Goal: Contribute content: Contribute content

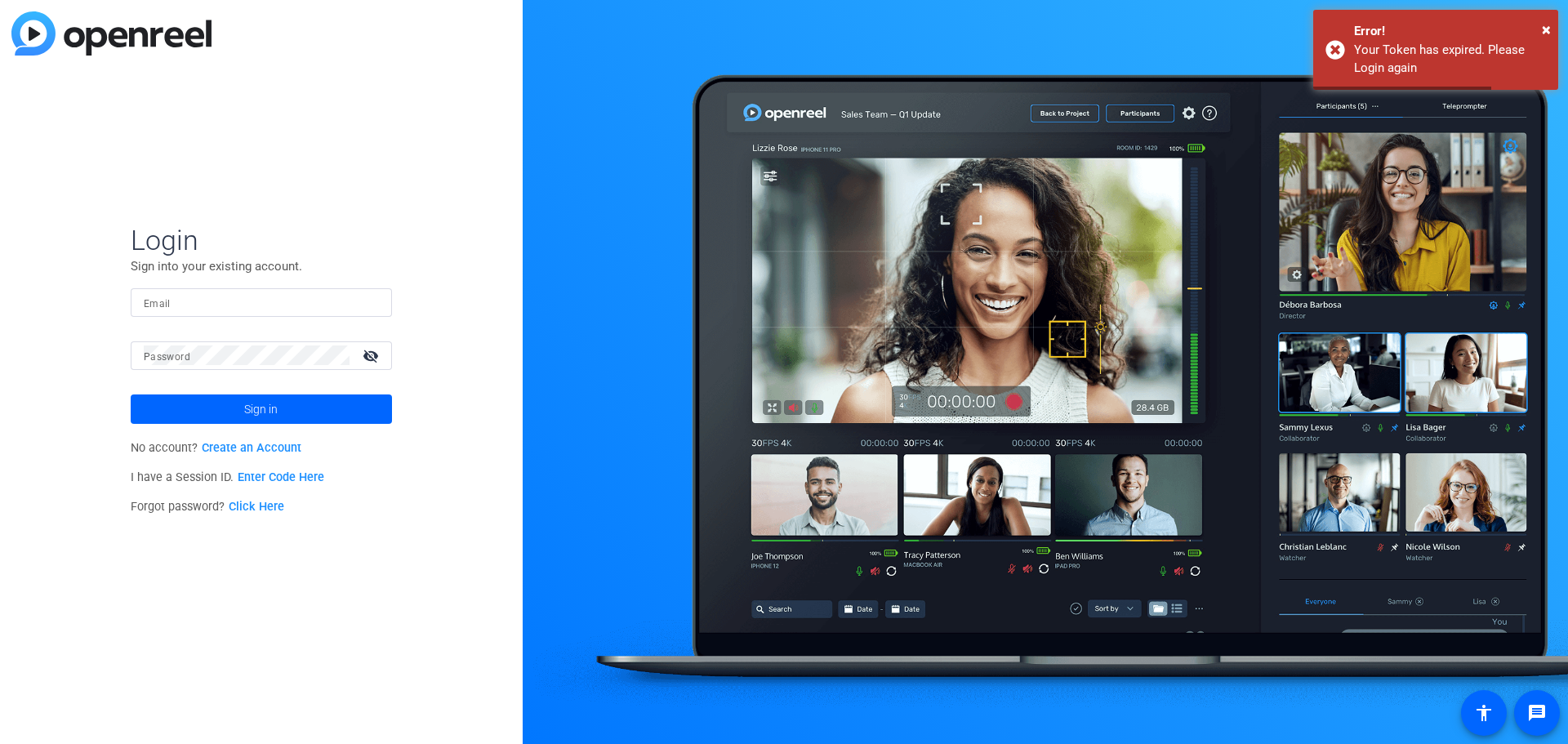
type input "[EMAIL_ADDRESS][DOMAIN_NAME]"
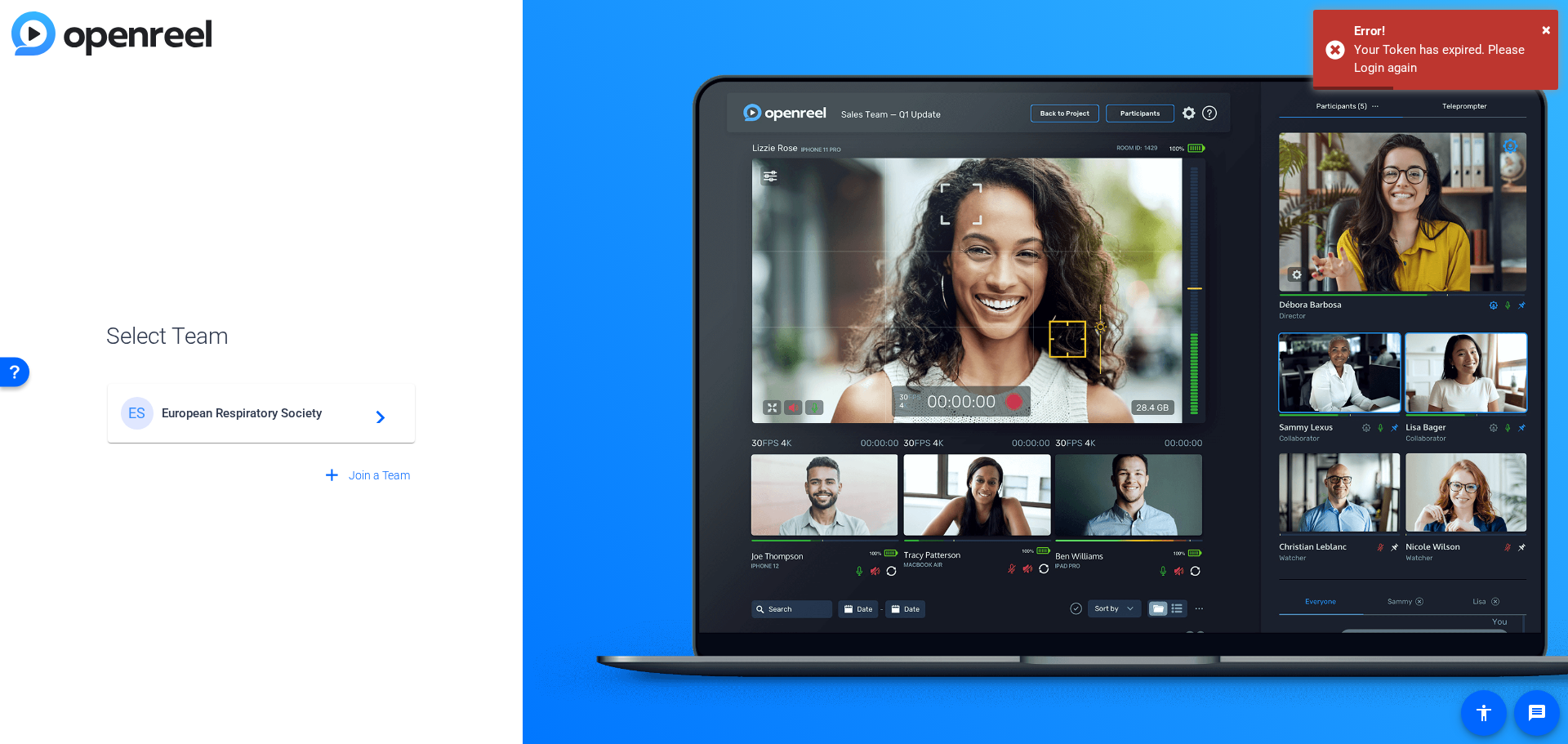
click at [256, 424] on div "ES European Respiratory Society navigate_next" at bounding box center [262, 413] width 281 height 33
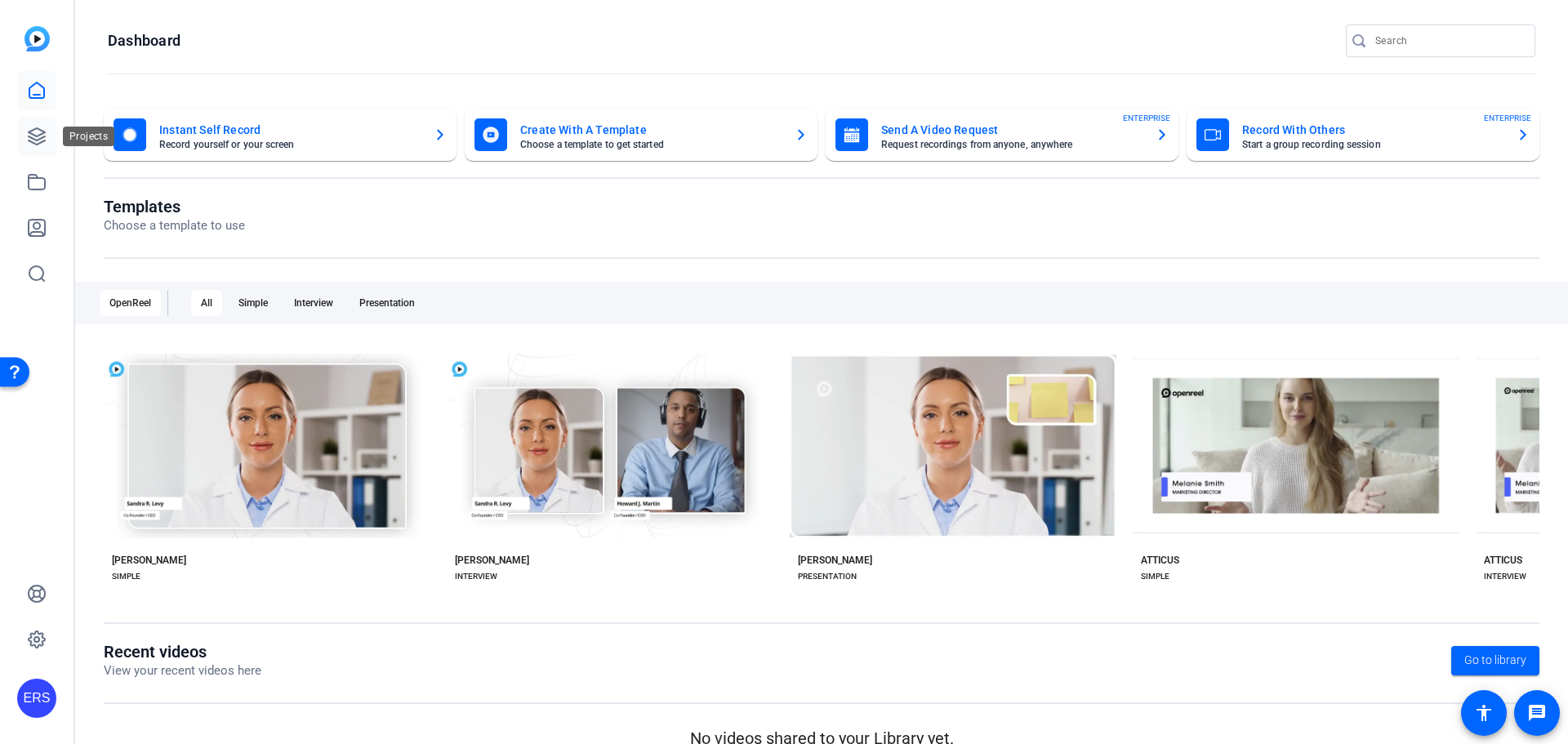
click at [40, 141] on icon at bounding box center [37, 136] width 19 height 19
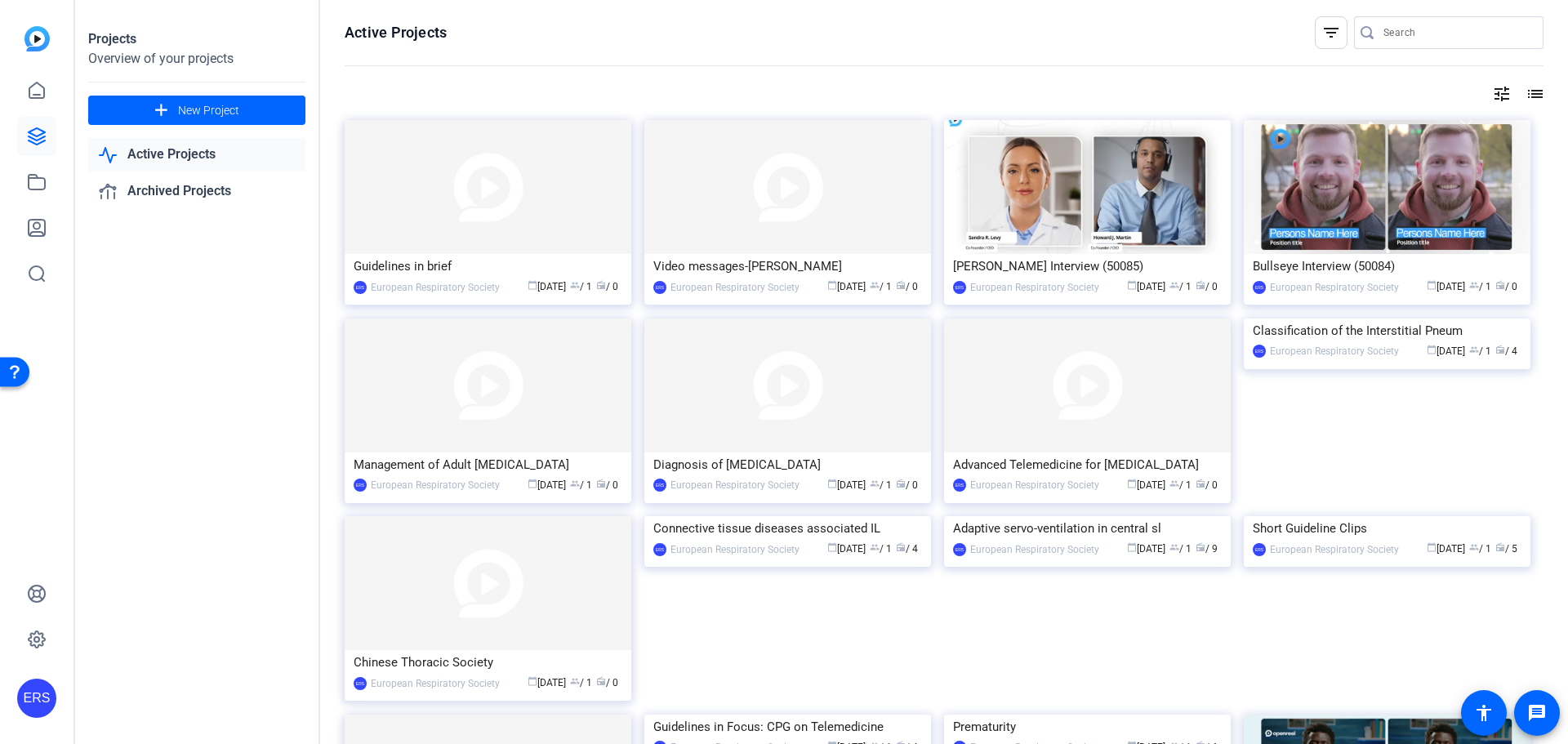
click at [712, 82] on openreel-divider-bar at bounding box center [944, 67] width 1199 height 35
click at [456, 460] on div "Management of Adult [MEDICAL_DATA]" at bounding box center [488, 465] width 269 height 25
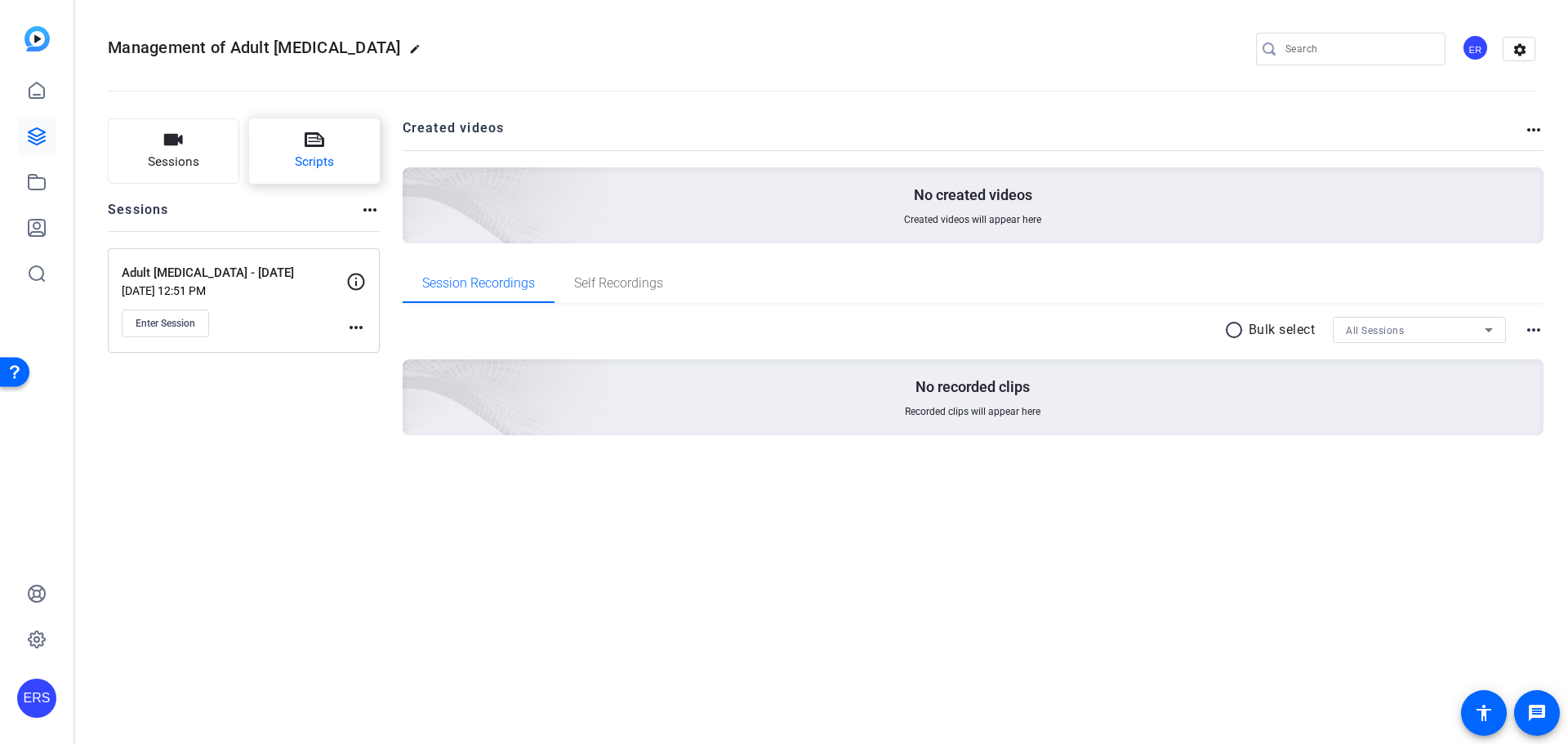
click at [329, 141] on button "Scripts" at bounding box center [315, 151] width 132 height 65
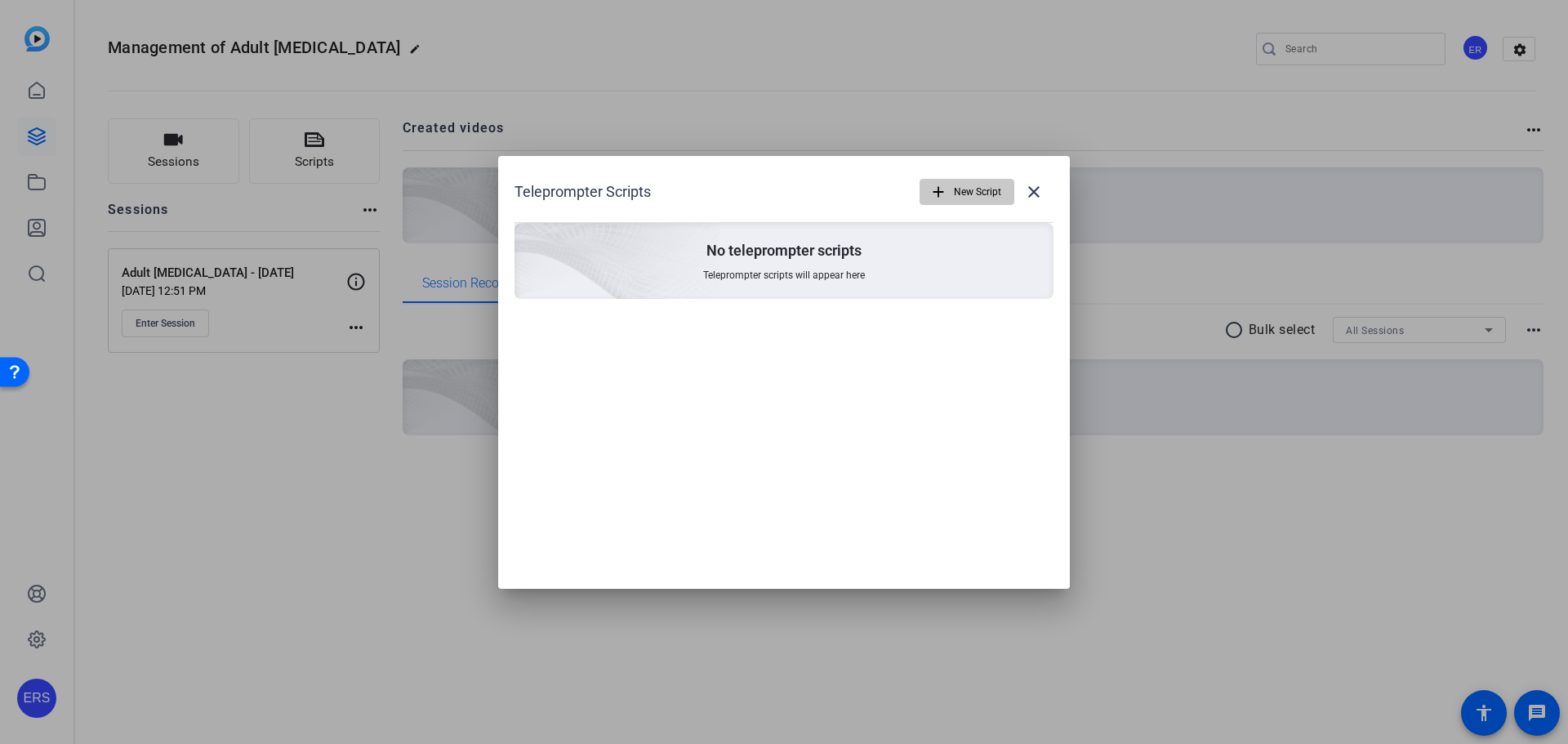
click at [970, 182] on span "New Script" at bounding box center [977, 191] width 47 height 31
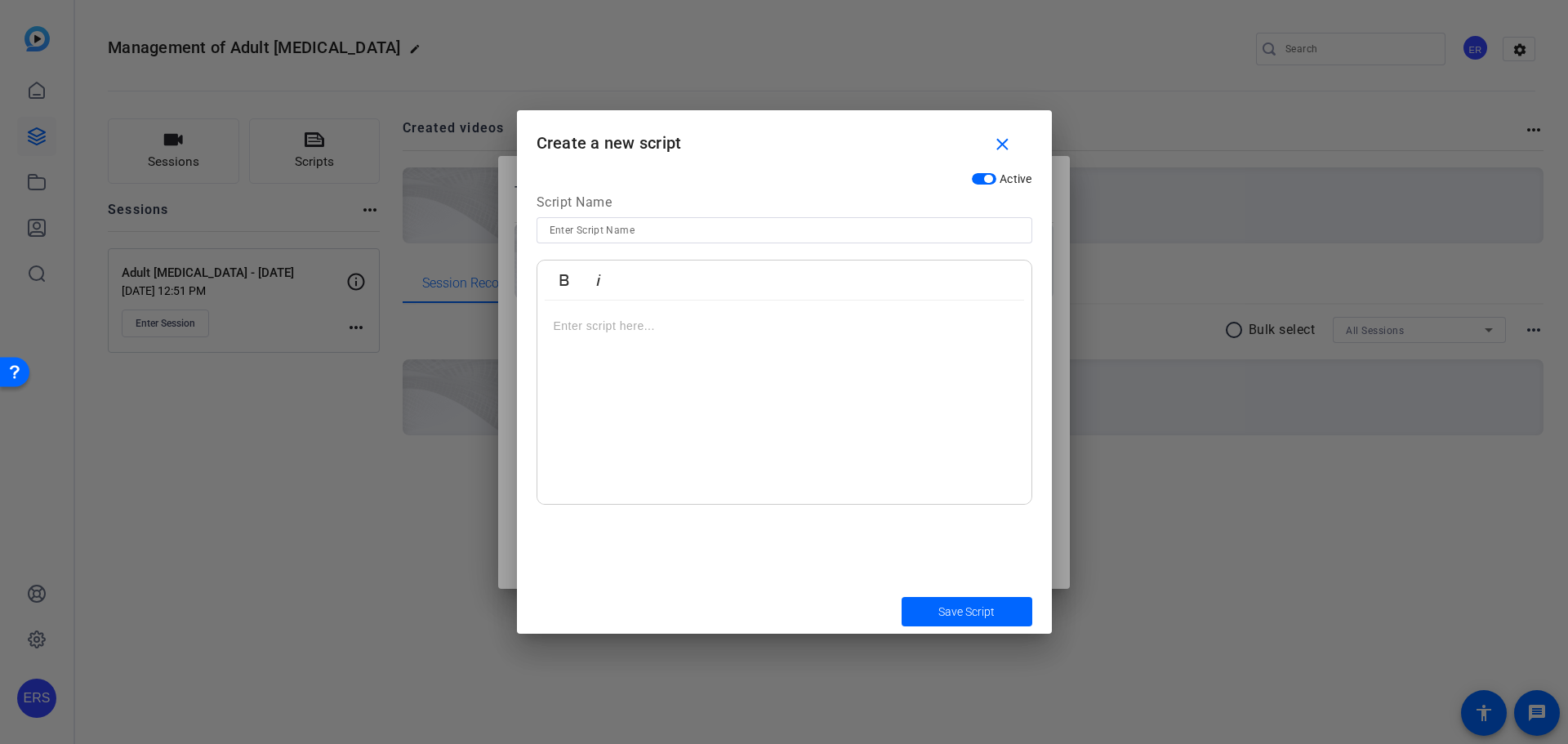
click at [613, 234] on input at bounding box center [784, 230] width 469 height 19
type input "Final script - [PHONE_NUMBER]"
click at [616, 361] on div at bounding box center [784, 402] width 494 height 204
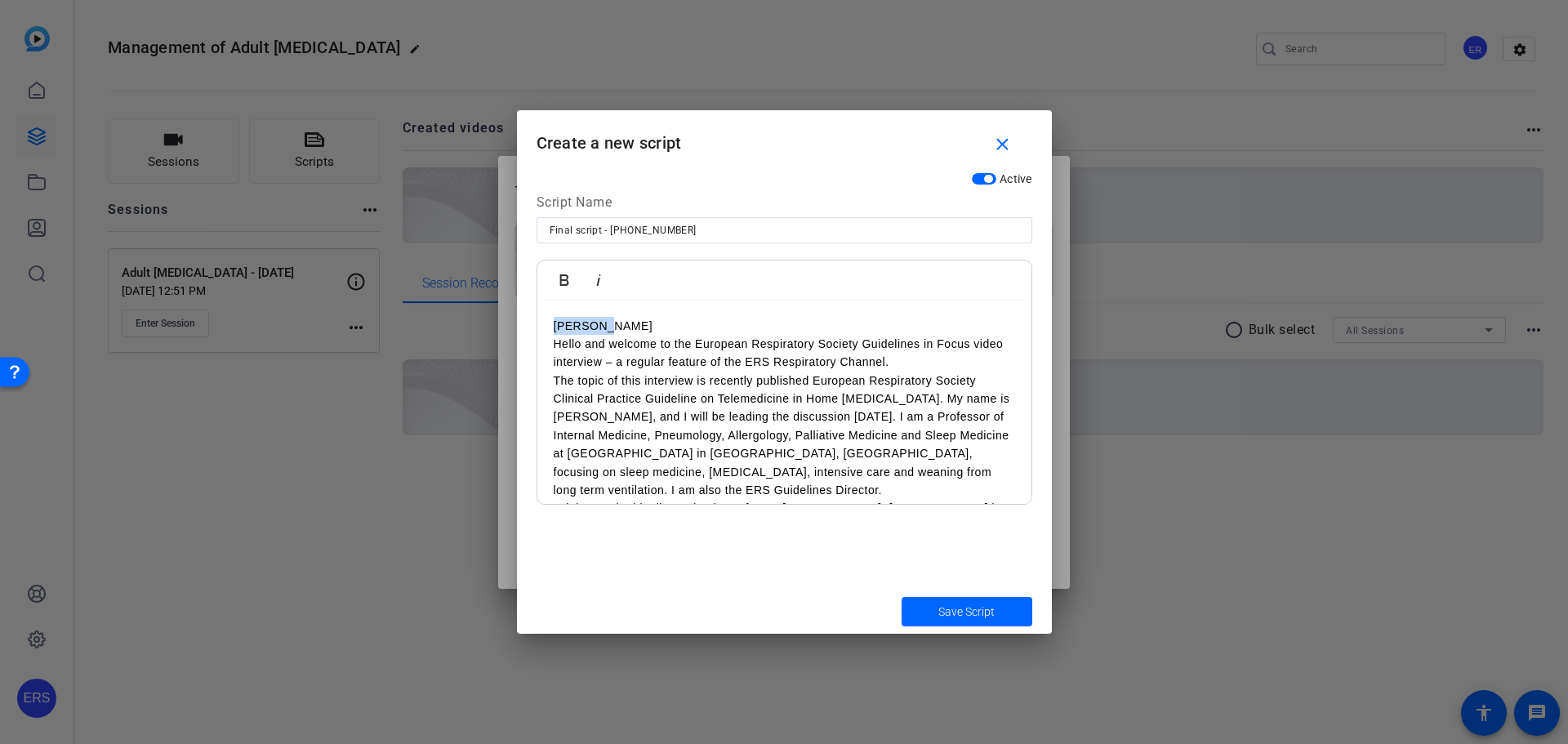
drag, startPoint x: 620, startPoint y: 324, endPoint x: 504, endPoint y: 322, distance: 116.0
click at [504, 322] on div "Teleprompter Scripts add New Script close No teleprompter scripts Teleprompter …" at bounding box center [784, 372] width 1568 height 744
click at [560, 276] on icon "button" at bounding box center [564, 280] width 19 height 19
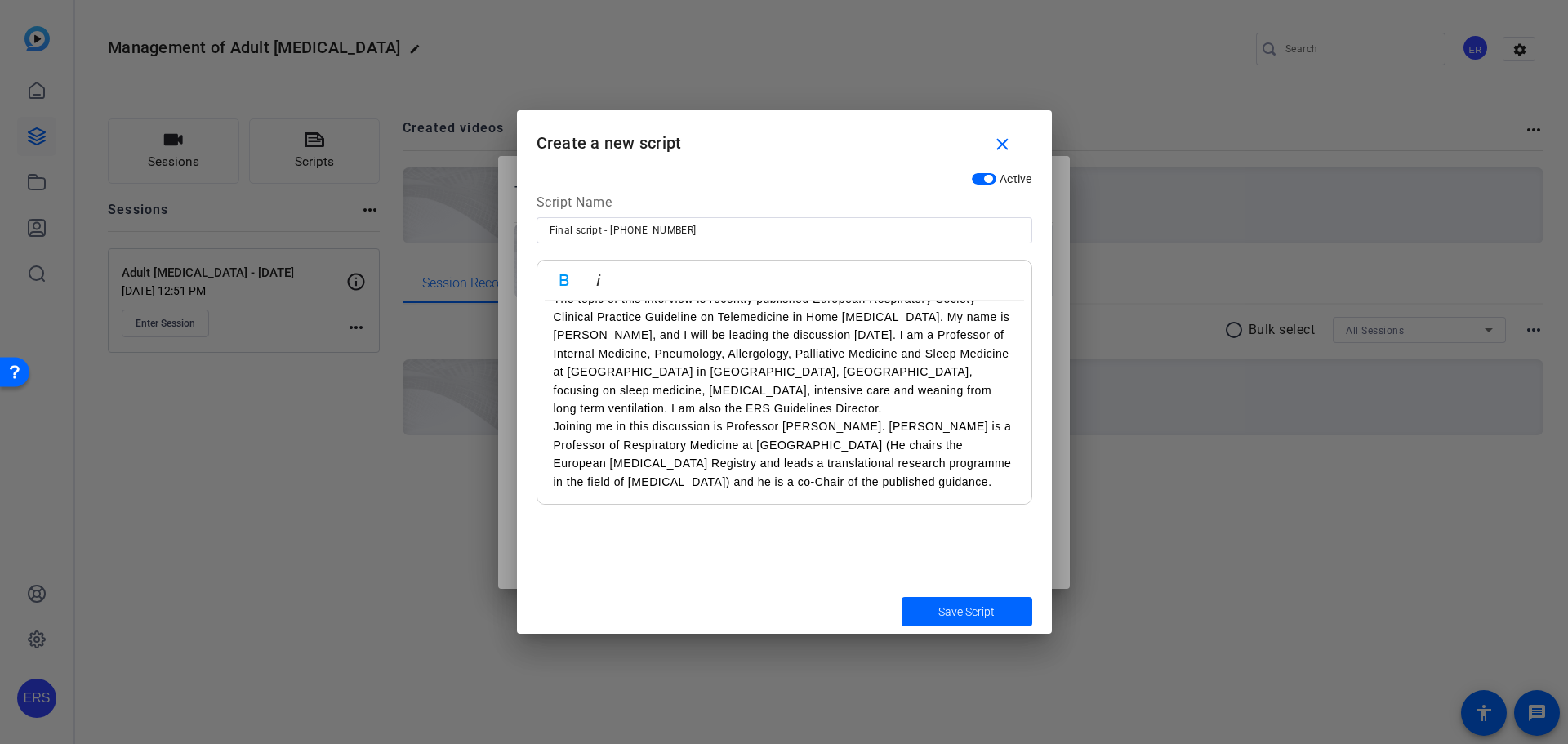
scroll to position [163, 0]
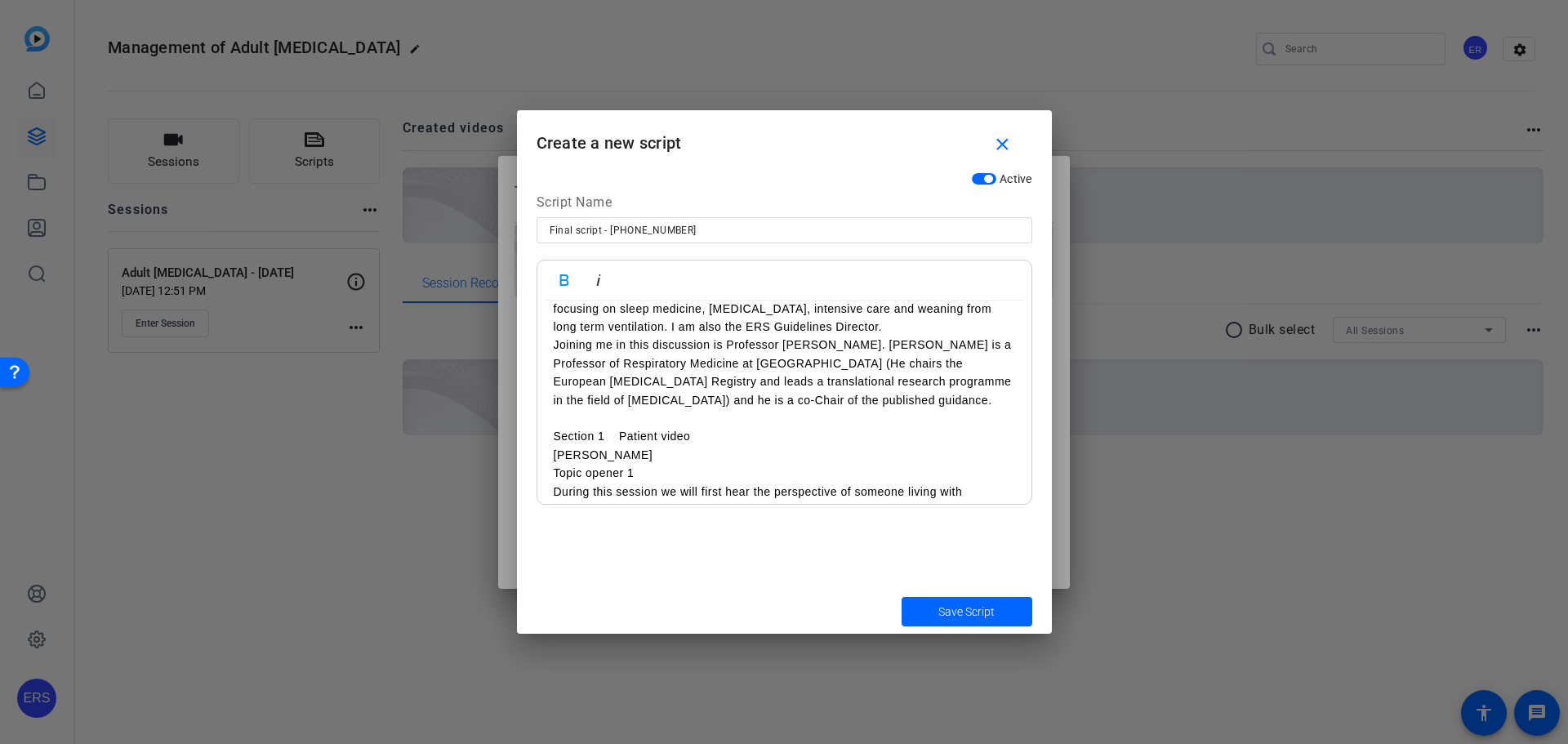
click at [678, 440] on p "Section 1 Patient video" at bounding box center [784, 436] width 461 height 18
drag, startPoint x: 711, startPoint y: 432, endPoint x: 538, endPoint y: 432, distance: 173.0
click at [603, 282] on icon "button" at bounding box center [599, 280] width 19 height 19
click at [589, 459] on p "[PERSON_NAME]" at bounding box center [784, 454] width 461 height 18
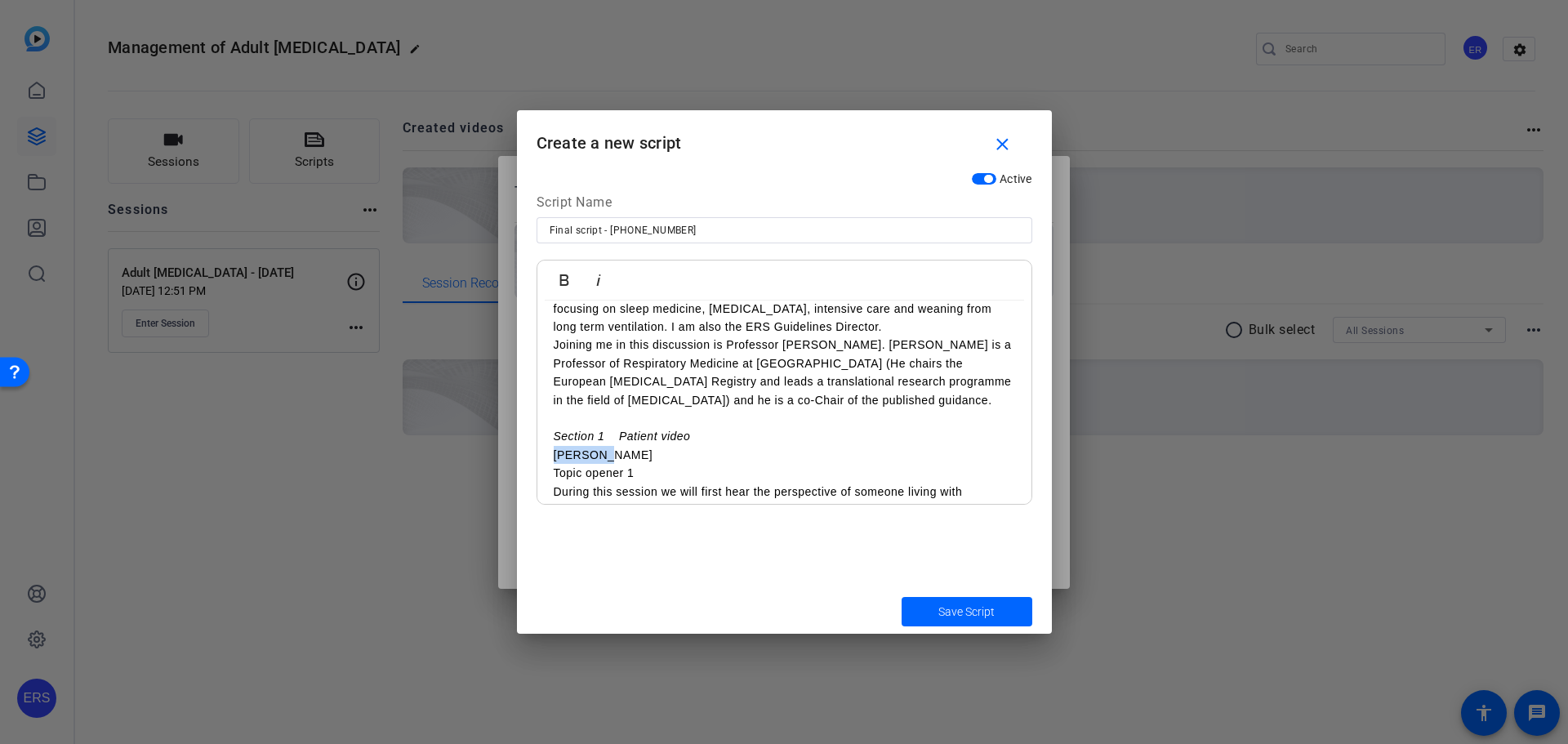
drag, startPoint x: 611, startPoint y: 455, endPoint x: 523, endPoint y: 452, distance: 88.1
click at [523, 452] on div "Active Script Name Final script - [PHONE_NUMBER] Bold Italic [PERSON_NAME] Hell…" at bounding box center [784, 376] width 535 height 424
click at [561, 280] on icon "button" at bounding box center [564, 279] width 9 height 11
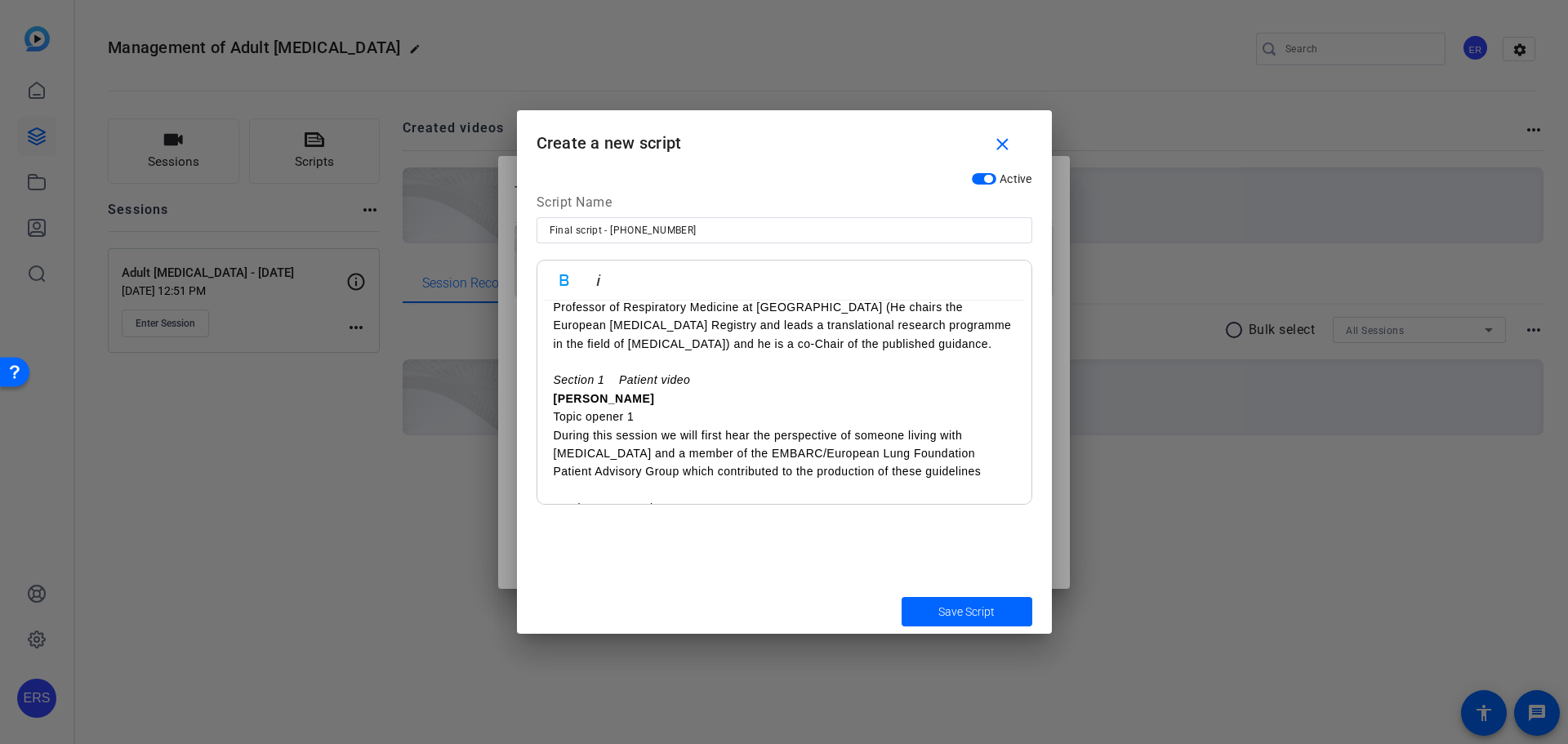
scroll to position [245, 0]
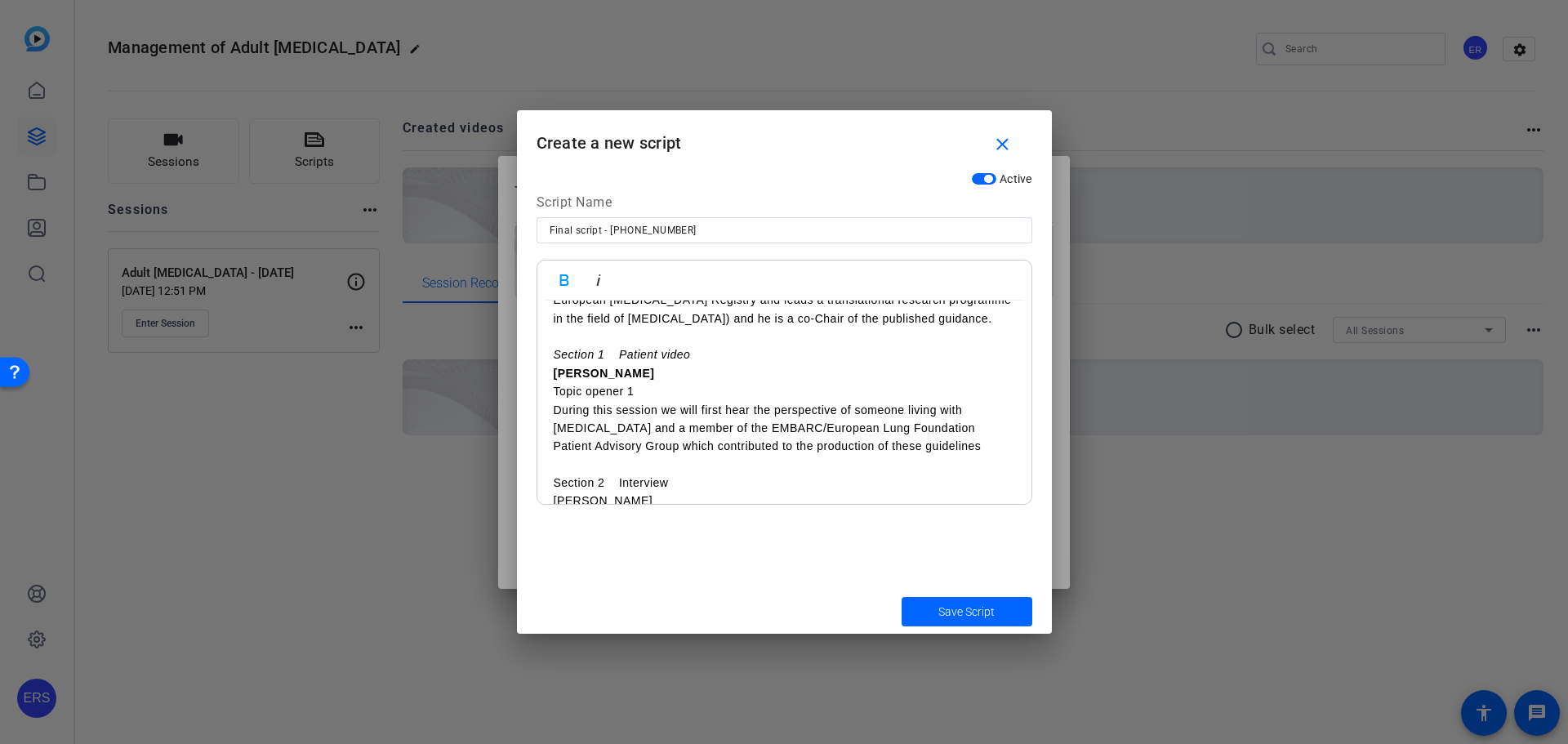
click at [664, 388] on p "Topic opener 1" at bounding box center [784, 391] width 461 height 18
click at [565, 396] on p "Topic opener 1" at bounding box center [784, 391] width 461 height 18
drag, startPoint x: 569, startPoint y: 395, endPoint x: 527, endPoint y: 396, distance: 42.0
click at [527, 396] on div "Active Script Name Final script - [PHONE_NUMBER] Bold Italic [PERSON_NAME] Hell…" at bounding box center [784, 376] width 535 height 424
click at [633, 389] on p "Topic opener 1" at bounding box center [784, 391] width 461 height 18
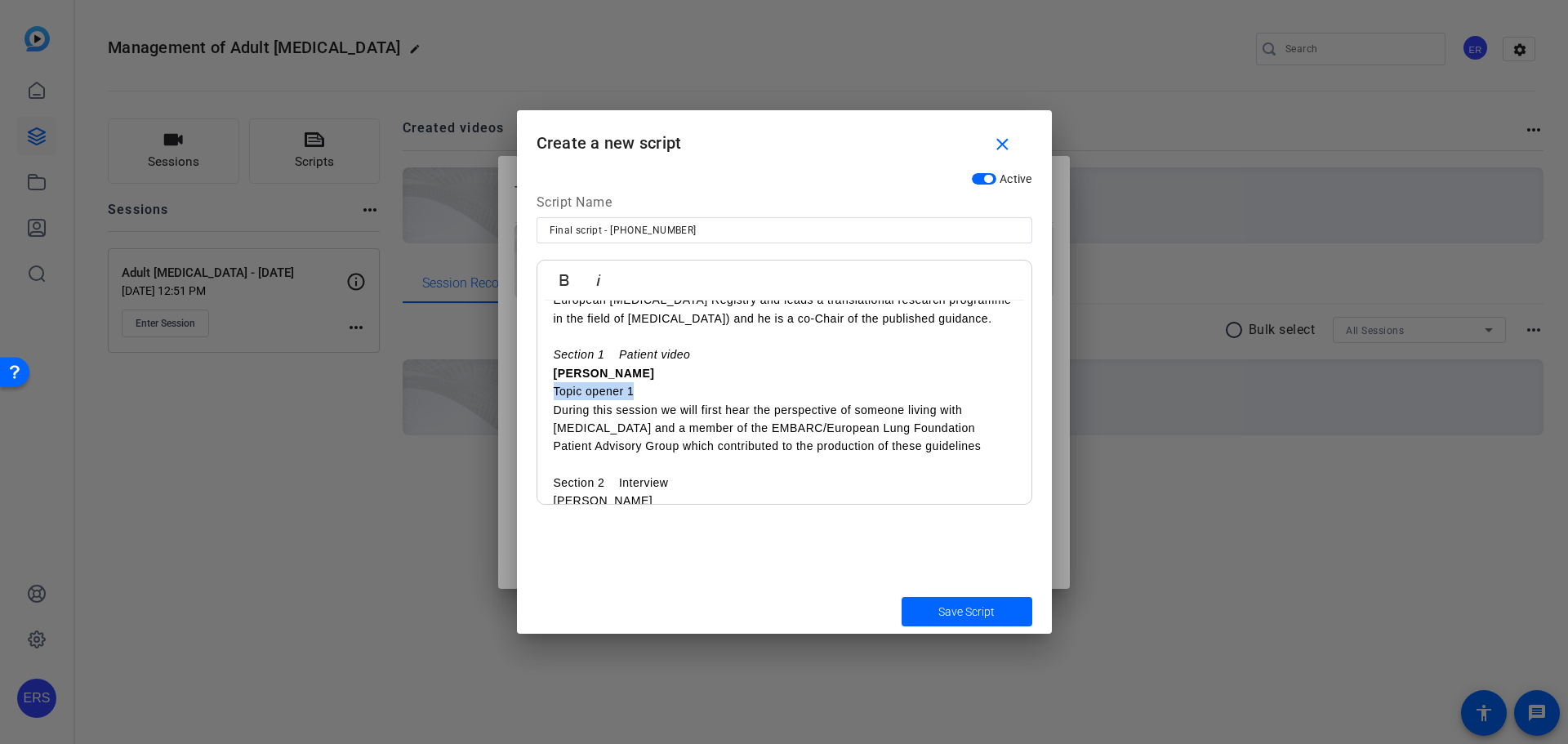
drag, startPoint x: 648, startPoint y: 391, endPoint x: 541, endPoint y: 397, distance: 107.2
click at [600, 275] on icon "button" at bounding box center [599, 280] width 19 height 19
click at [592, 433] on p "During this session we will first hear the perspective of someone living with […" at bounding box center [784, 428] width 461 height 54
click at [555, 354] on em "Section 1 Patient video" at bounding box center [622, 354] width 137 height 13
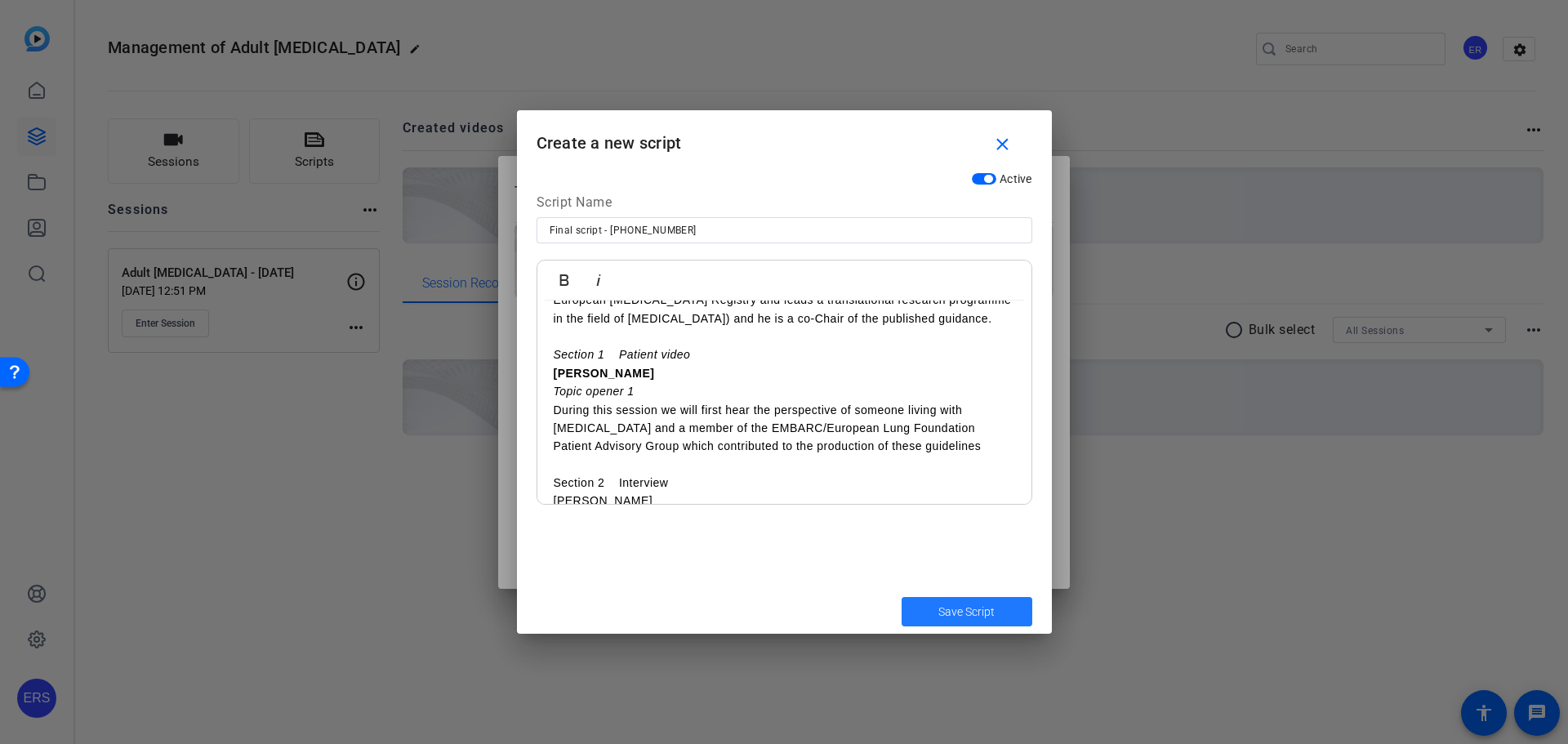
scroll to position [327, 0]
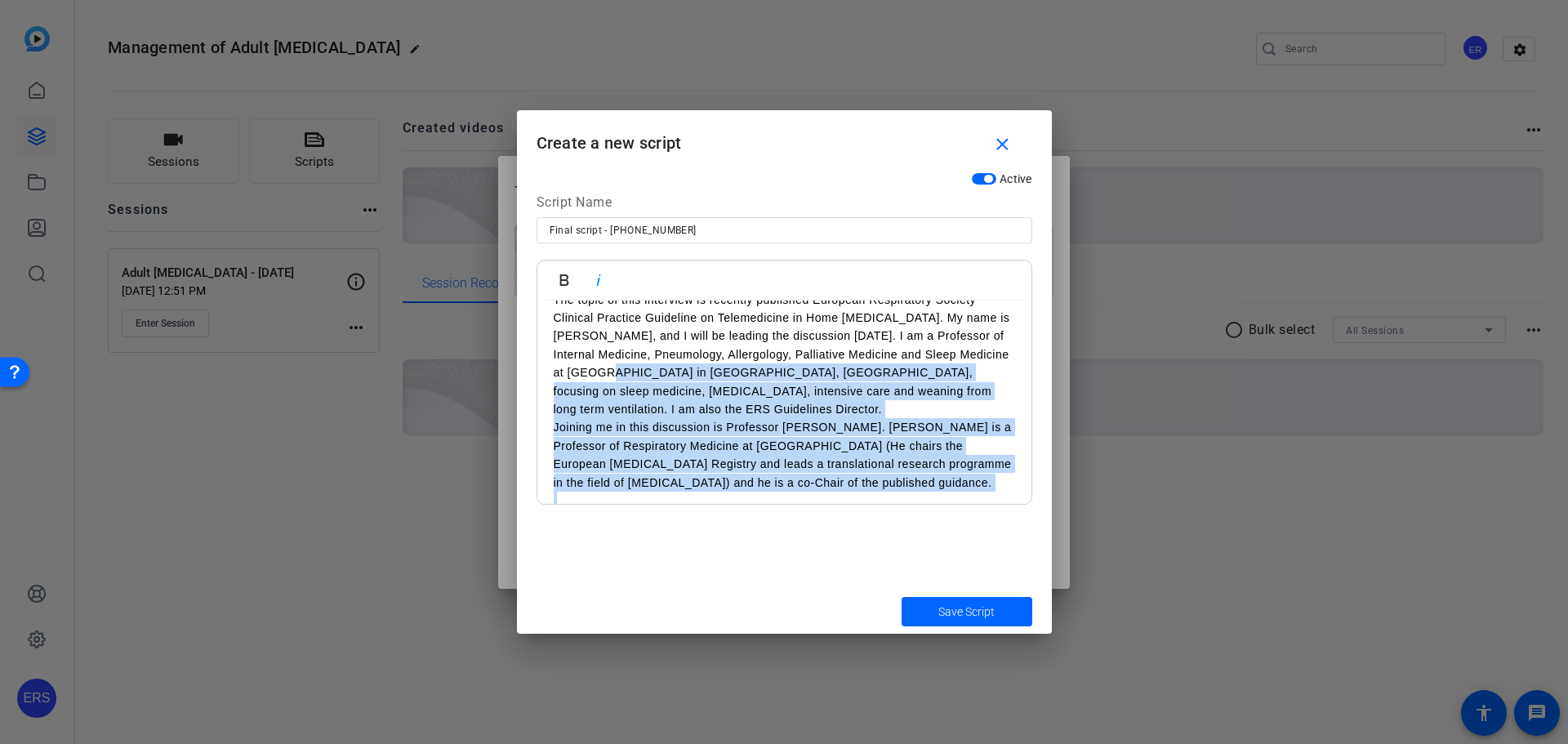
drag, startPoint x: 639, startPoint y: 309, endPoint x: 622, endPoint y: 381, distance: 74.0
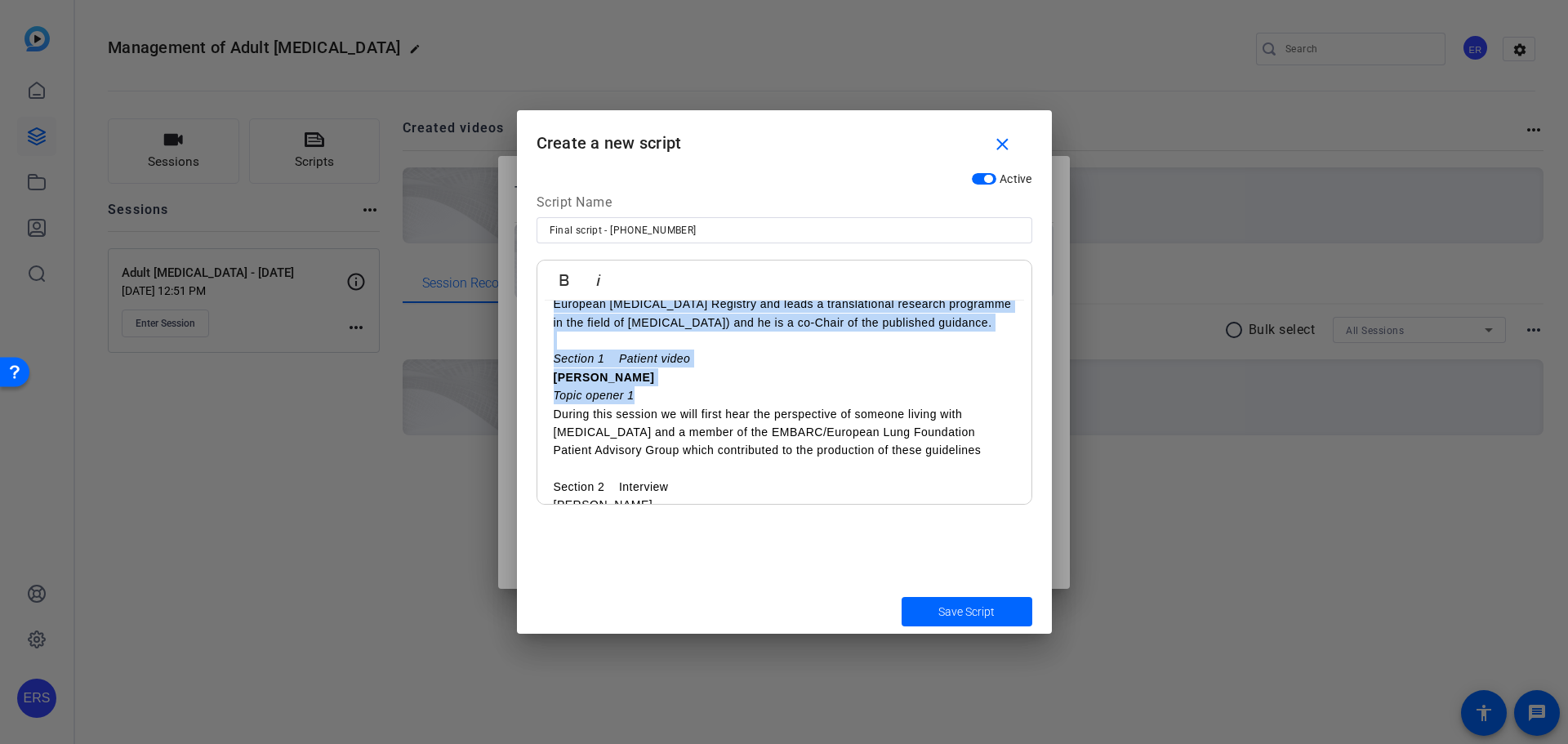
scroll to position [244, 0]
click at [622, 381] on p "[PERSON_NAME]" at bounding box center [784, 373] width 461 height 18
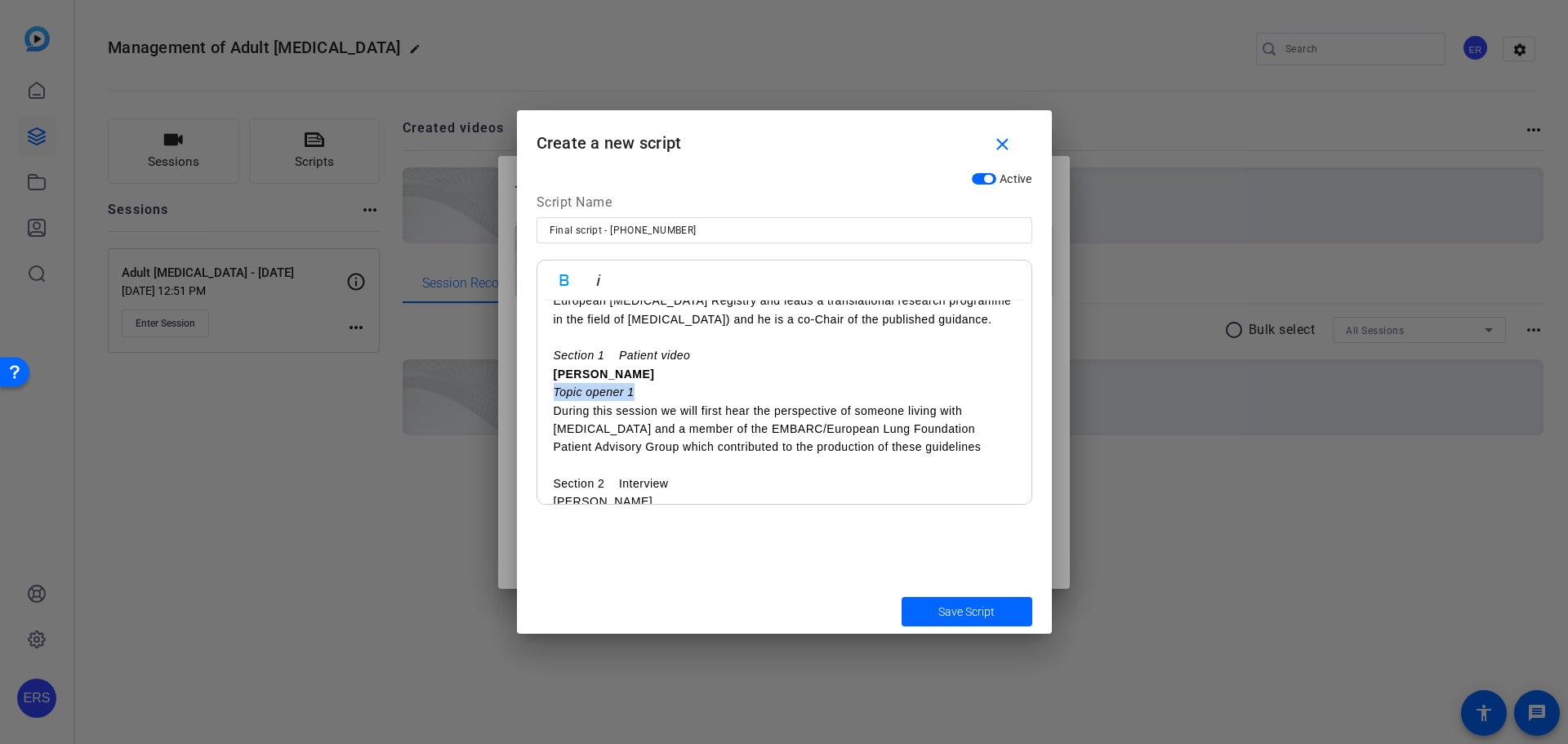
drag, startPoint x: 655, startPoint y: 398, endPoint x: 539, endPoint y: 398, distance: 116.0
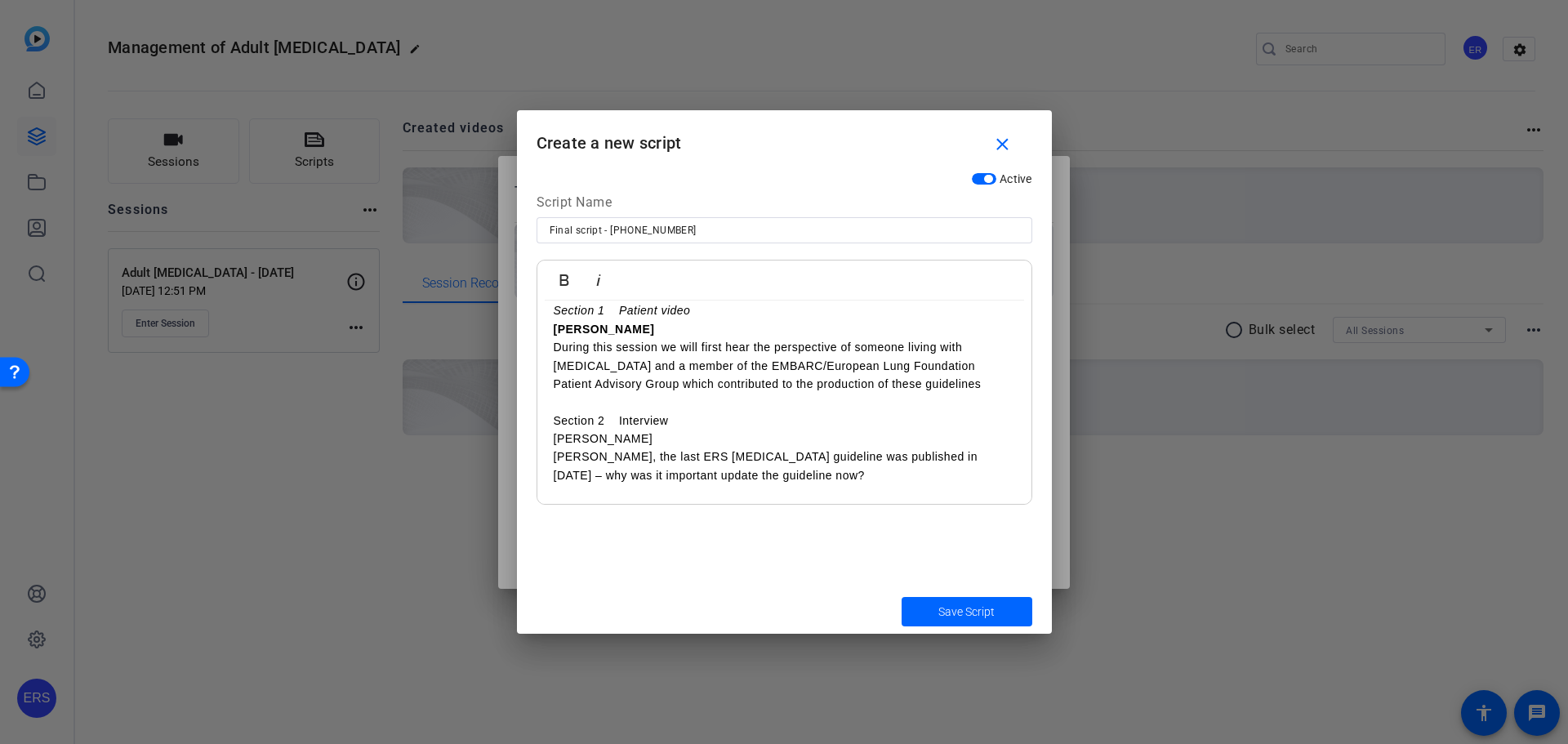
scroll to position [326, 0]
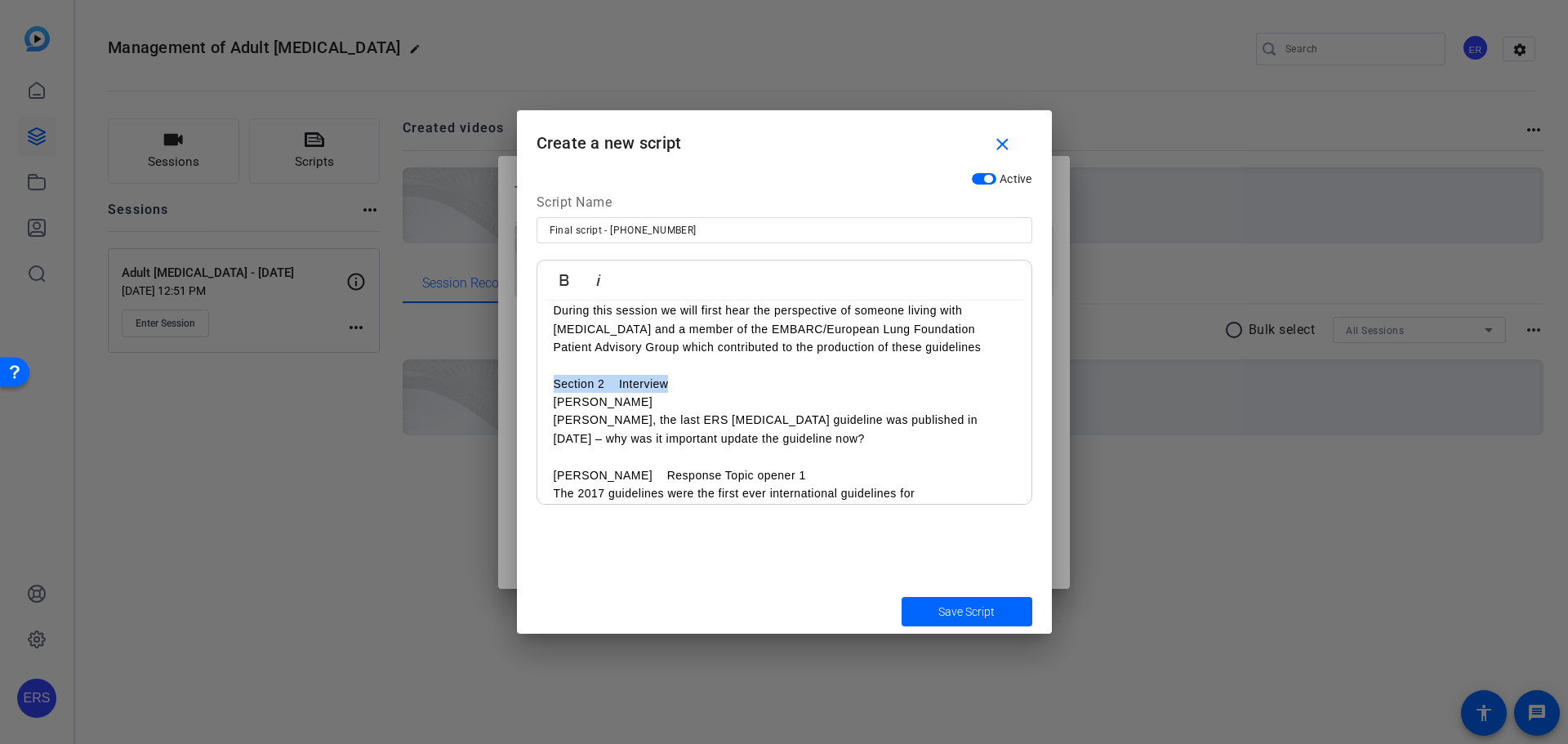
drag, startPoint x: 669, startPoint y: 386, endPoint x: 548, endPoint y: 375, distance: 121.5
click at [594, 278] on icon "button" at bounding box center [599, 280] width 19 height 19
click at [599, 404] on p "[PERSON_NAME]" at bounding box center [784, 401] width 461 height 18
drag, startPoint x: 603, startPoint y: 404, endPoint x: 528, endPoint y: 403, distance: 75.0
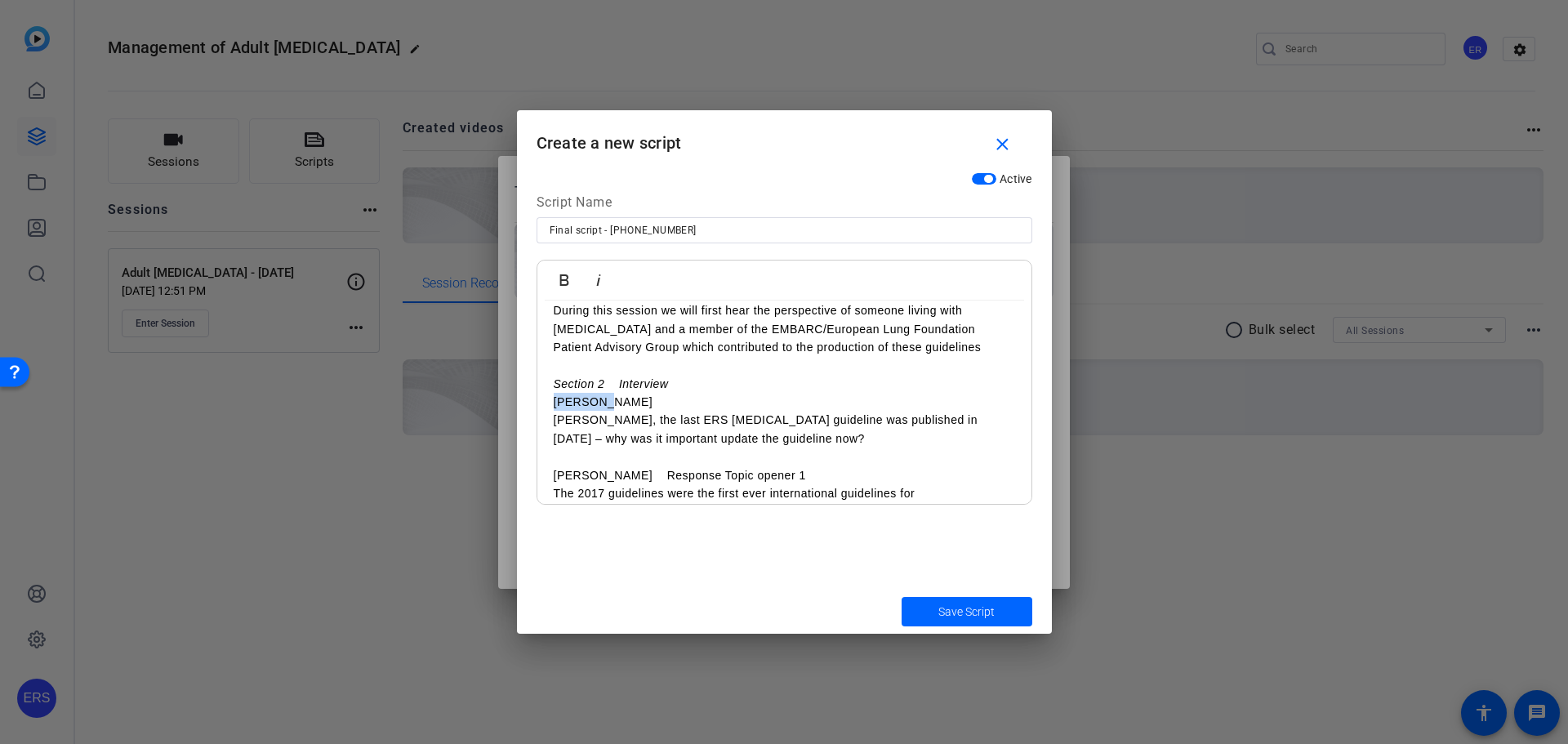
click at [528, 403] on div "Active Script Name Final script - [PHONE_NUMBER] Bold Italic [PERSON_NAME] Hell…" at bounding box center [784, 376] width 535 height 424
click at [564, 284] on icon "button" at bounding box center [564, 279] width 9 height 11
click at [662, 386] on em "Section 2 Interview" at bounding box center [611, 383] width 115 height 13
drag, startPoint x: 676, startPoint y: 386, endPoint x: 542, endPoint y: 384, distance: 134.0
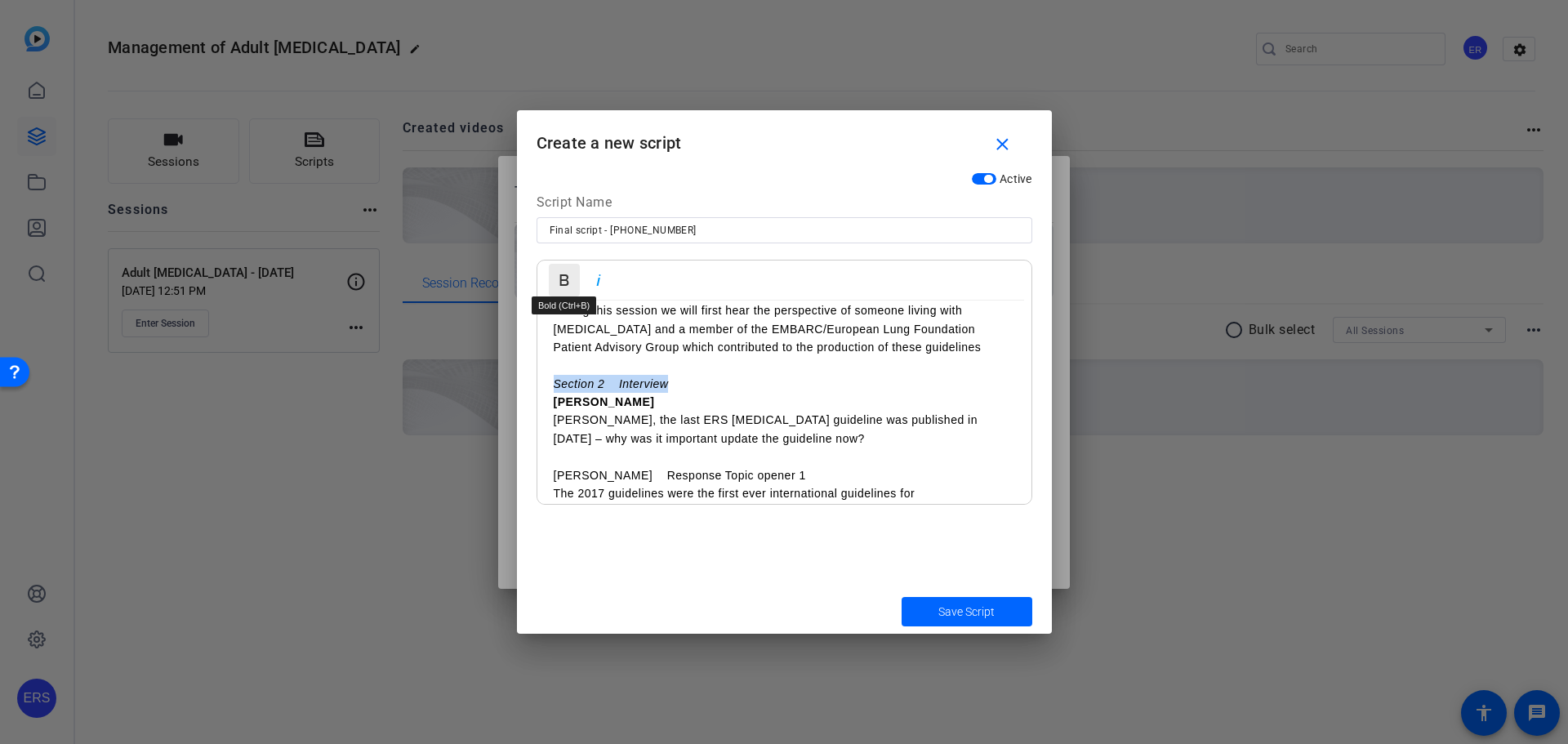
click at [572, 278] on icon "button" at bounding box center [564, 280] width 19 height 19
click at [636, 352] on p "During this session we will first hear the perspective of someone living with […" at bounding box center [784, 329] width 461 height 54
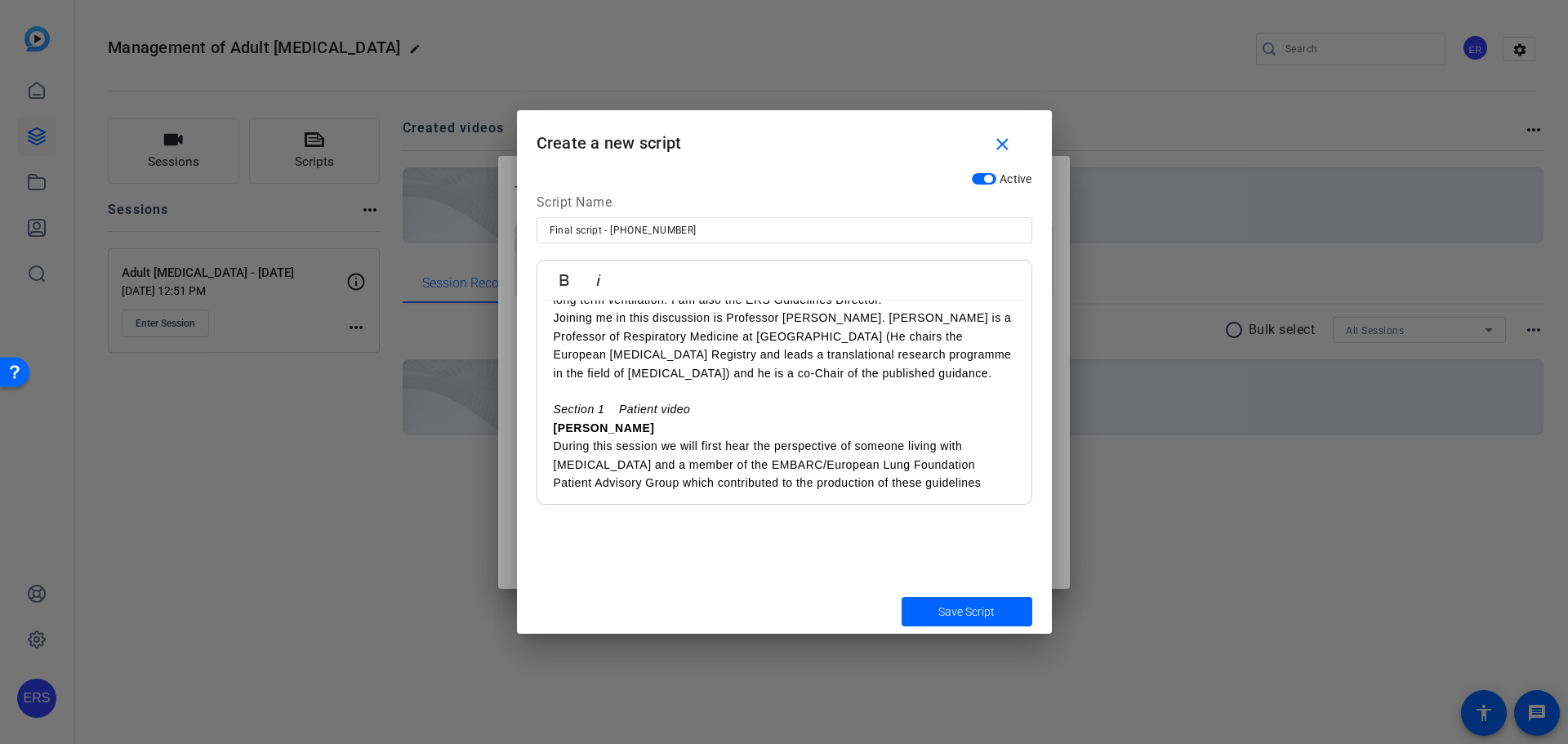
scroll to position [163, 0]
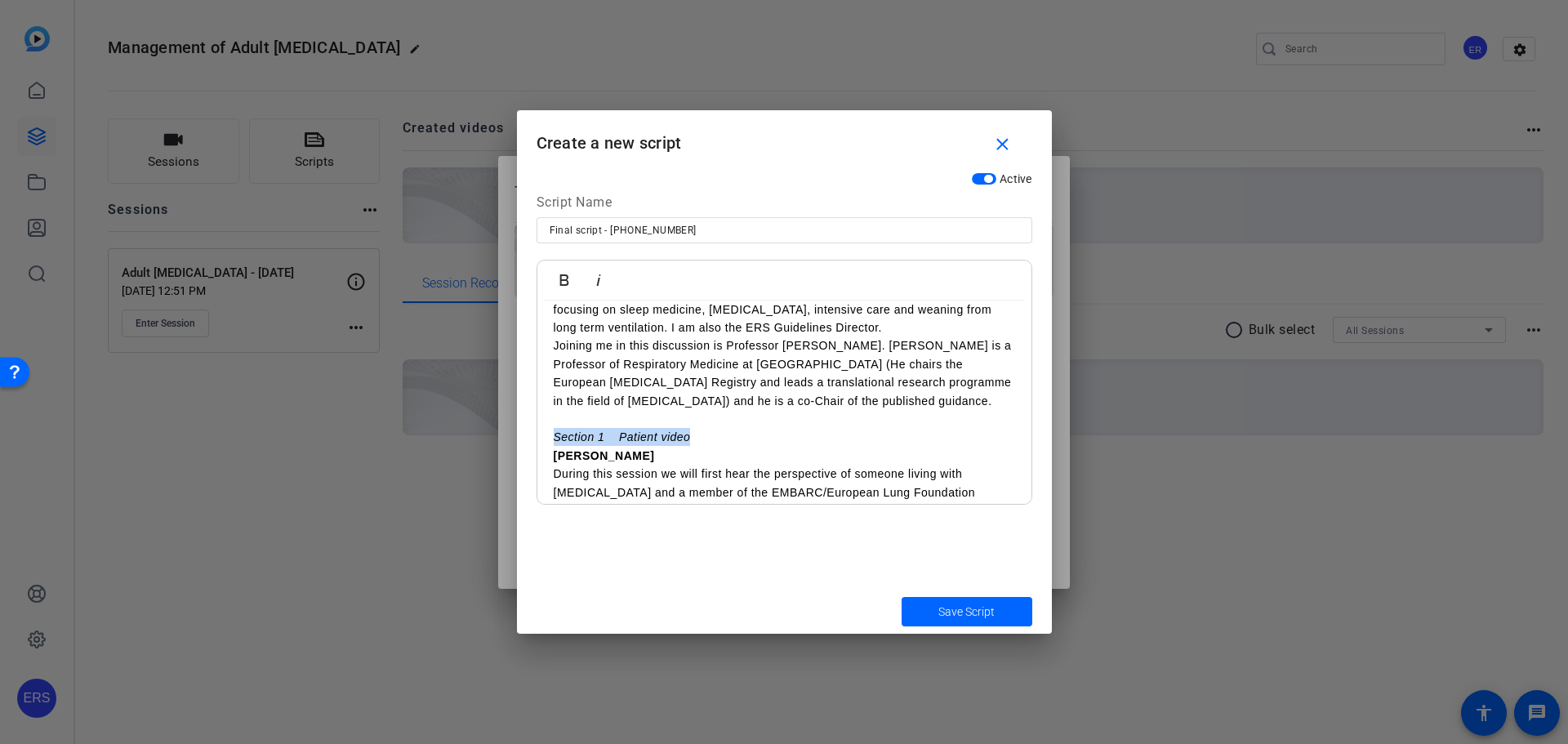
drag, startPoint x: 693, startPoint y: 441, endPoint x: 555, endPoint y: 430, distance: 138.4
click at [555, 430] on p "Section 1 Patient video" at bounding box center [784, 437] width 461 height 18
click at [563, 277] on icon "button" at bounding box center [564, 280] width 19 height 19
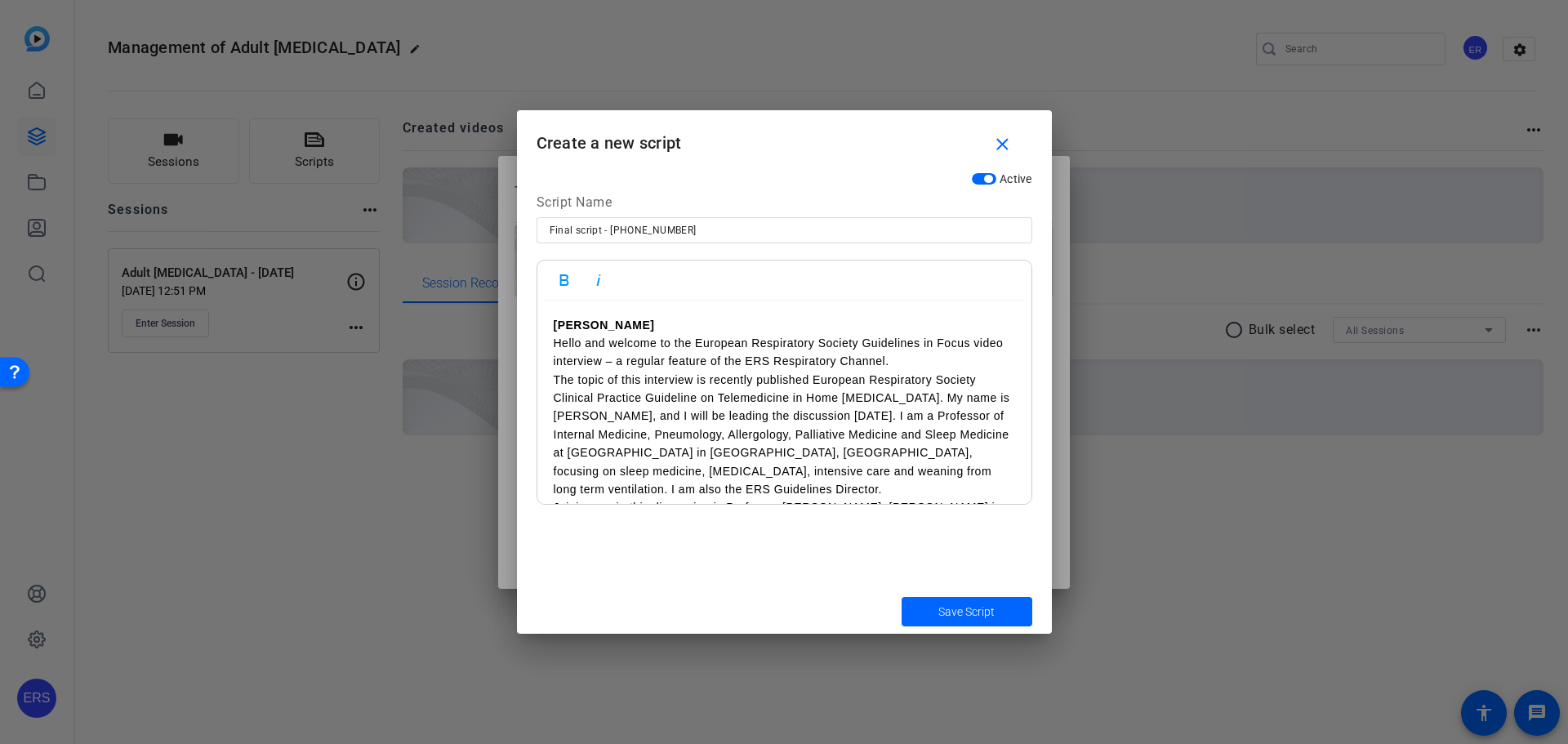
scroll to position [0, 0]
click at [773, 574] on div "Active Script Name Final script - [PHONE_NUMBER] Bold Italic [PERSON_NAME] Hell…" at bounding box center [784, 376] width 535 height 424
click at [555, 320] on strong "[PERSON_NAME]" at bounding box center [604, 325] width 101 height 13
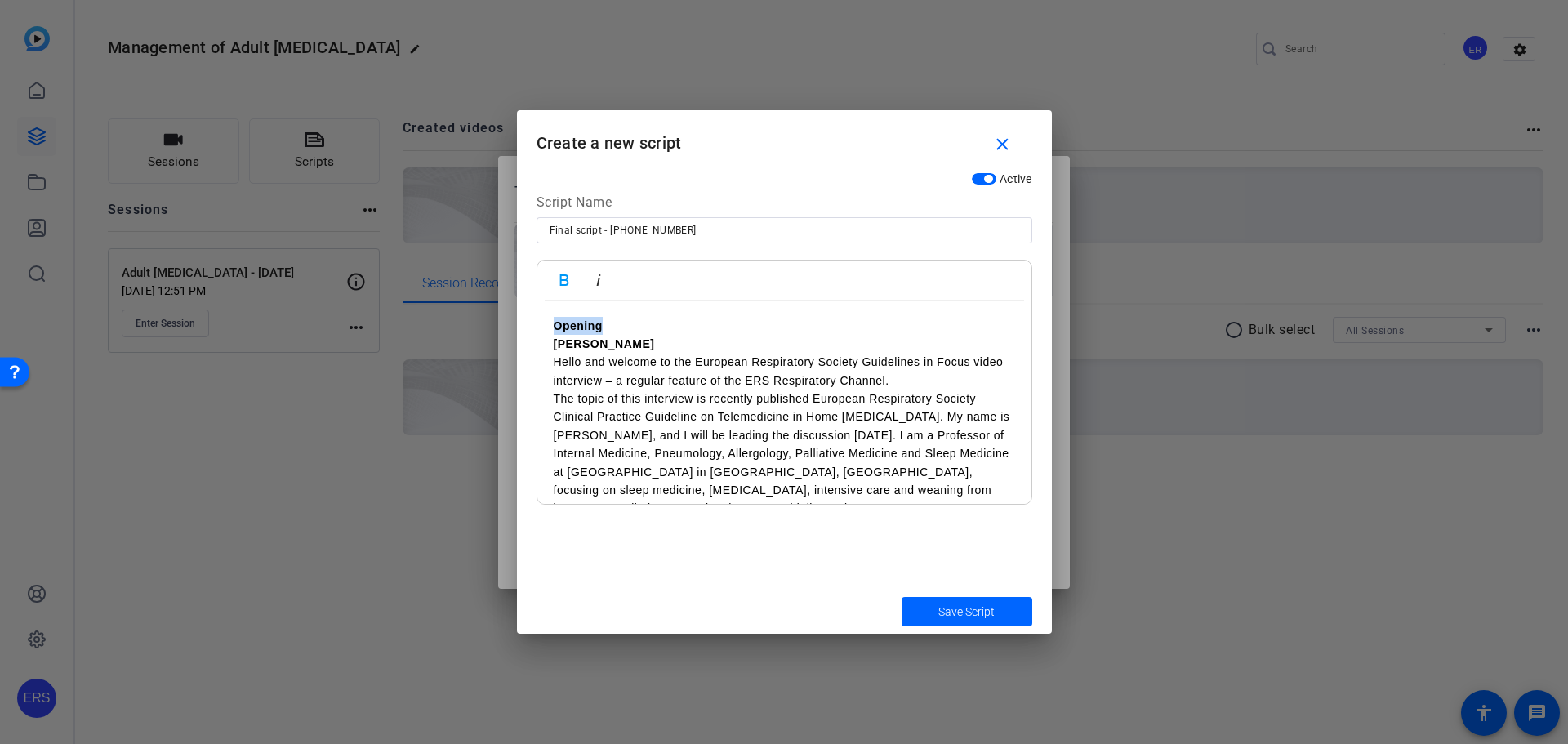
drag, startPoint x: 605, startPoint y: 329, endPoint x: 490, endPoint y: 321, distance: 115.3
click at [490, 321] on div "Teleprompter Scripts add New Script close No teleprompter scripts Teleprompter …" at bounding box center [784, 372] width 1568 height 744
click at [596, 281] on icon "button" at bounding box center [599, 280] width 19 height 19
click at [650, 343] on p "[PERSON_NAME]" at bounding box center [784, 343] width 461 height 18
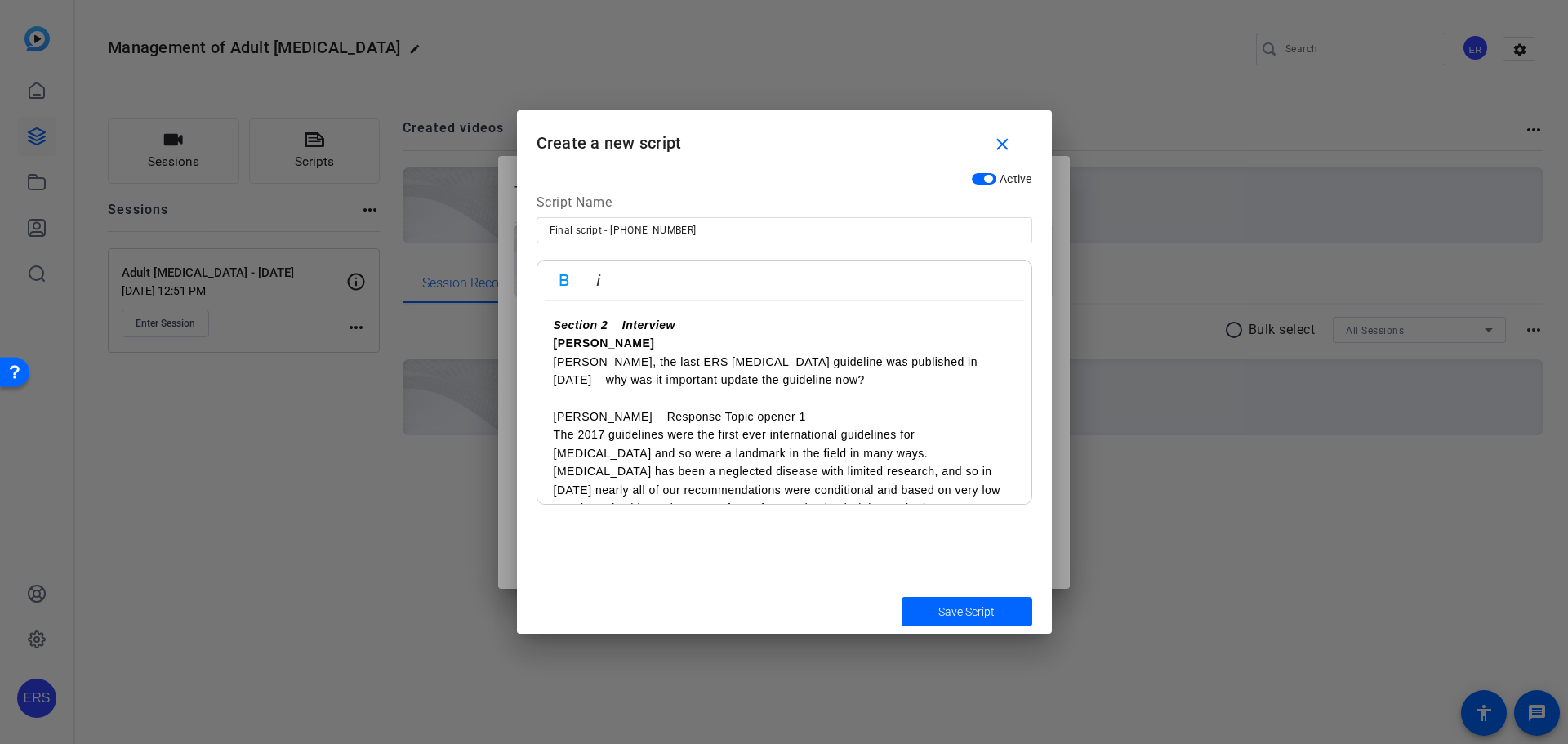
scroll to position [408, 0]
click at [563, 358] on p "[PERSON_NAME], the last ERS [MEDICAL_DATA] guideline was published in [DATE] – …" at bounding box center [784, 365] width 461 height 37
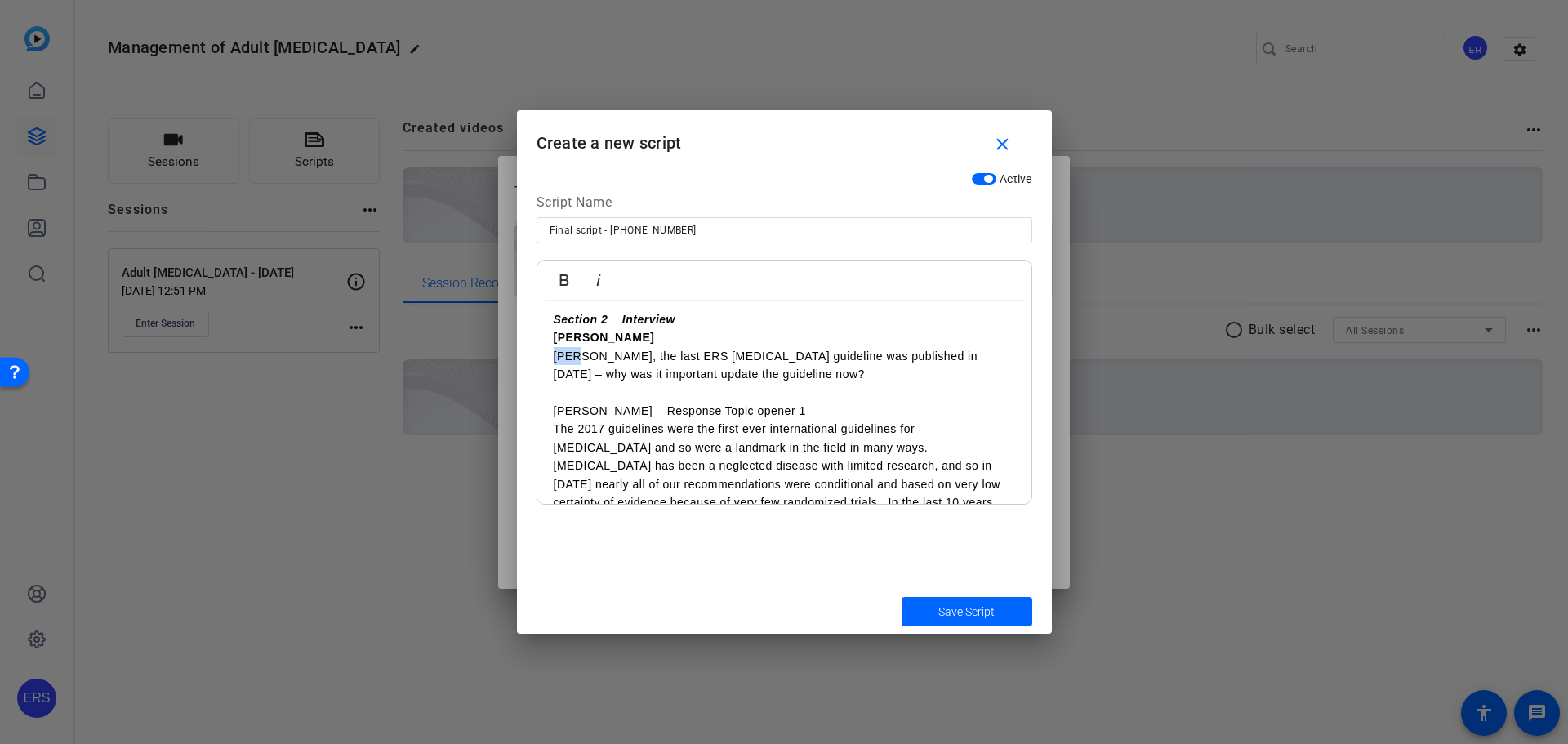
drag, startPoint x: 568, startPoint y: 364, endPoint x: 548, endPoint y: 360, distance: 20.4
click at [614, 409] on p "[PERSON_NAME] Response Topic opener 1" at bounding box center [784, 410] width 461 height 18
click at [753, 410] on p "[PERSON_NAME] Response Topic opener 1" at bounding box center [784, 410] width 461 height 18
drag, startPoint x: 588, startPoint y: 409, endPoint x: 542, endPoint y: 414, distance: 46.3
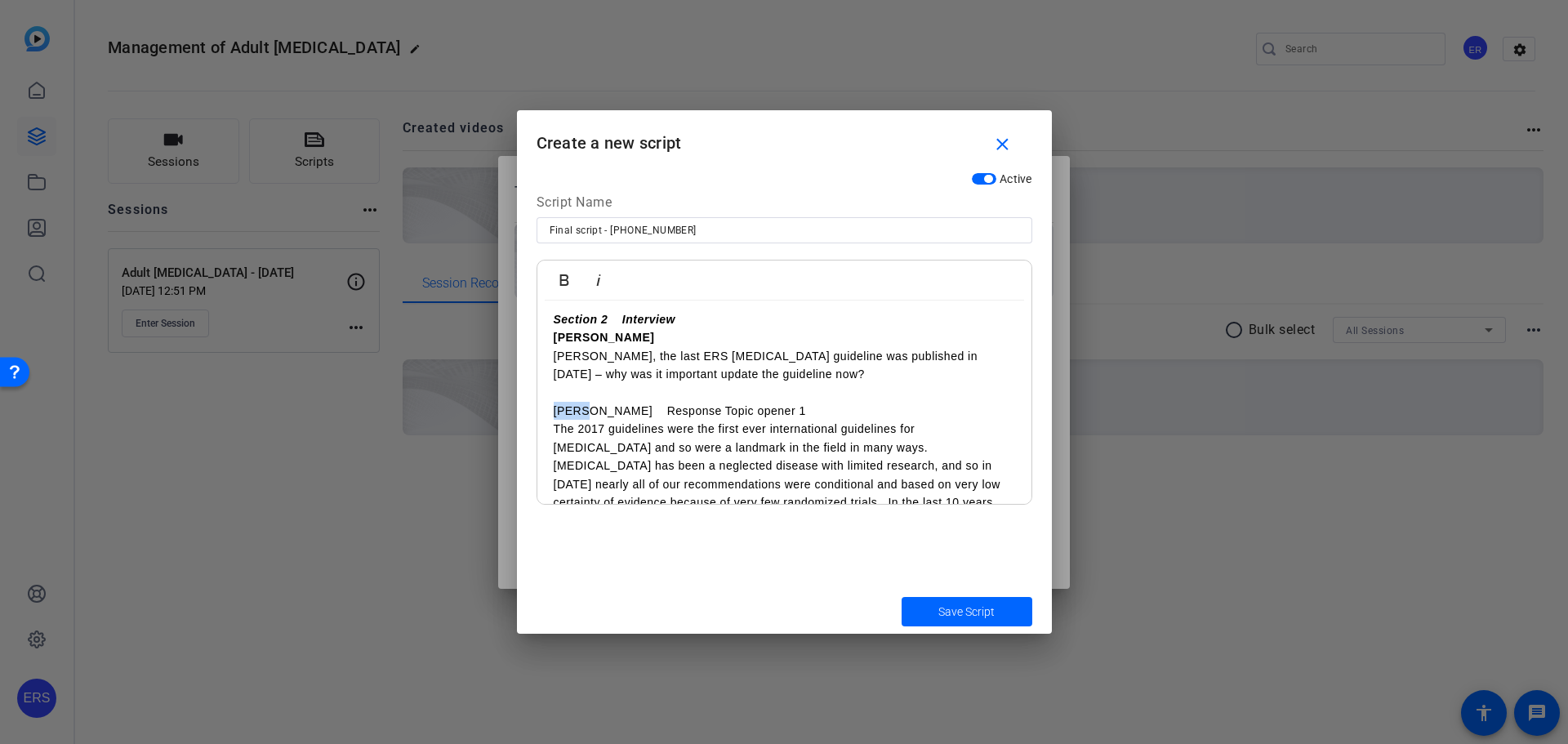
click at [570, 274] on icon "button" at bounding box center [564, 280] width 19 height 19
click at [802, 596] on div "Save Script" at bounding box center [784, 610] width 535 height 45
drag, startPoint x: 604, startPoint y: 409, endPoint x: 747, endPoint y: 414, distance: 143.1
click at [747, 414] on p "[PERSON_NAME] Response Topic opener 1" at bounding box center [784, 410] width 461 height 18
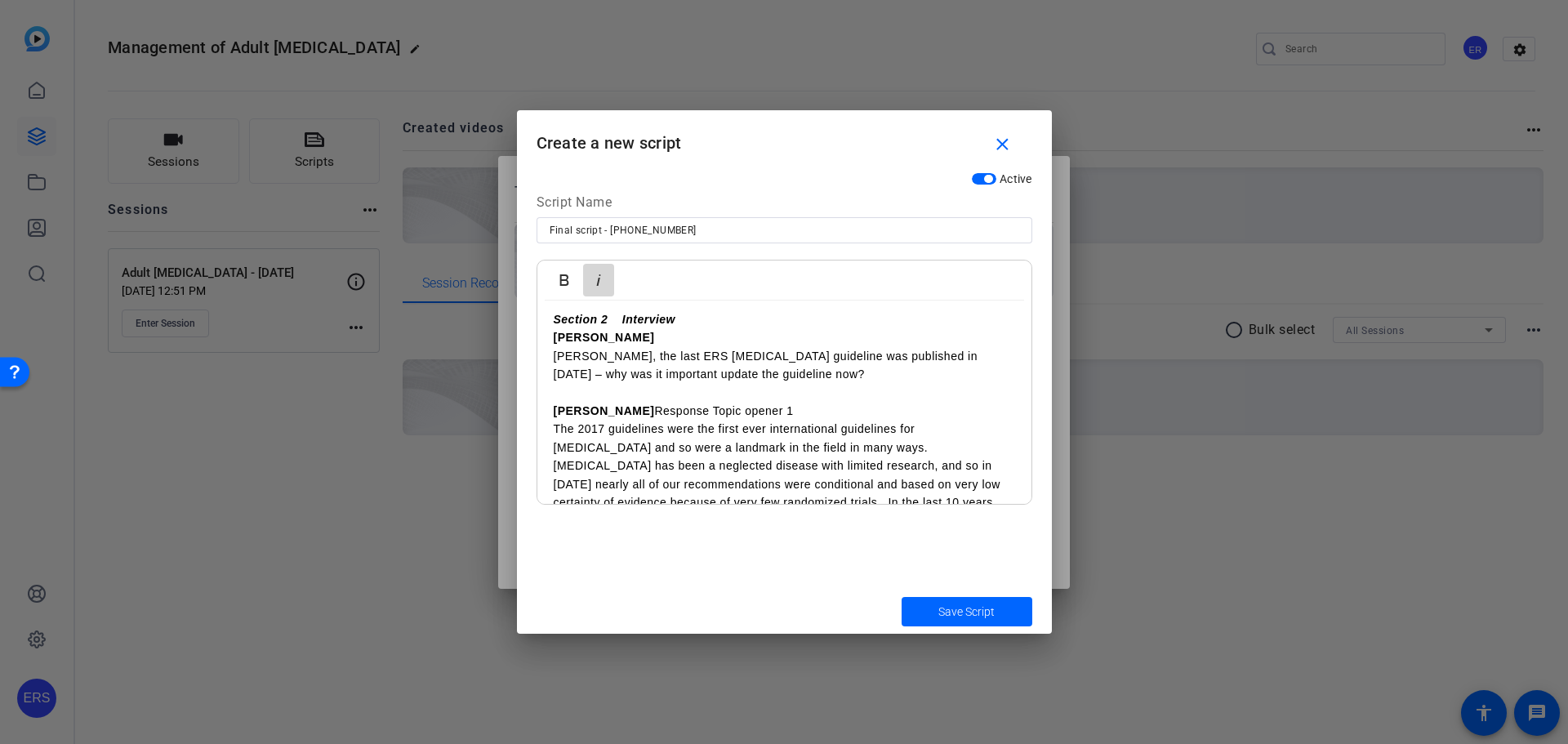
click at [598, 282] on icon "button" at bounding box center [598, 279] width 4 height 11
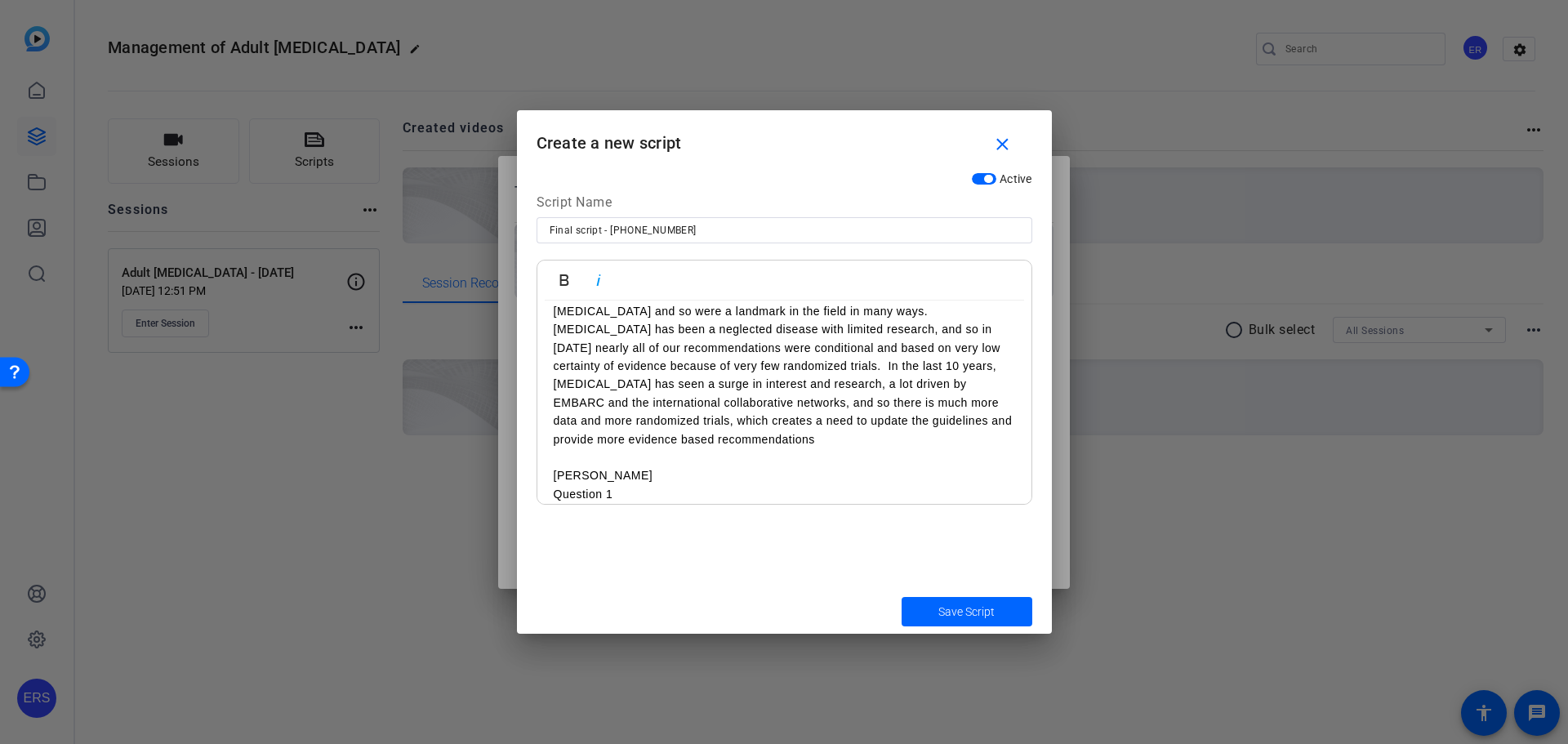
scroll to position [571, 0]
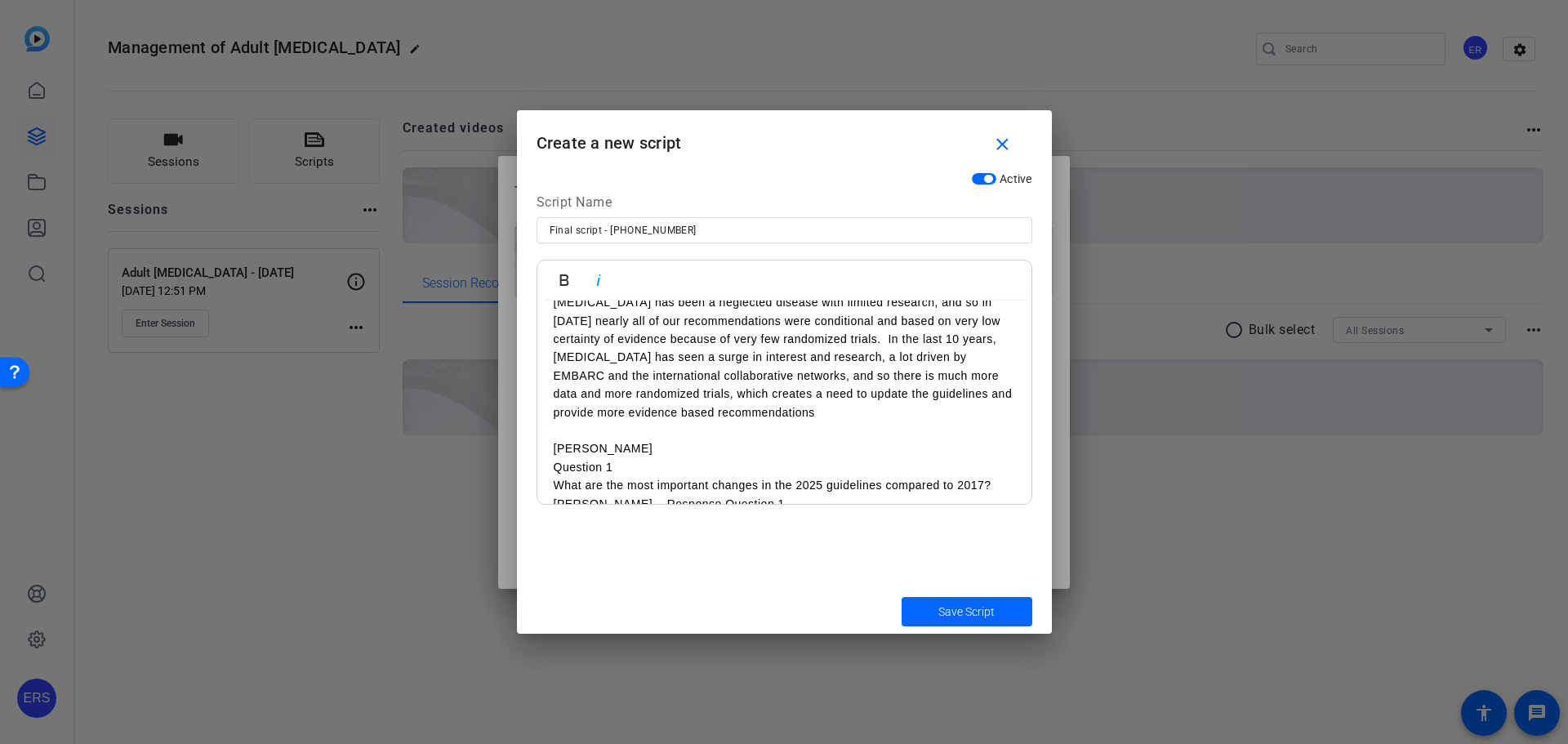
click at [613, 440] on p "[PERSON_NAME]" at bounding box center [784, 448] width 461 height 18
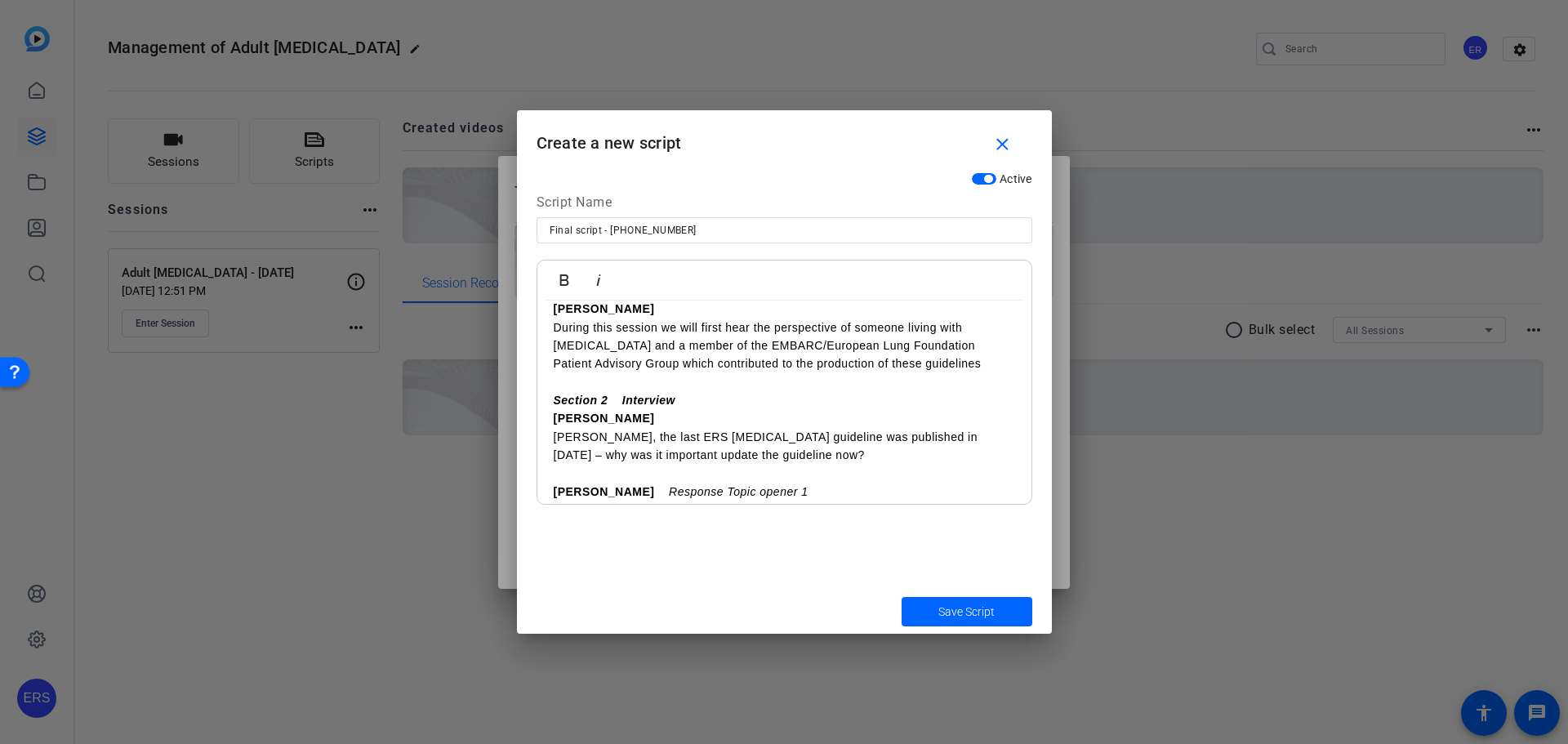
scroll to position [327, 0]
drag, startPoint x: 607, startPoint y: 401, endPoint x: 621, endPoint y: 402, distance: 14.0
click at [621, 402] on strong "Section 2 Interview" at bounding box center [614, 401] width 122 height 13
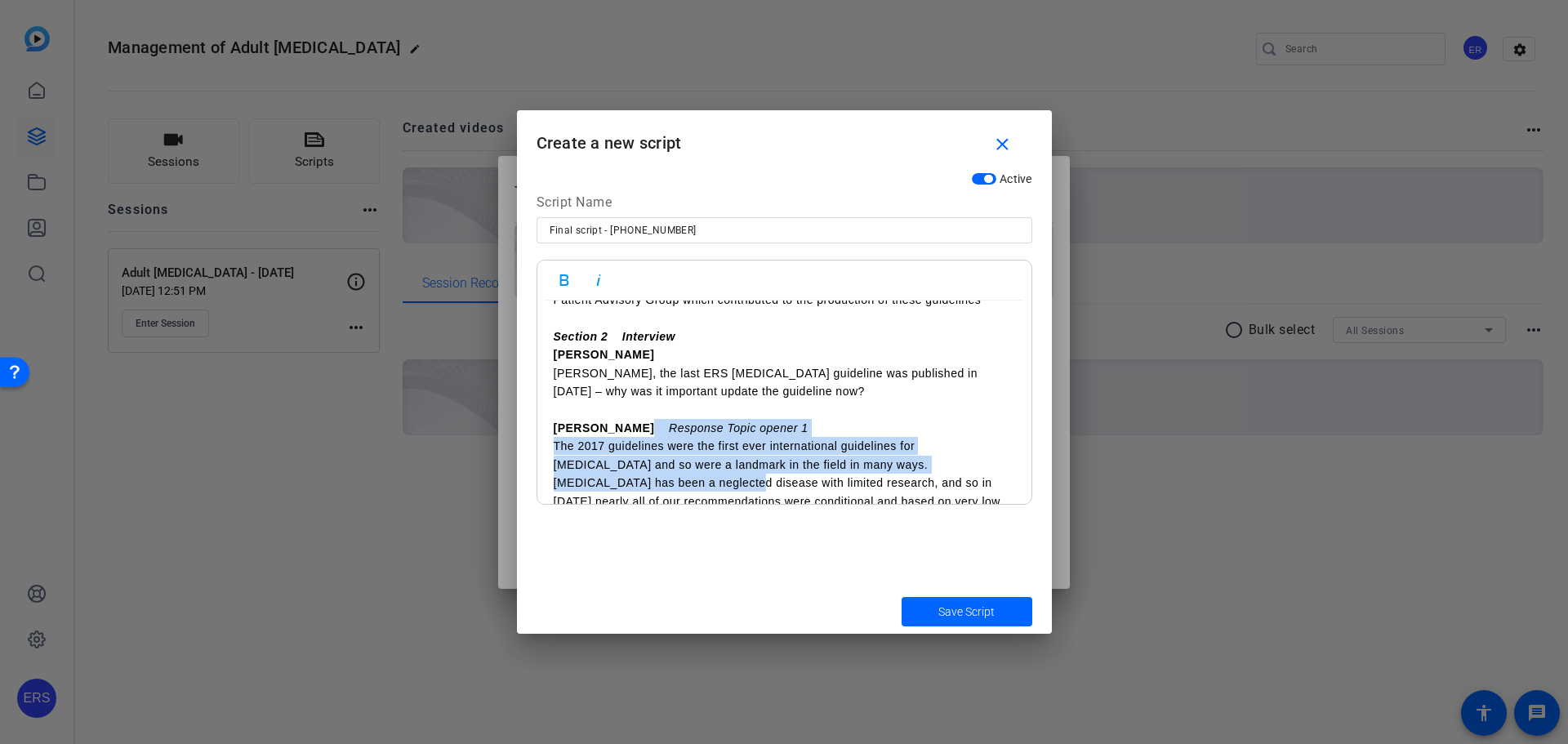
scroll to position [408, 0]
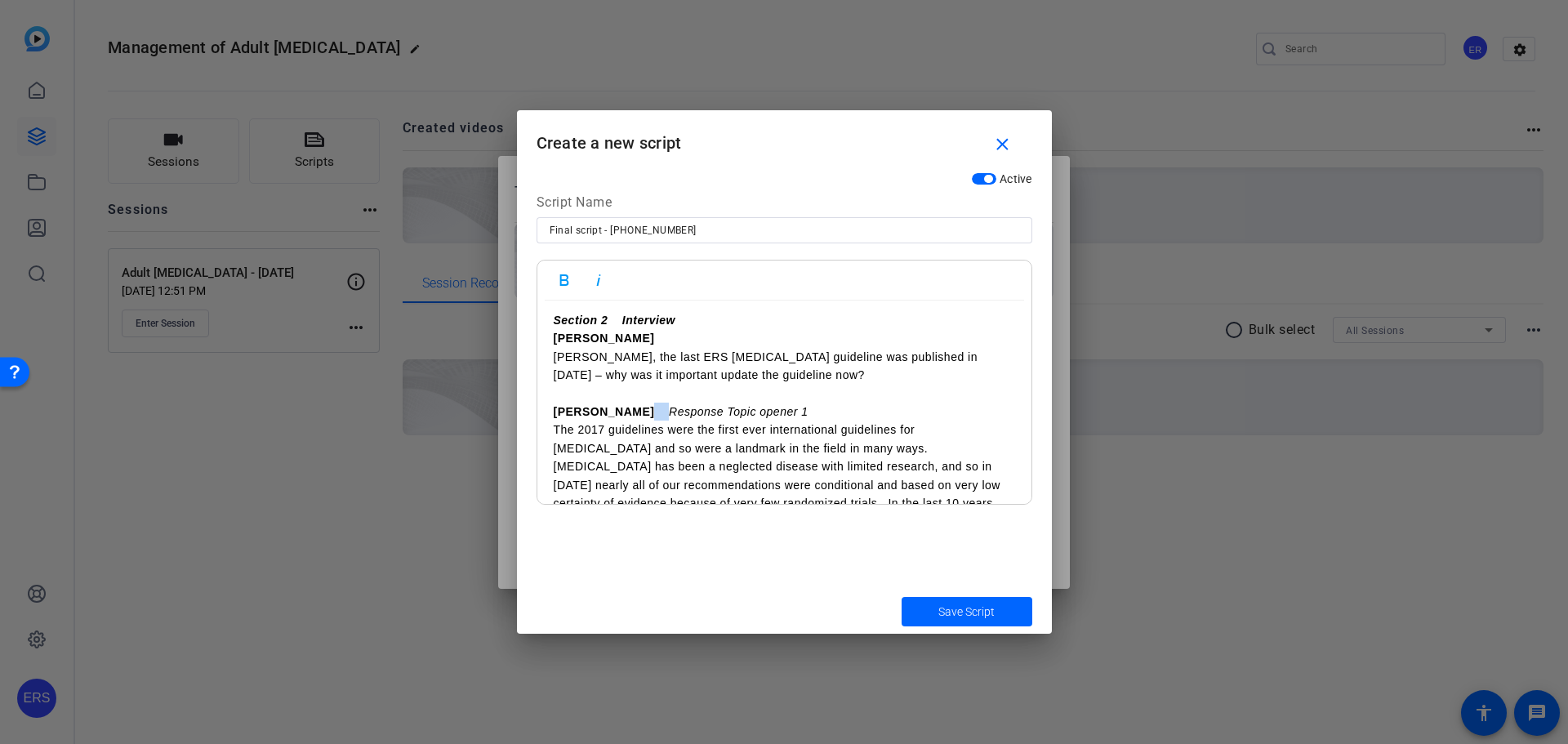
drag, startPoint x: 588, startPoint y: 489, endPoint x: 607, endPoint y: 410, distance: 81.3
click at [607, 410] on p "[PERSON_NAME] Response Topic opener 1" at bounding box center [784, 411] width 461 height 18
copy p
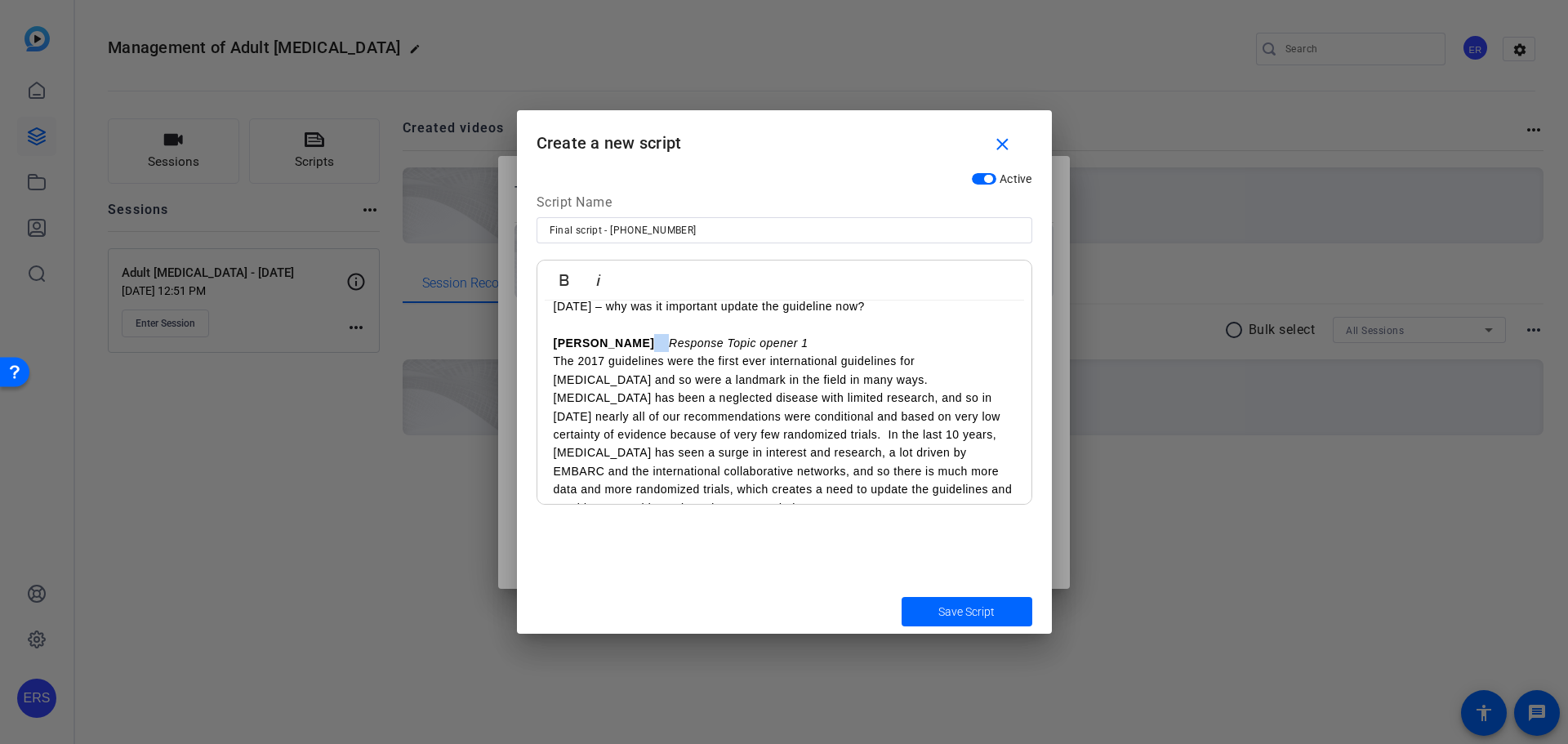
scroll to position [571, 0]
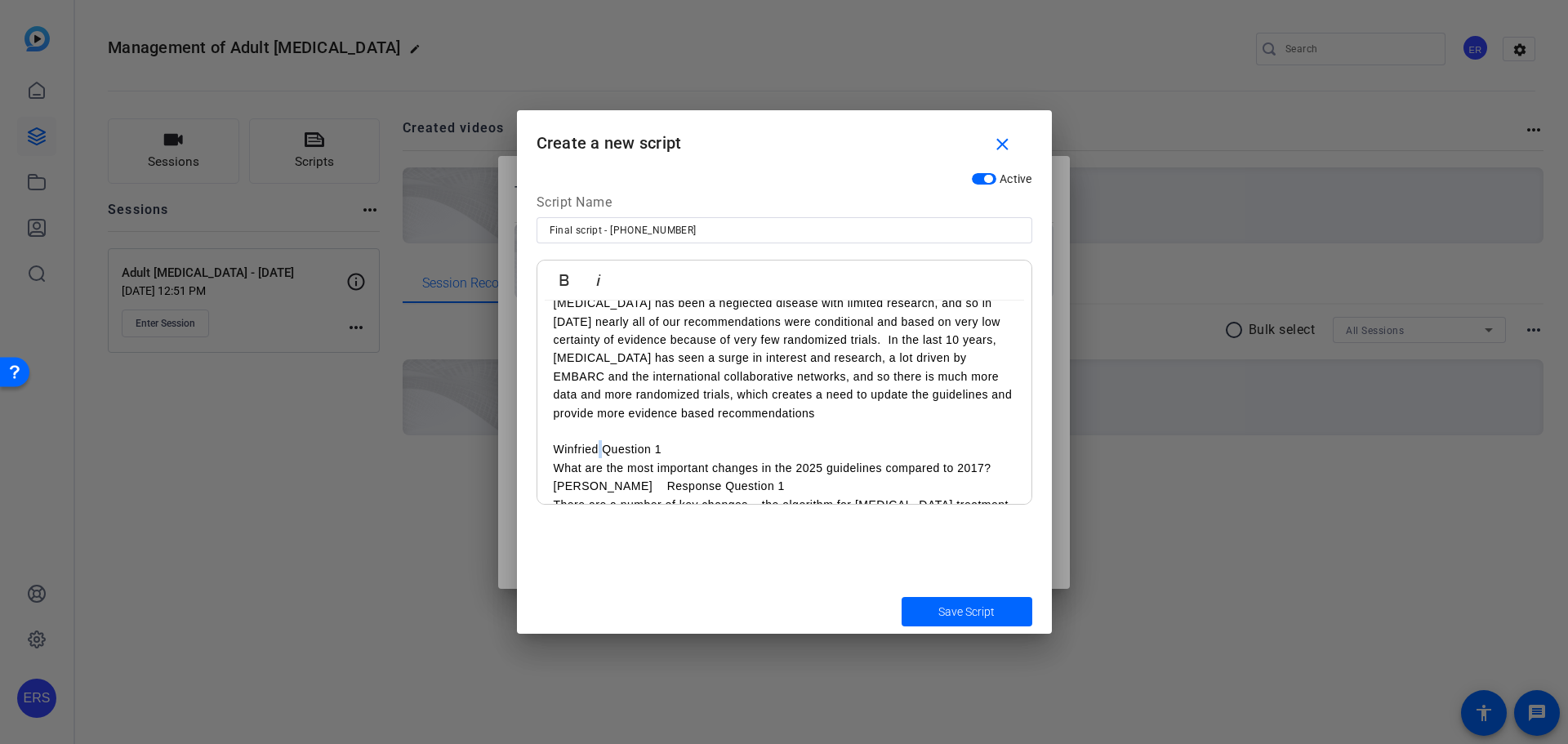
click at [601, 451] on p "Winfried Question 1" at bounding box center [784, 449] width 461 height 18
drag, startPoint x: 615, startPoint y: 451, endPoint x: 679, endPoint y: 451, distance: 64.0
click at [679, 451] on p "Winfried Question 1" at bounding box center [784, 449] width 461 height 18
click at [596, 283] on icon "button" at bounding box center [599, 280] width 19 height 19
click at [677, 434] on p at bounding box center [784, 430] width 461 height 18
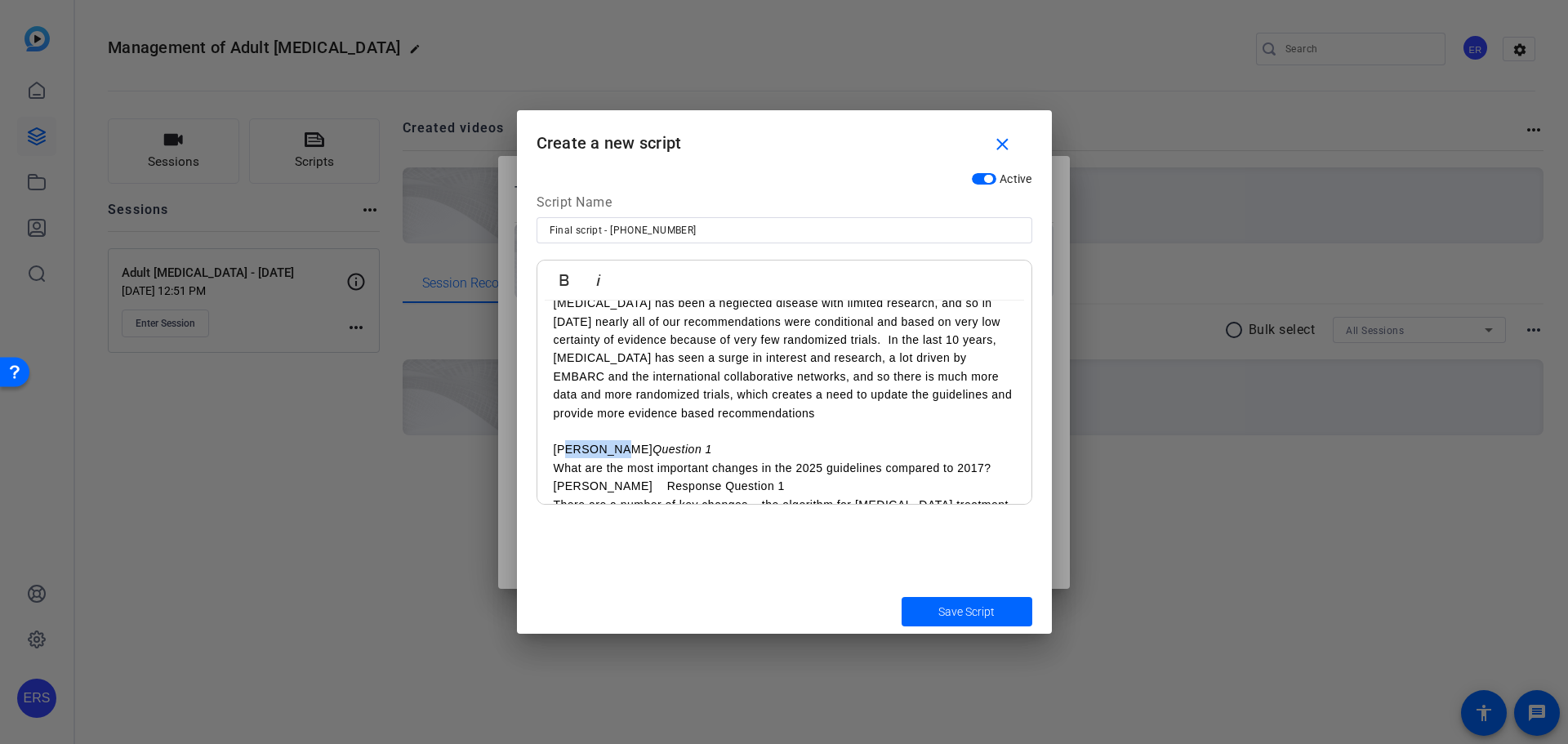
drag, startPoint x: 606, startPoint y: 449, endPoint x: 570, endPoint y: 451, distance: 36.1
click at [570, 451] on p "Winfried Question 1" at bounding box center [784, 449] width 461 height 18
drag, startPoint x: 548, startPoint y: 453, endPoint x: 598, endPoint y: 447, distance: 50.4
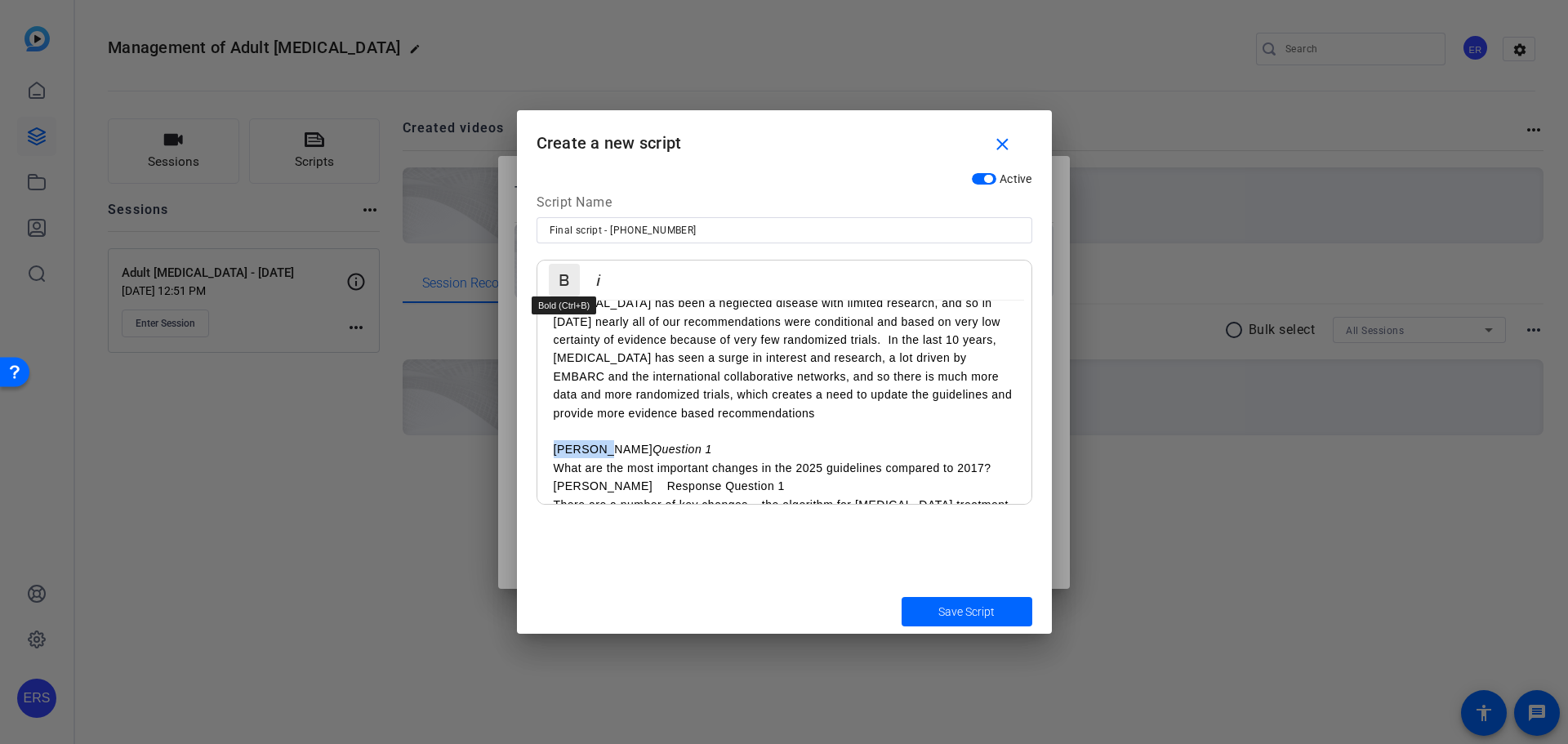
click at [565, 278] on icon "button" at bounding box center [564, 280] width 19 height 19
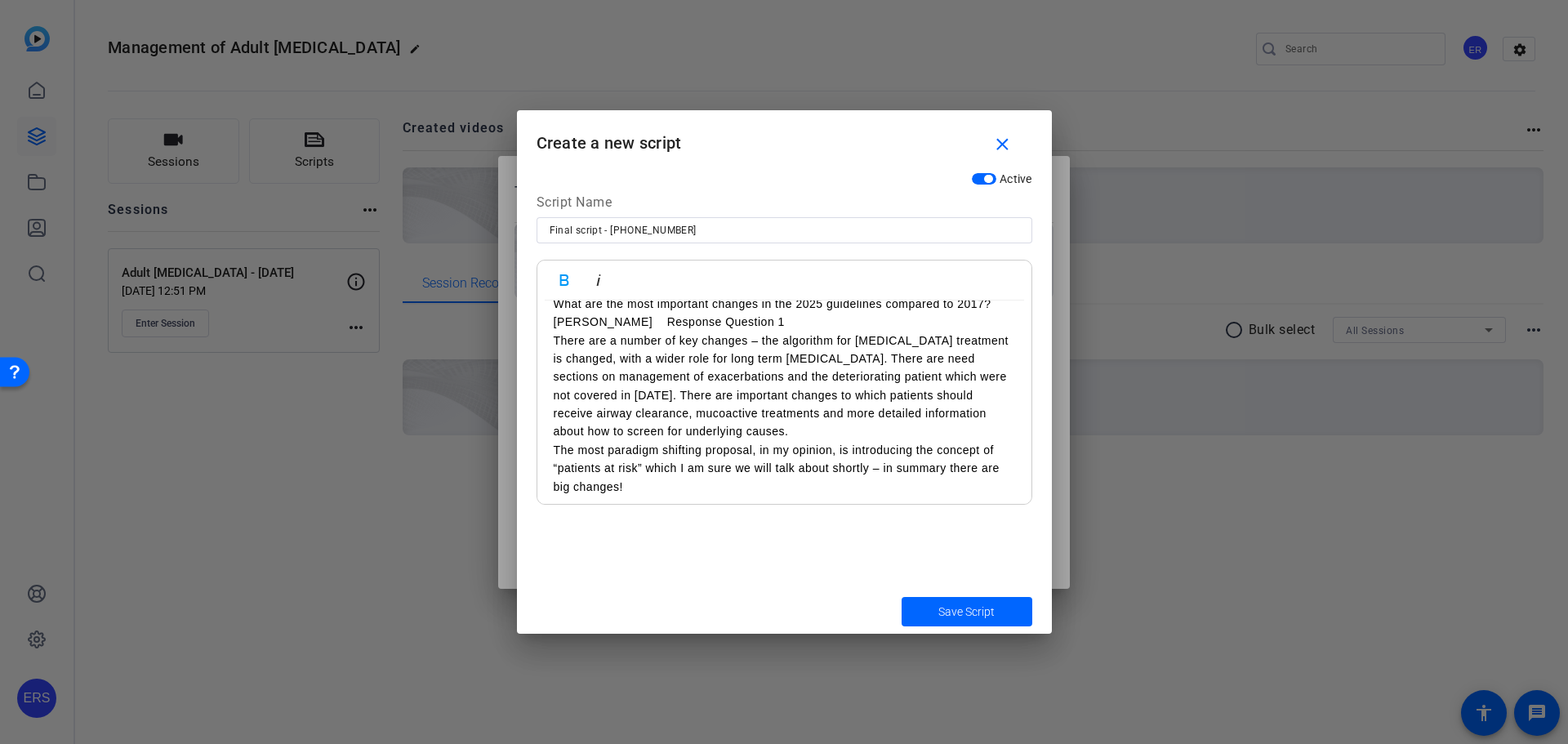
scroll to position [815, 0]
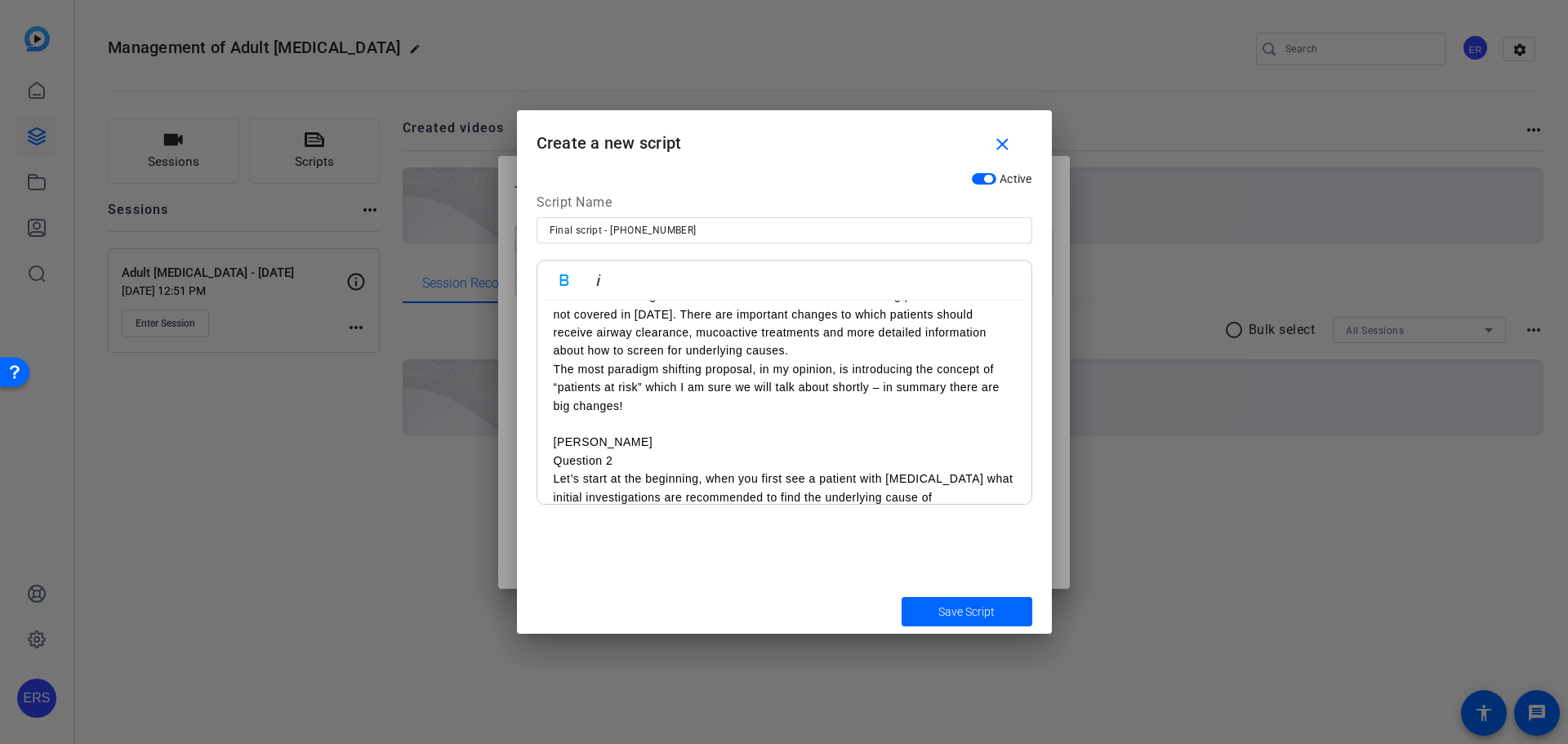
click at [560, 444] on p "[PERSON_NAME]" at bounding box center [784, 442] width 461 height 18
click at [623, 446] on p "[PERSON_NAME]" at bounding box center [784, 442] width 461 height 18
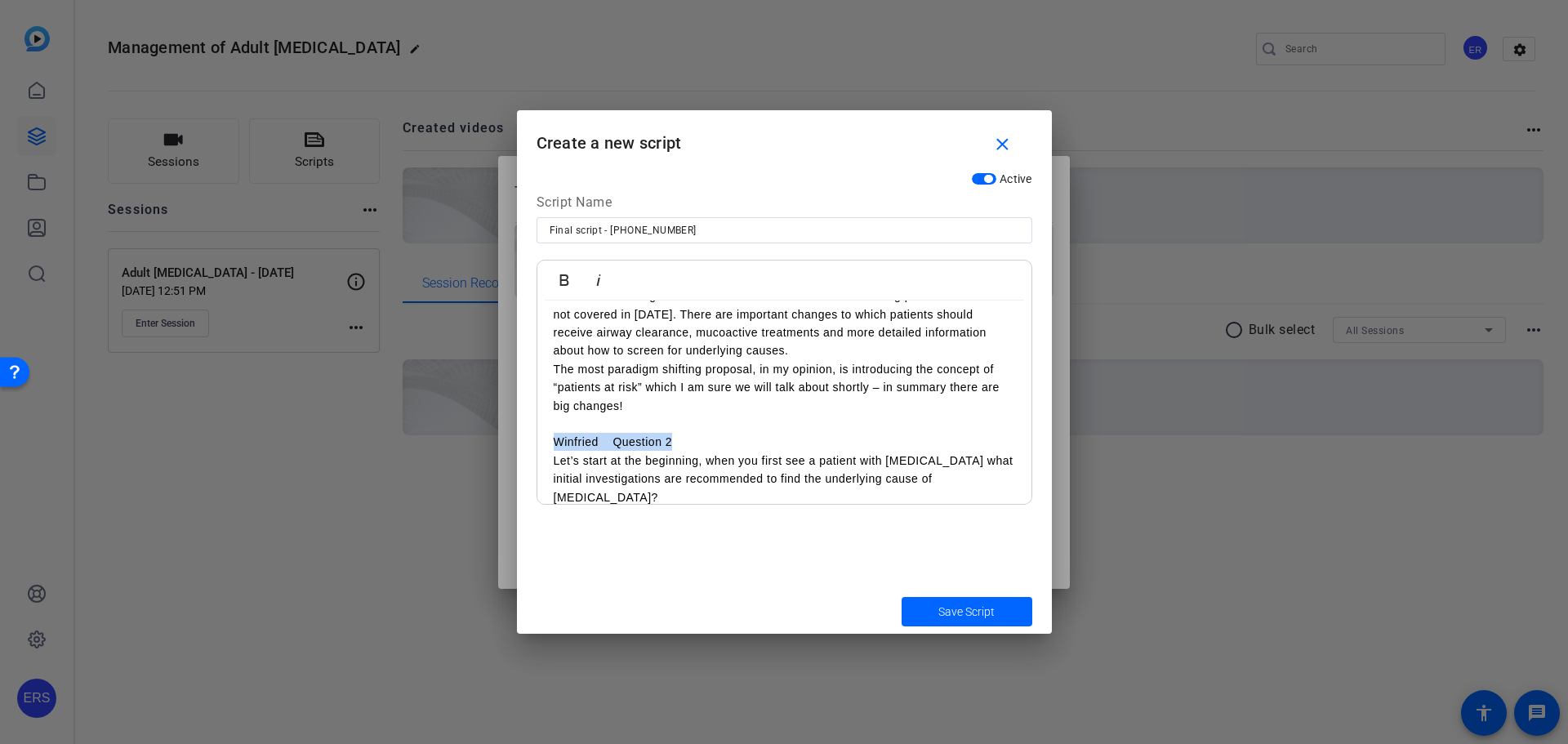
drag, startPoint x: 555, startPoint y: 443, endPoint x: 680, endPoint y: 444, distance: 125.0
click at [680, 444] on p "Winfried Question 2" at bounding box center [784, 442] width 461 height 18
click at [570, 278] on icon "button" at bounding box center [564, 280] width 19 height 19
click at [618, 425] on p at bounding box center [784, 423] width 461 height 18
drag, startPoint x: 548, startPoint y: 439, endPoint x: 596, endPoint y: 444, distance: 48.3
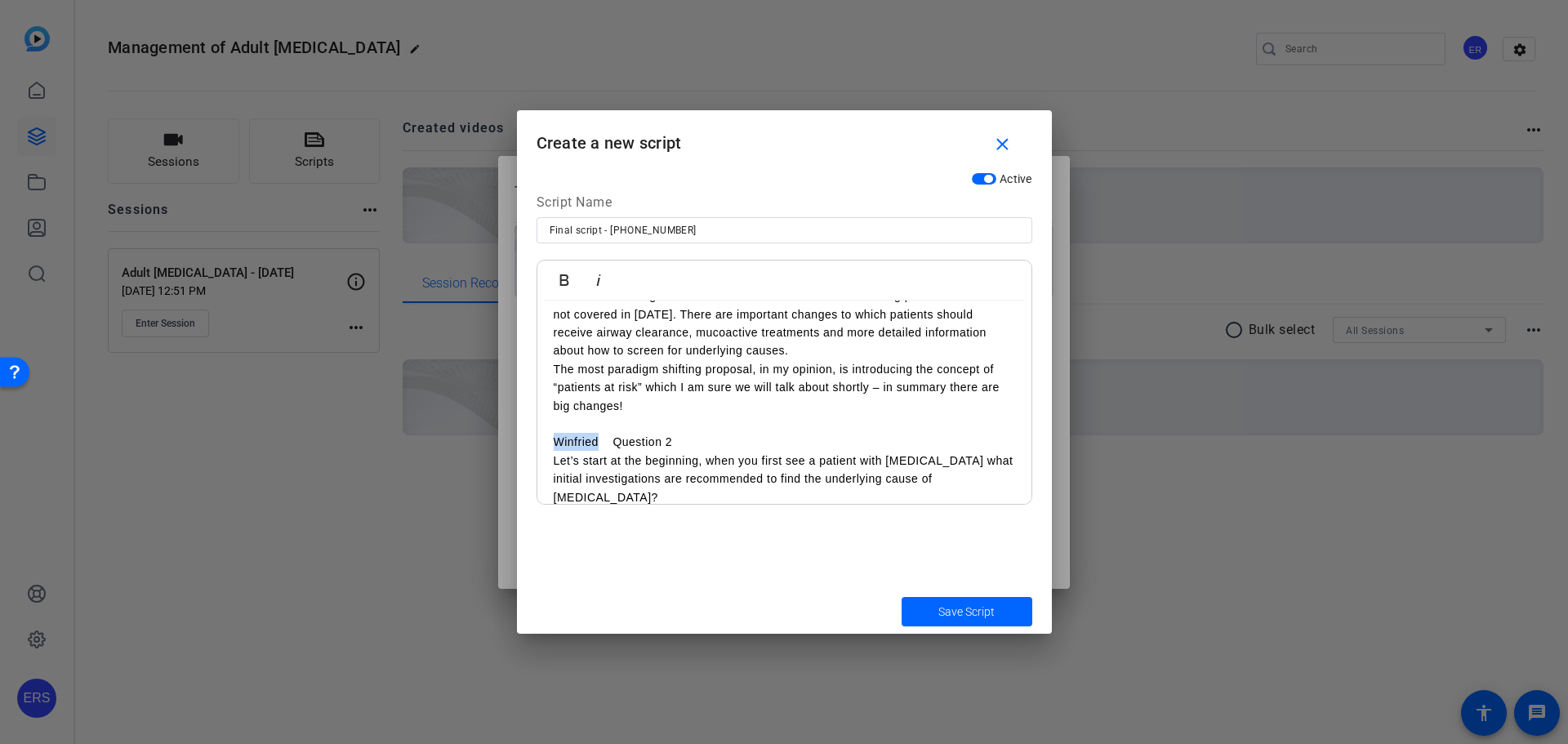
click at [572, 279] on icon "button" at bounding box center [564, 280] width 19 height 19
drag, startPoint x: 620, startPoint y: 442, endPoint x: 678, endPoint y: 444, distance: 58.0
click at [678, 444] on p "Winfried Question 2" at bounding box center [784, 442] width 461 height 18
click at [594, 283] on icon "button" at bounding box center [599, 280] width 19 height 19
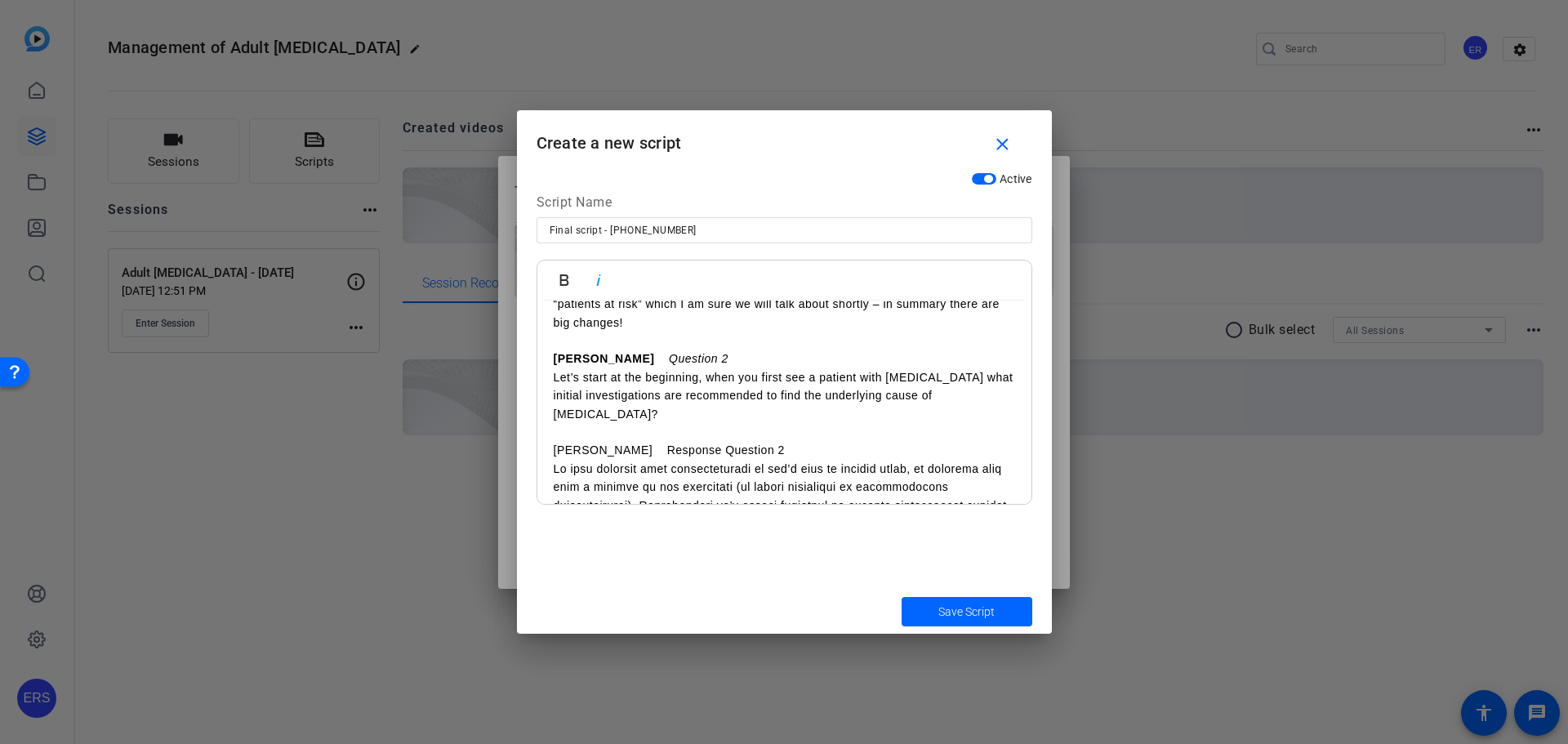
scroll to position [897, 0]
click at [558, 454] on p "[PERSON_NAME] Response Question 2" at bounding box center [784, 451] width 461 height 18
drag, startPoint x: 551, startPoint y: 454, endPoint x: 589, endPoint y: 454, distance: 38.0
click at [565, 281] on icon "button" at bounding box center [564, 280] width 19 height 19
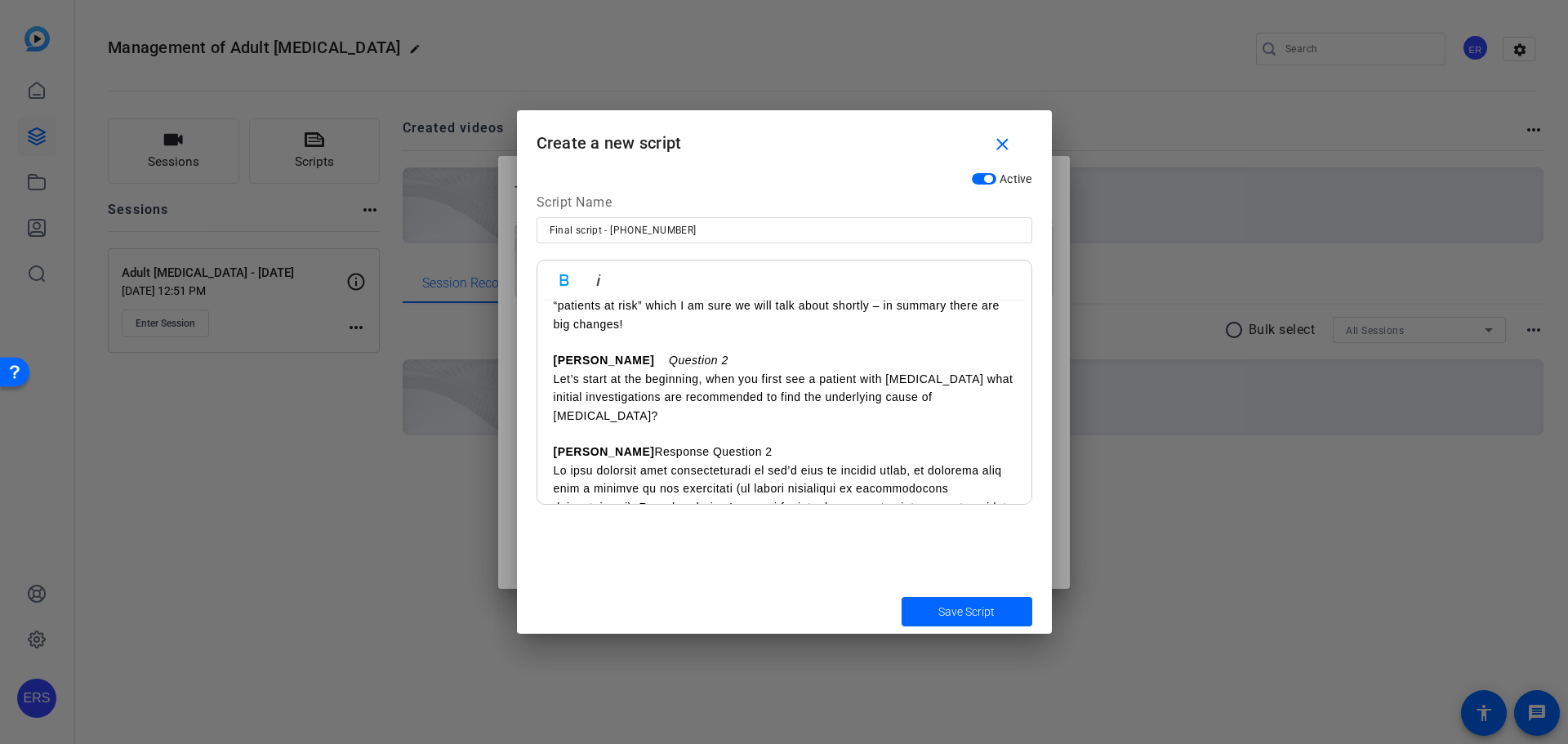
drag, startPoint x: 608, startPoint y: 456, endPoint x: 725, endPoint y: 450, distance: 117.2
click at [725, 450] on p "[PERSON_NAME] Response Question 2" at bounding box center [784, 451] width 461 height 18
click at [599, 281] on icon "button" at bounding box center [599, 280] width 19 height 19
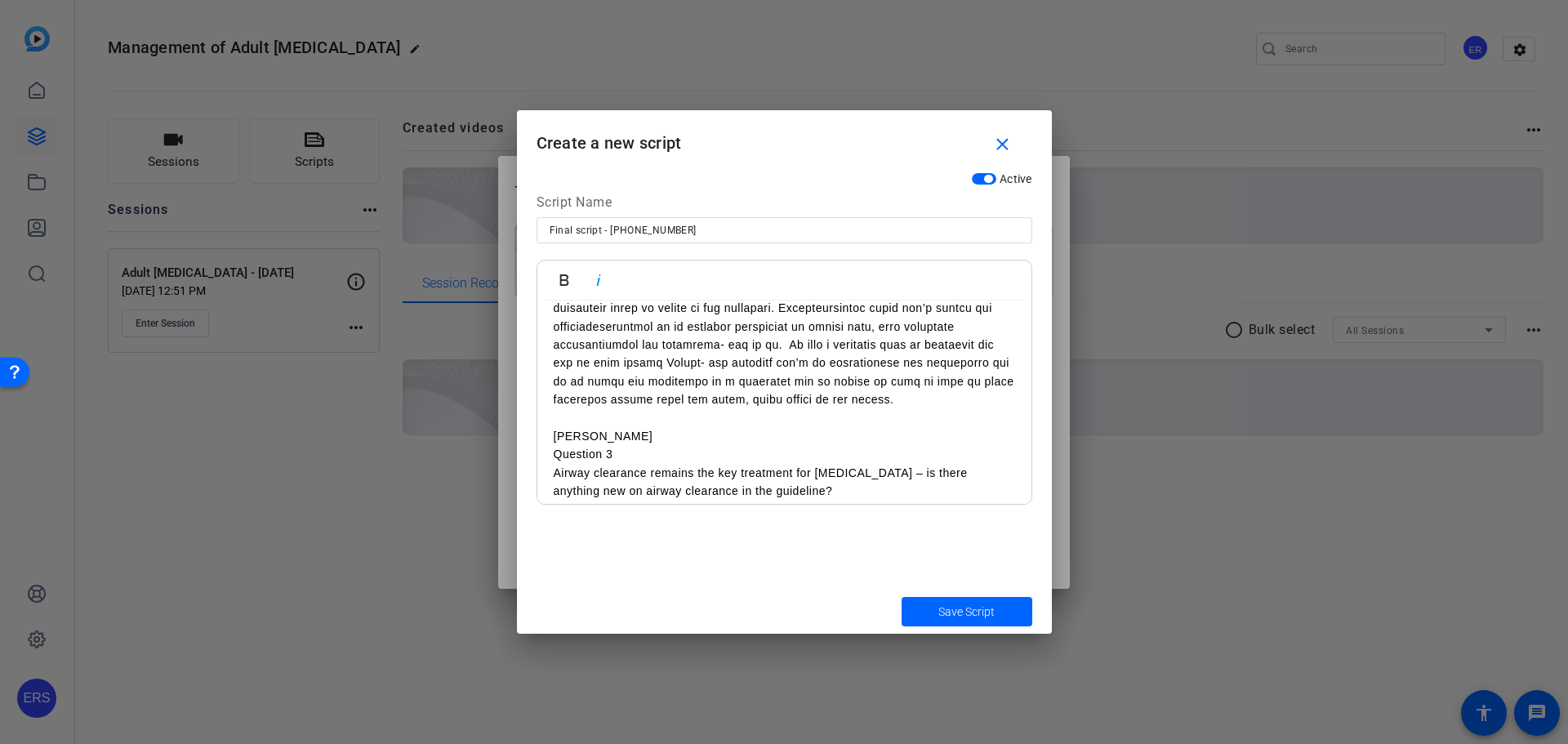
scroll to position [1387, 0]
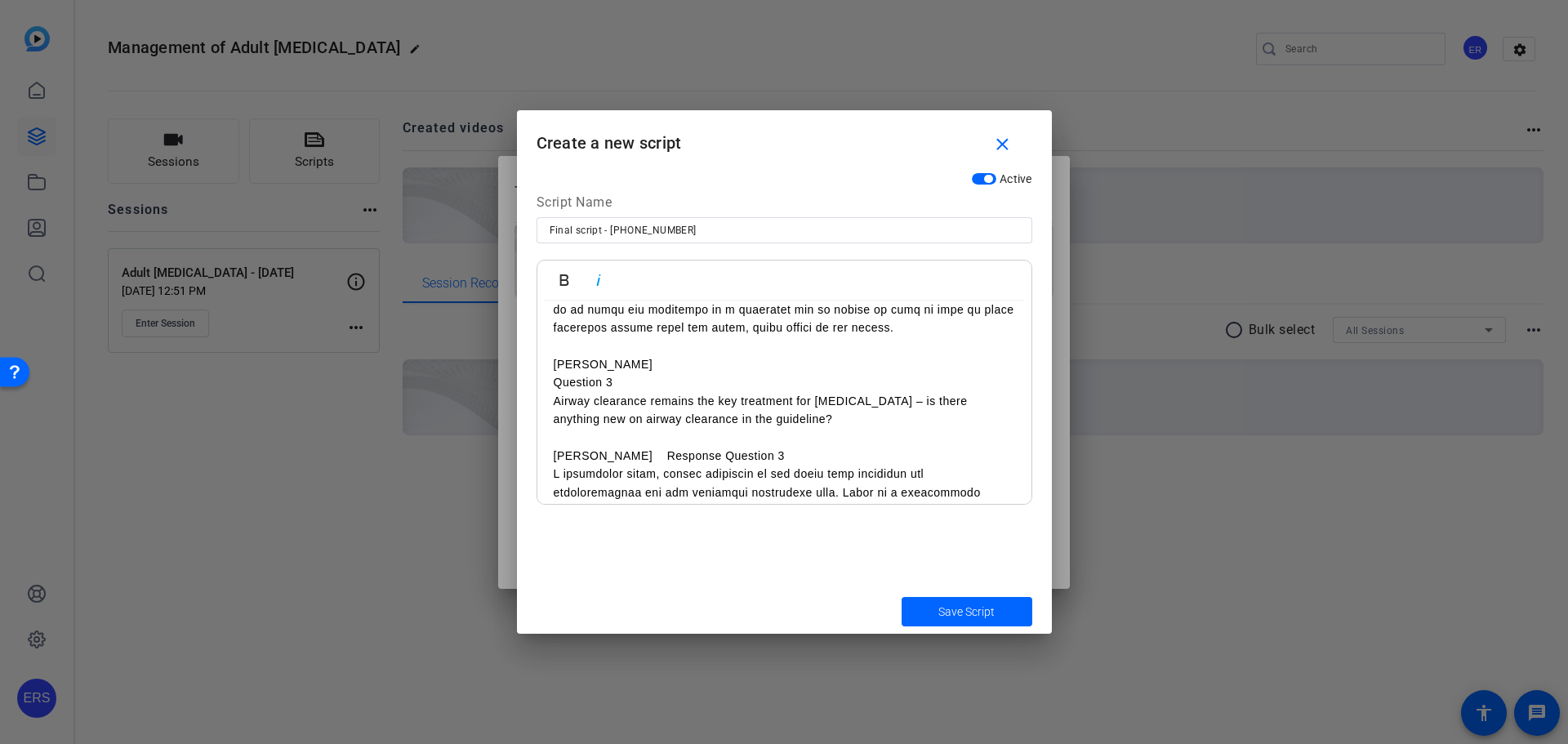
click at [657, 364] on p "[PERSON_NAME]" at bounding box center [784, 364] width 461 height 18
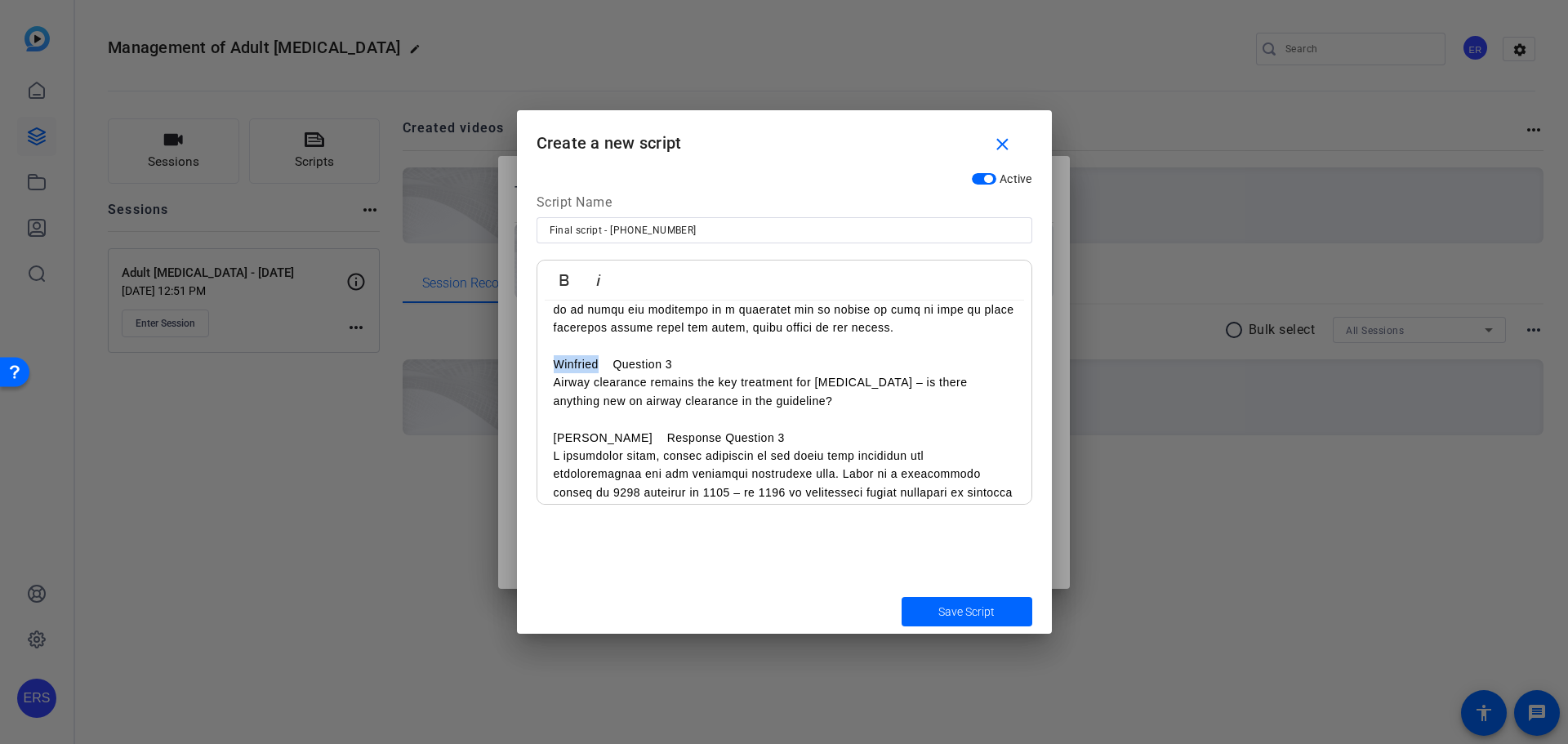
drag, startPoint x: 554, startPoint y: 365, endPoint x: 599, endPoint y: 362, distance: 45.1
click at [599, 362] on p "Winfried Question 3" at bounding box center [784, 364] width 461 height 18
click at [571, 282] on icon "button" at bounding box center [564, 280] width 19 height 19
drag, startPoint x: 619, startPoint y: 365, endPoint x: 680, endPoint y: 368, distance: 61.1
click at [680, 368] on p "Winfried Question 3" at bounding box center [784, 364] width 461 height 18
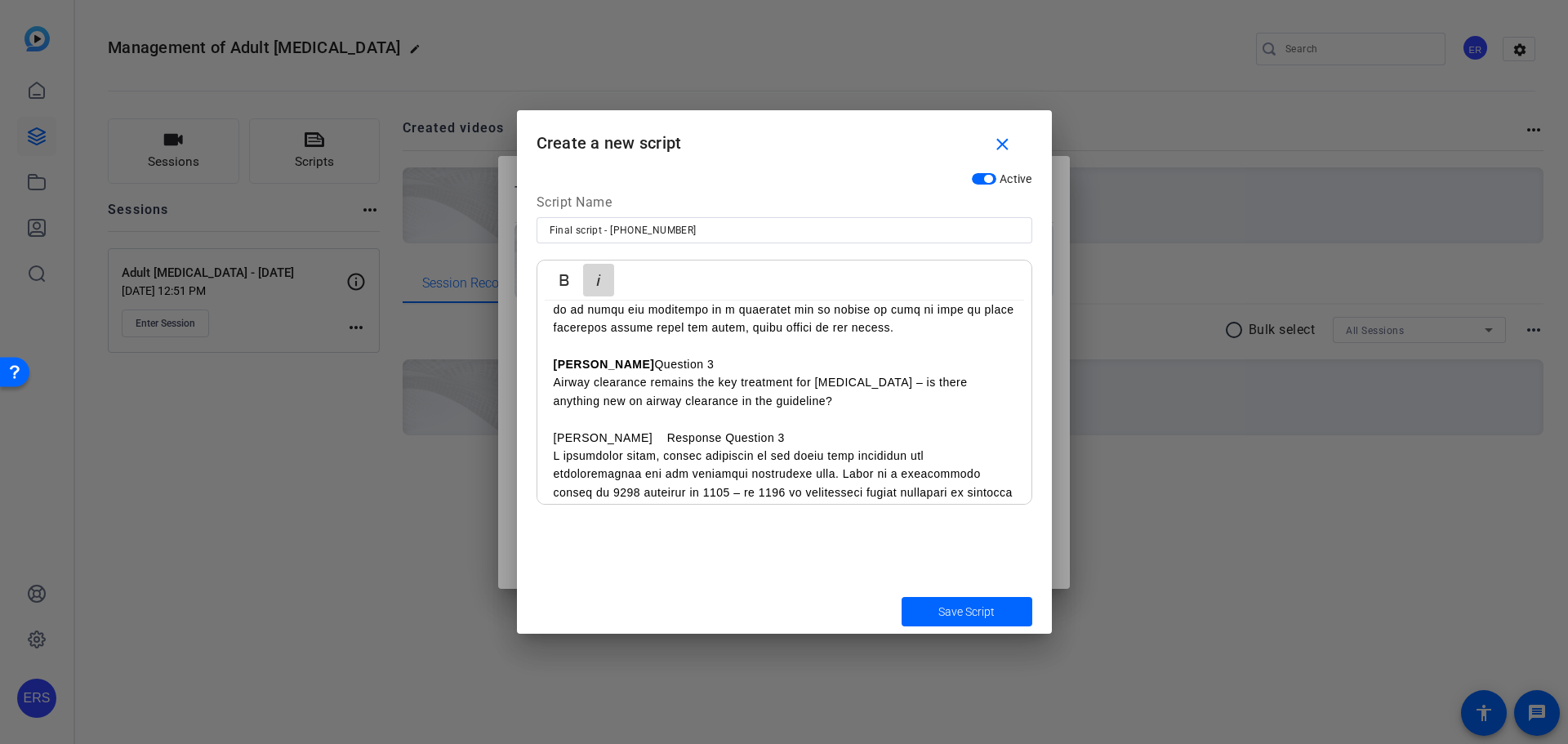
click at [595, 279] on icon "button" at bounding box center [599, 280] width 19 height 19
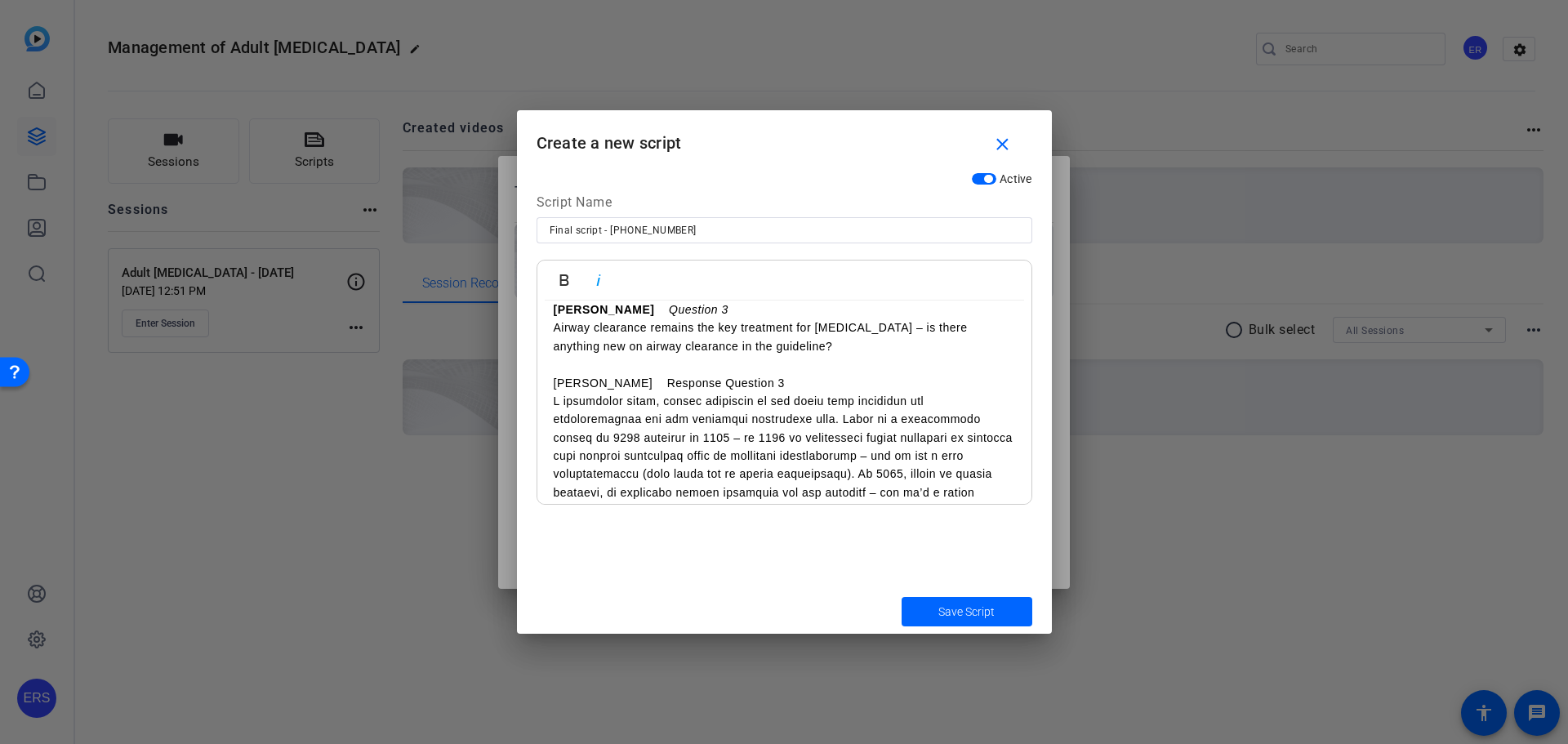
scroll to position [1469, 0]
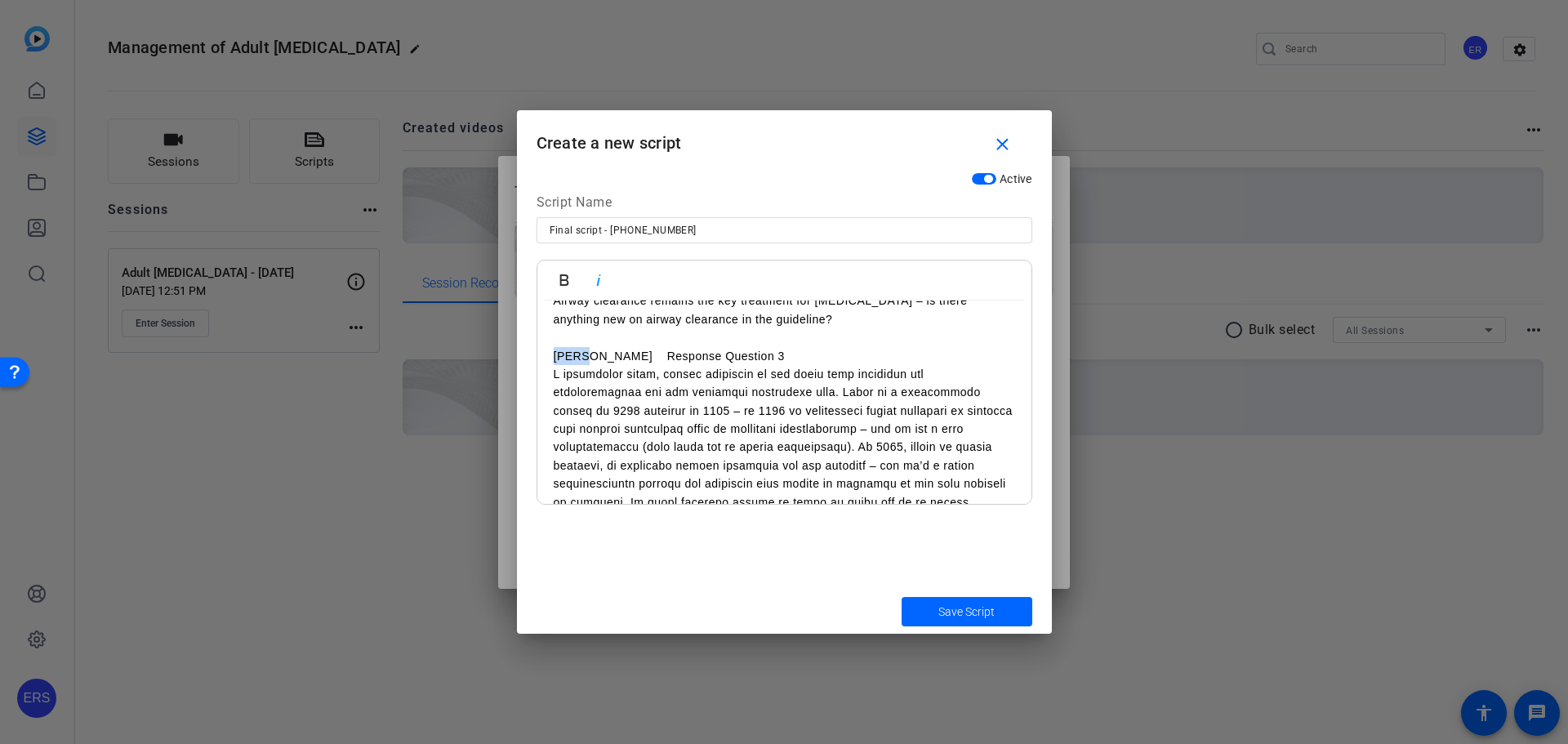
drag, startPoint x: 552, startPoint y: 361, endPoint x: 586, endPoint y: 359, distance: 34.1
click at [570, 273] on icon "button" at bounding box center [564, 280] width 19 height 19
drag, startPoint x: 609, startPoint y: 358, endPoint x: 725, endPoint y: 357, distance: 116.0
click at [725, 357] on p "[PERSON_NAME] Response Question 3" at bounding box center [784, 356] width 461 height 18
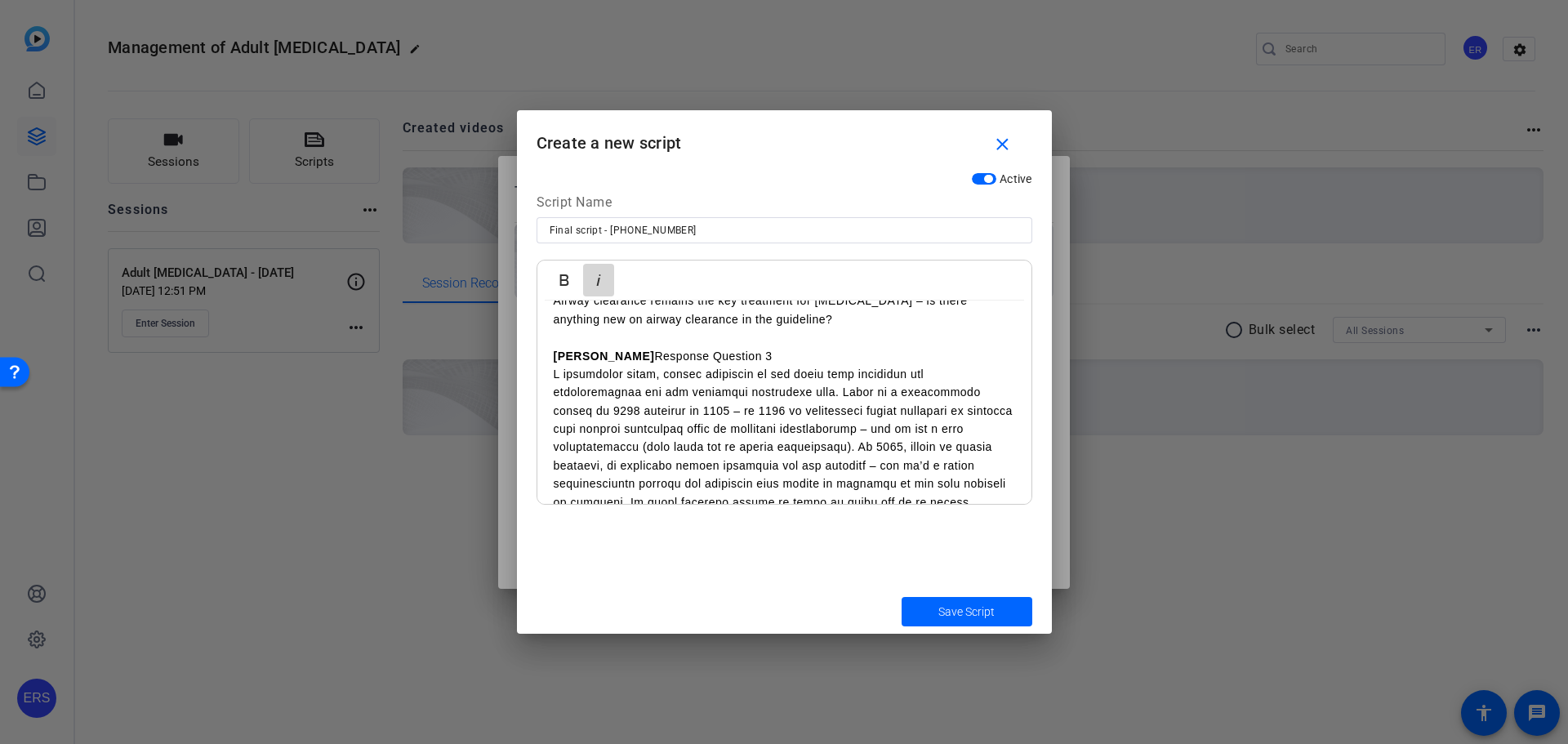
click at [606, 283] on icon "button" at bounding box center [599, 280] width 19 height 19
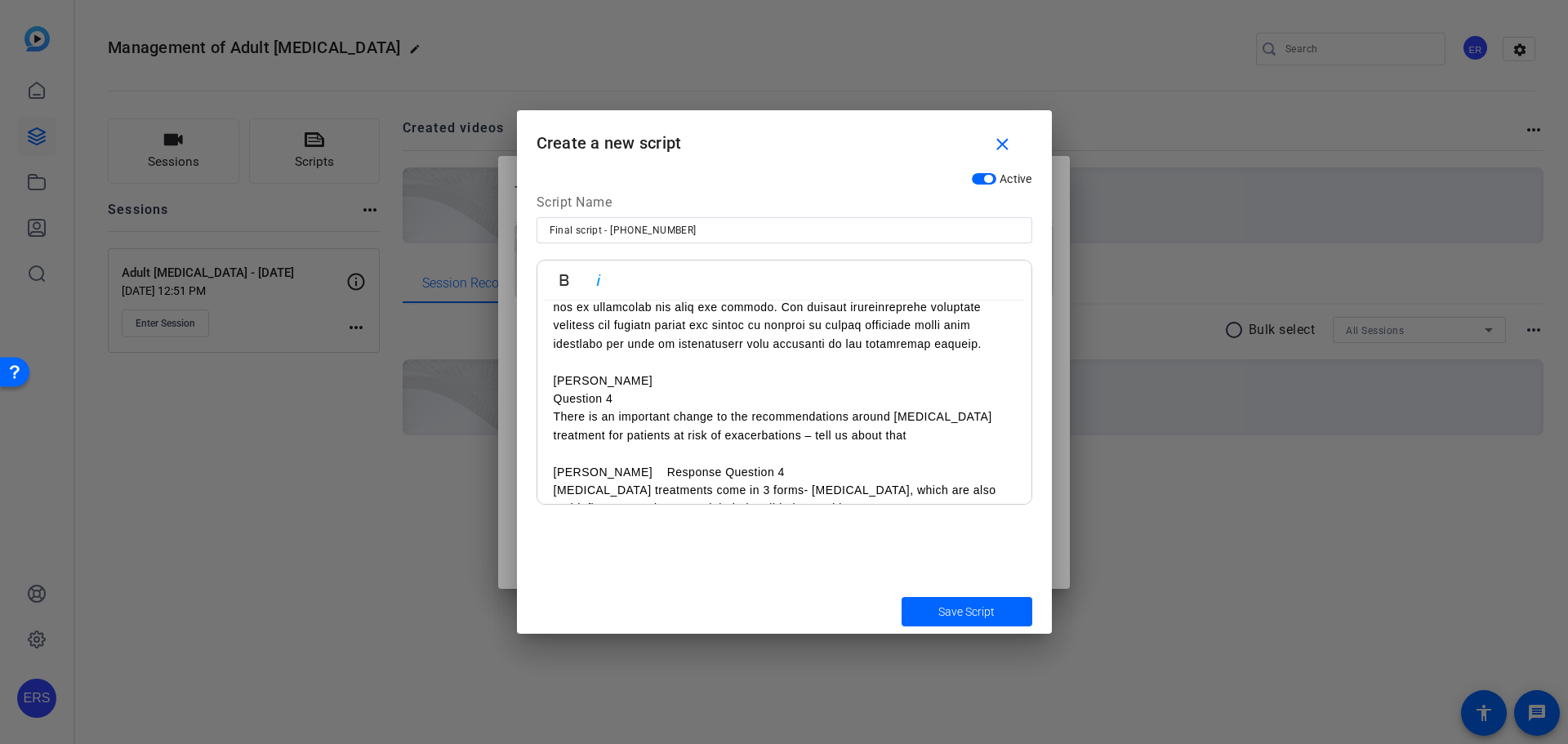
scroll to position [1795, 0]
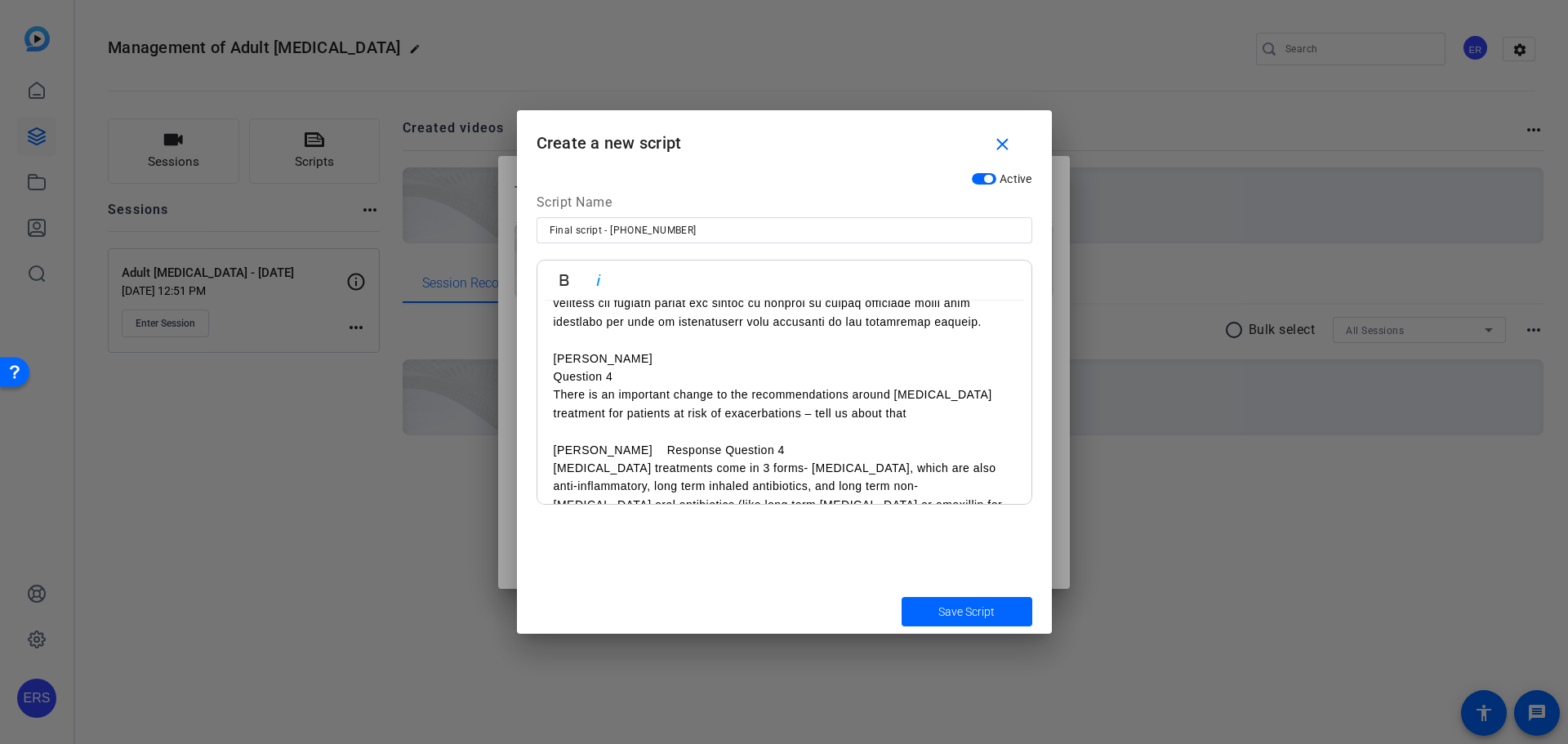
click at [621, 364] on p "[PERSON_NAME]" at bounding box center [784, 358] width 461 height 18
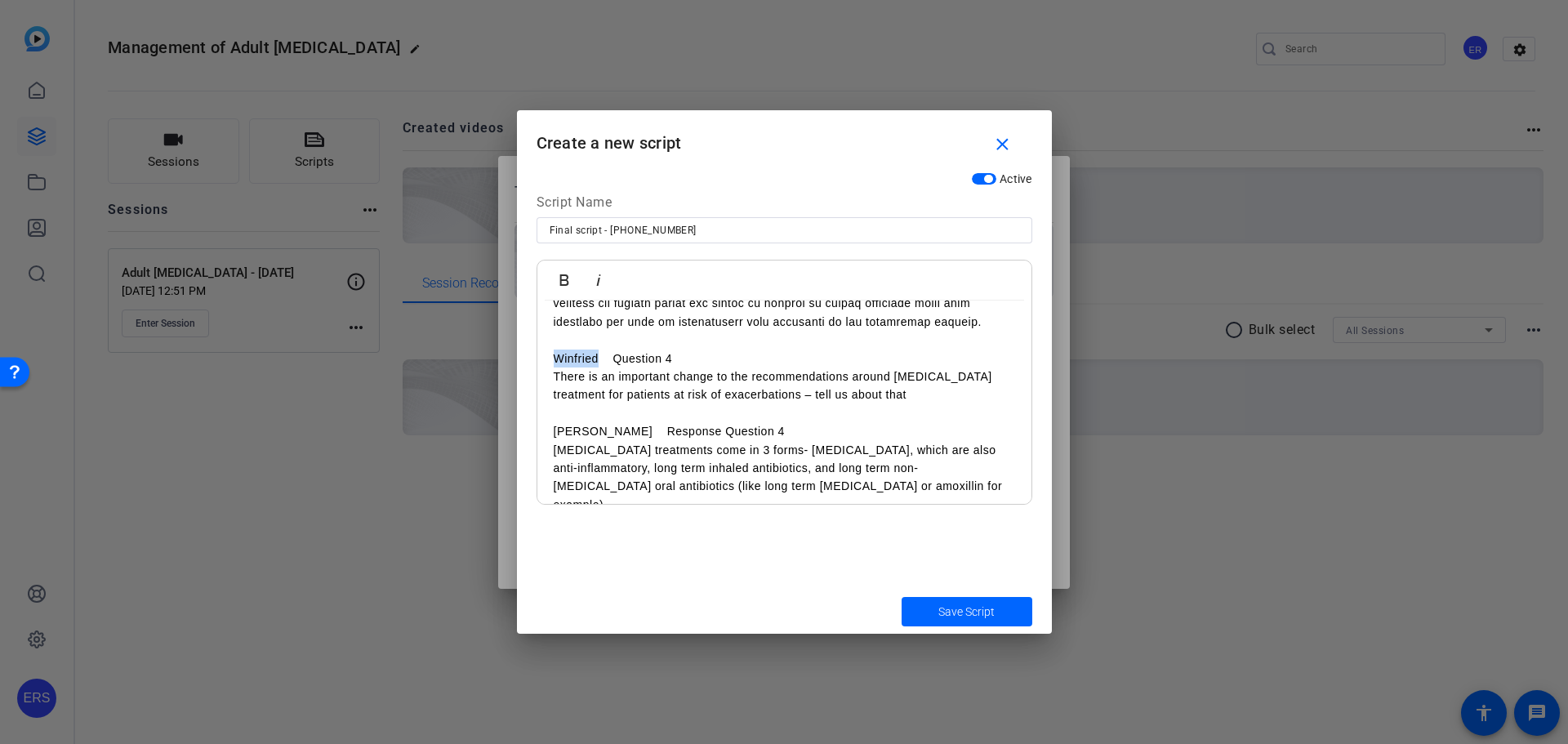
drag, startPoint x: 552, startPoint y: 358, endPoint x: 599, endPoint y: 360, distance: 47.0
click at [599, 360] on div "Opening [PERSON_NAME] Hello and welcome to the European Respiratory Society Gui…" at bounding box center [784, 605] width 494 height 4200
click at [565, 273] on icon "button" at bounding box center [564, 280] width 19 height 19
drag, startPoint x: 618, startPoint y: 354, endPoint x: 685, endPoint y: 365, distance: 67.9
click at [685, 365] on p "Winfried Question 4" at bounding box center [784, 358] width 461 height 18
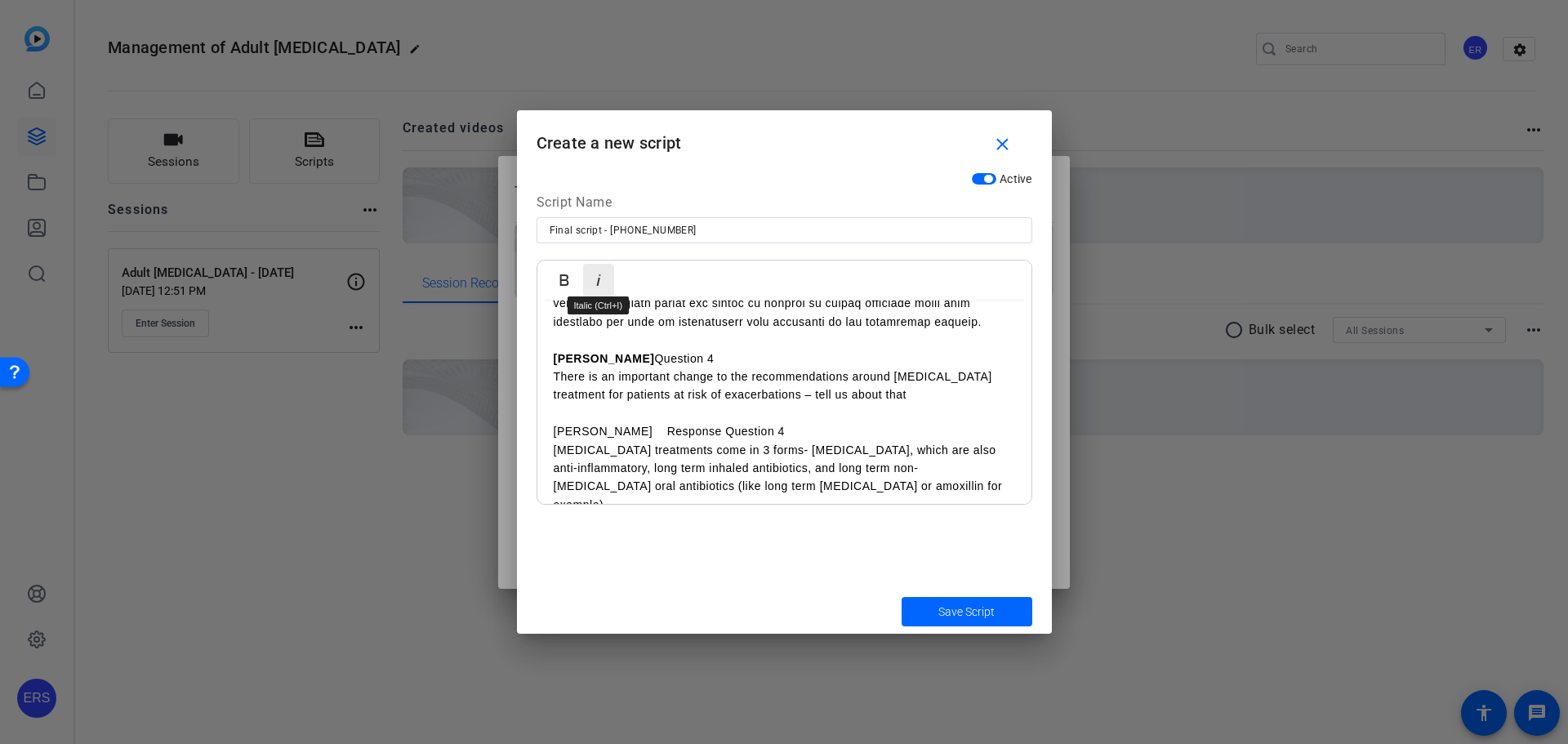
click at [599, 286] on icon "button" at bounding box center [599, 280] width 19 height 19
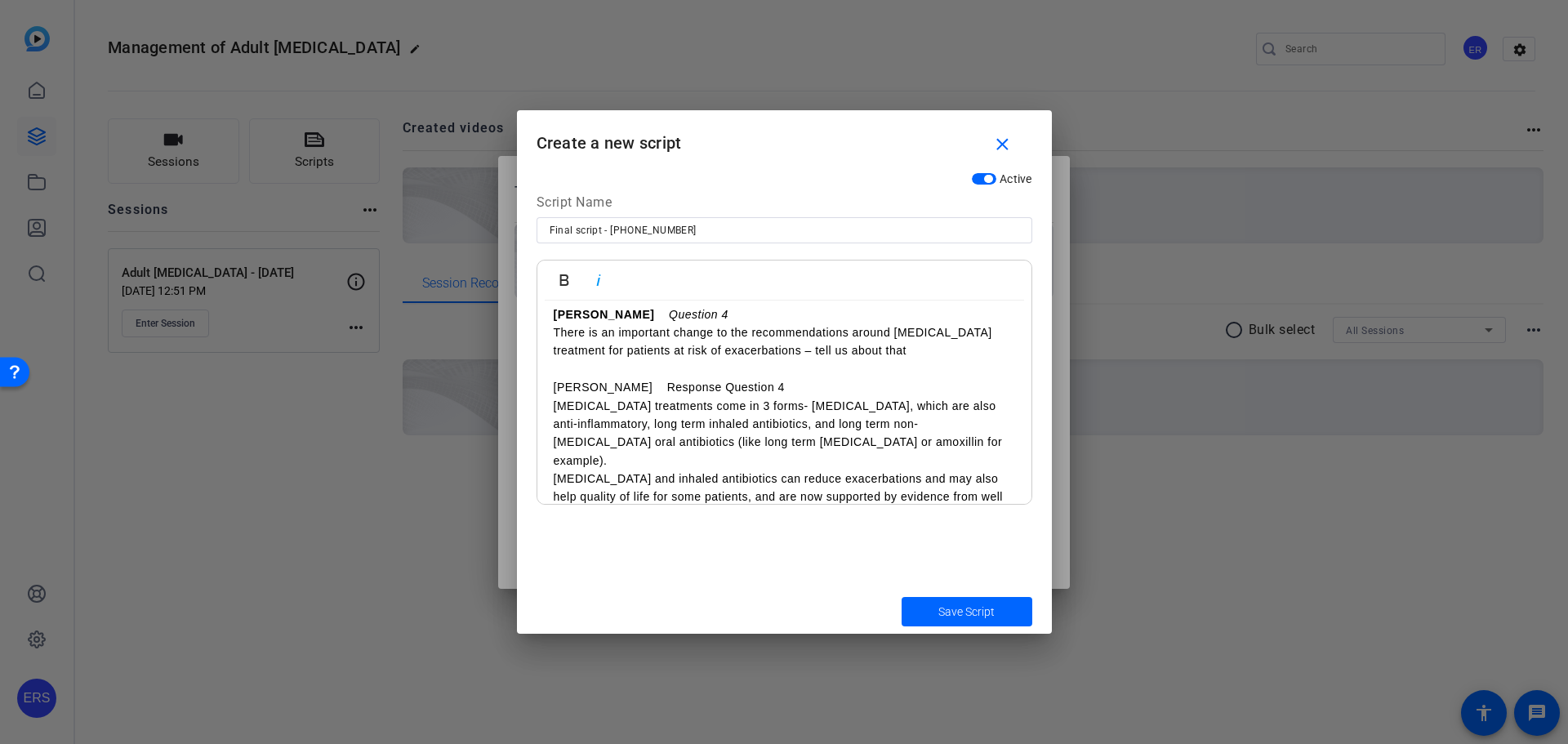
scroll to position [1876, 0]
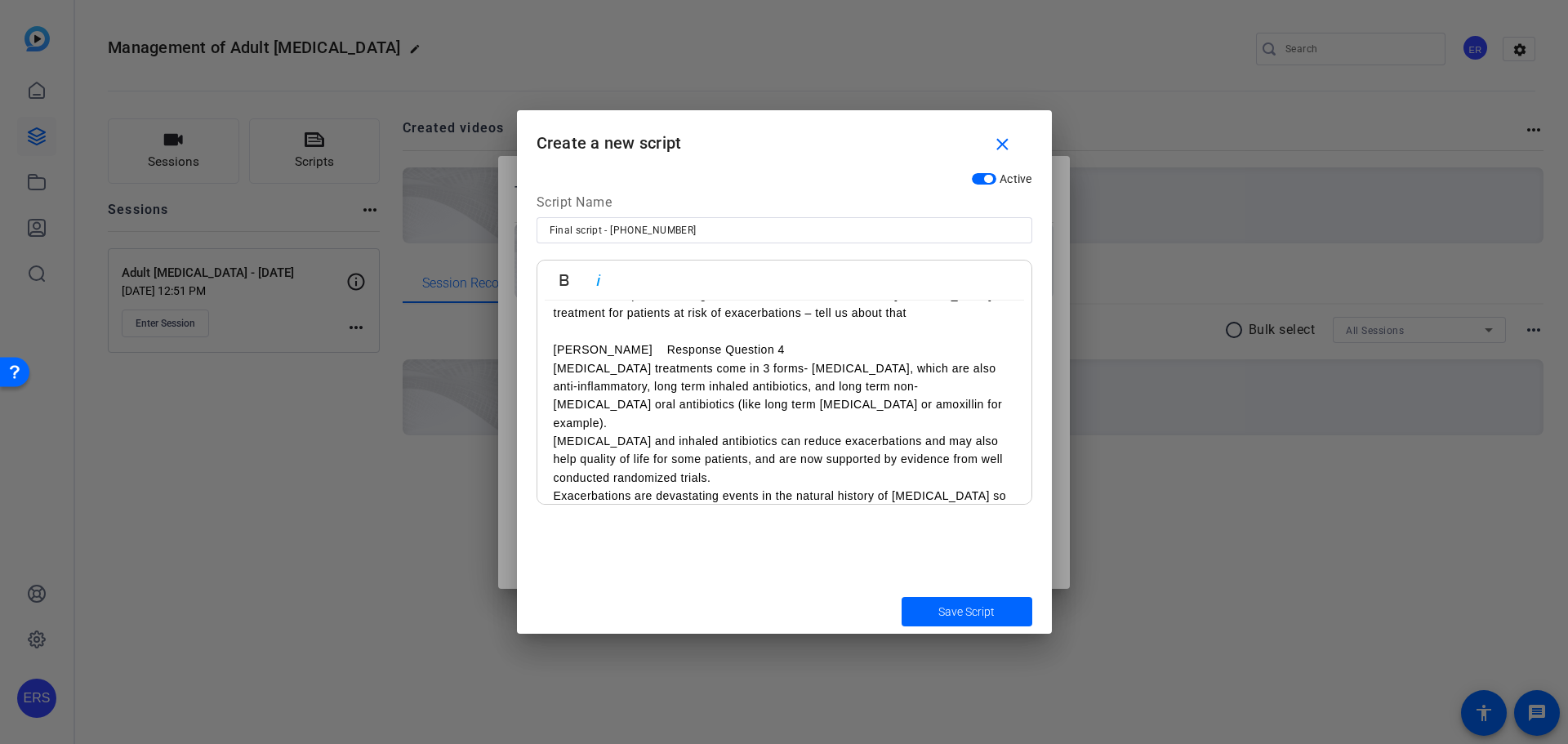
click at [562, 350] on p "[PERSON_NAME] Response Question 4" at bounding box center [784, 350] width 461 height 18
drag, startPoint x: 555, startPoint y: 351, endPoint x: 587, endPoint y: 350, distance: 32.0
click at [587, 350] on p "[PERSON_NAME] Response Question 4" at bounding box center [784, 350] width 461 height 18
click at [561, 282] on icon "button" at bounding box center [564, 279] width 9 height 11
drag, startPoint x: 607, startPoint y: 352, endPoint x: 726, endPoint y: 352, distance: 119.0
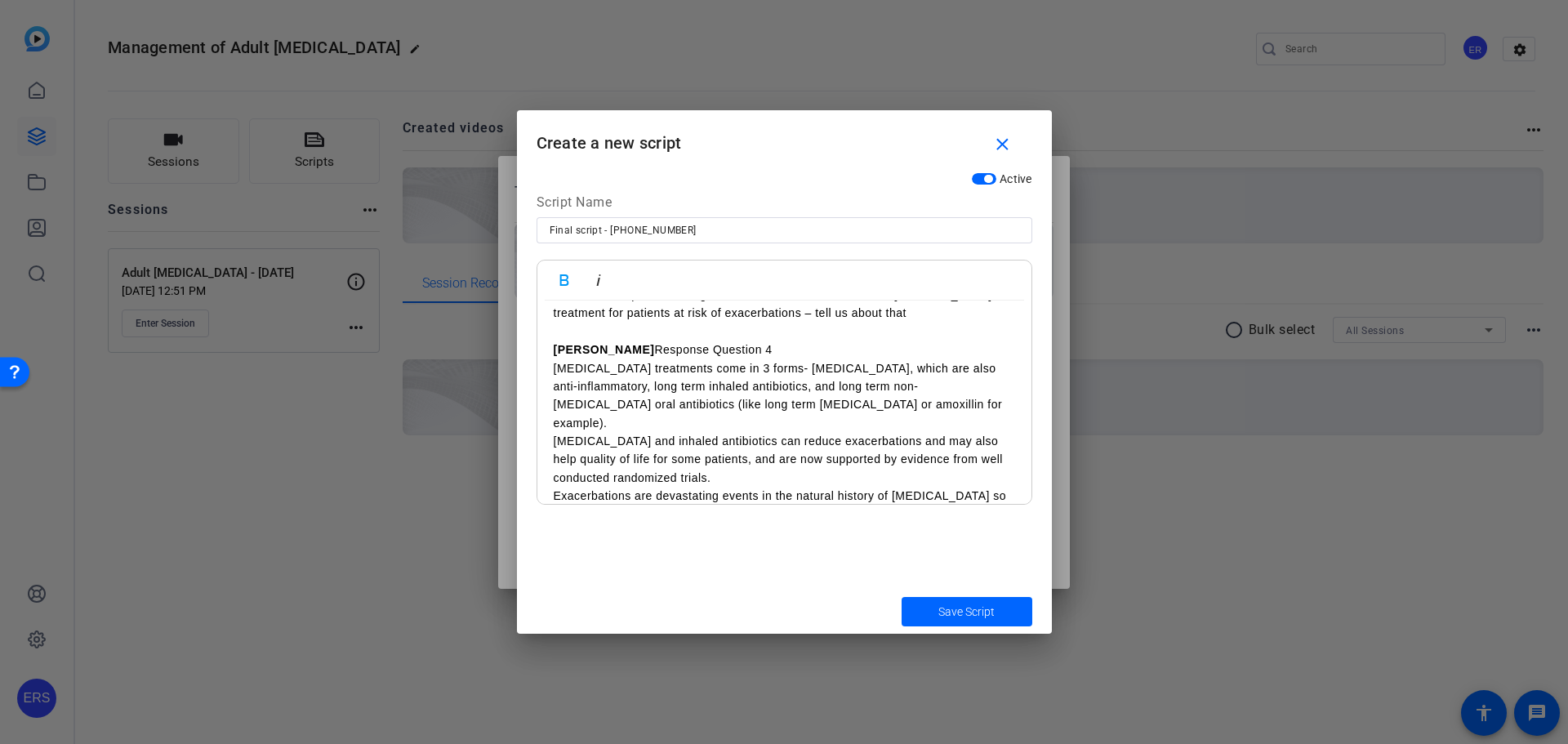
click at [726, 352] on p "[PERSON_NAME] Response Question 4" at bounding box center [784, 350] width 461 height 18
click at [605, 289] on icon "button" at bounding box center [599, 280] width 19 height 19
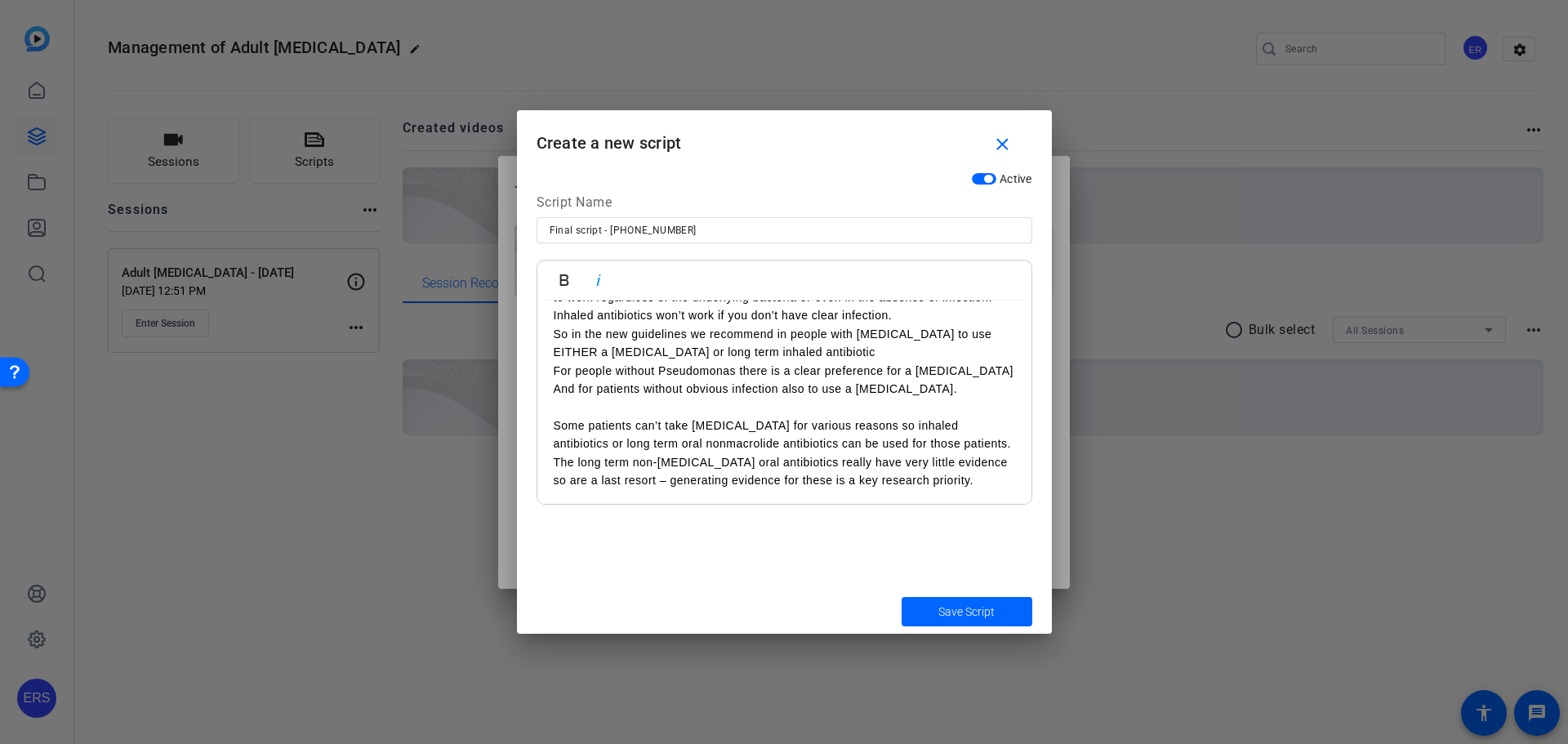
scroll to position [2285, 0]
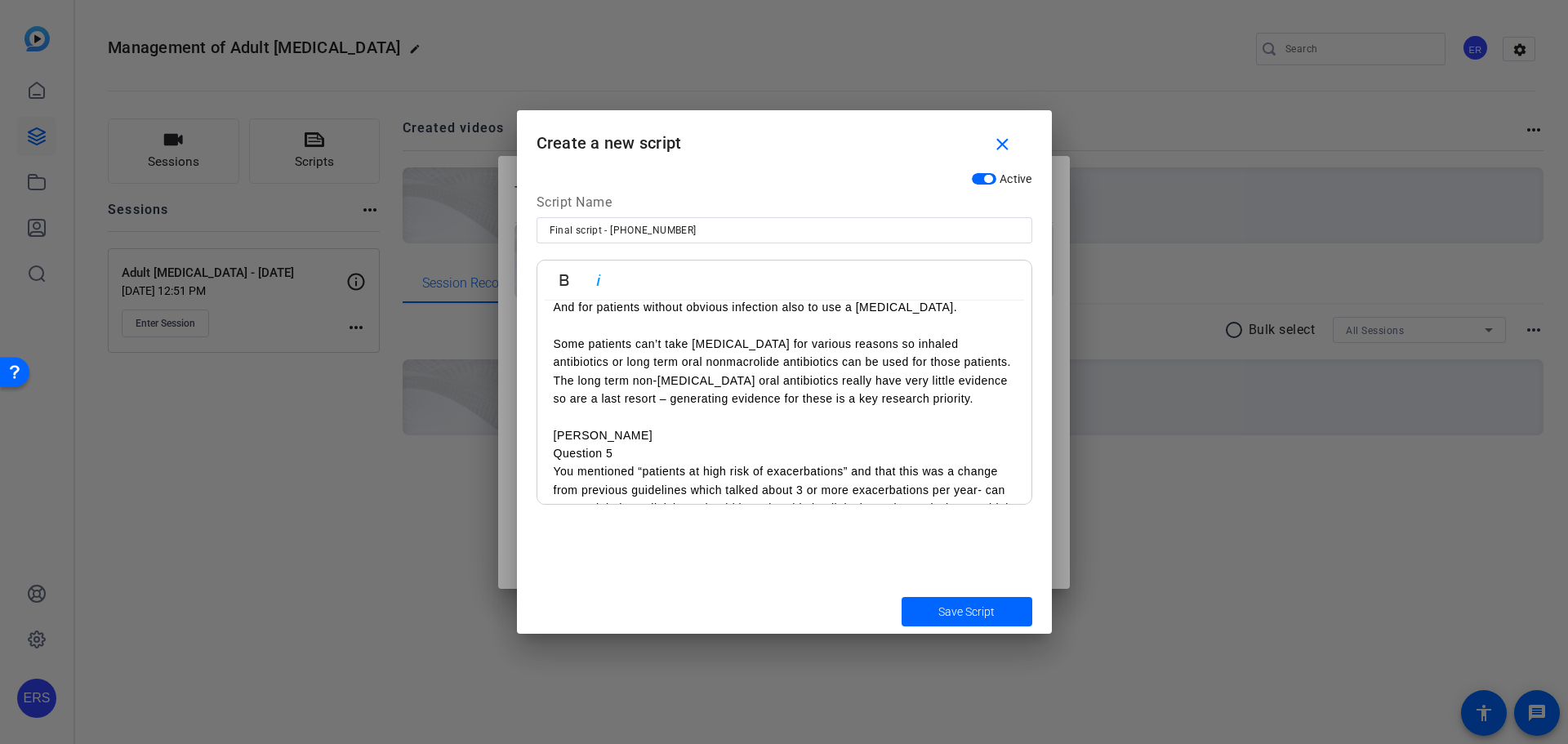
click at [600, 426] on p "[PERSON_NAME]" at bounding box center [784, 435] width 461 height 18
drag, startPoint x: 548, startPoint y: 411, endPoint x: 596, endPoint y: 415, distance: 48.2
click at [596, 415] on div "Opening [PERSON_NAME] Hello and welcome to the European Respiratory Society Gui…" at bounding box center [784, 106] width 494 height 4182
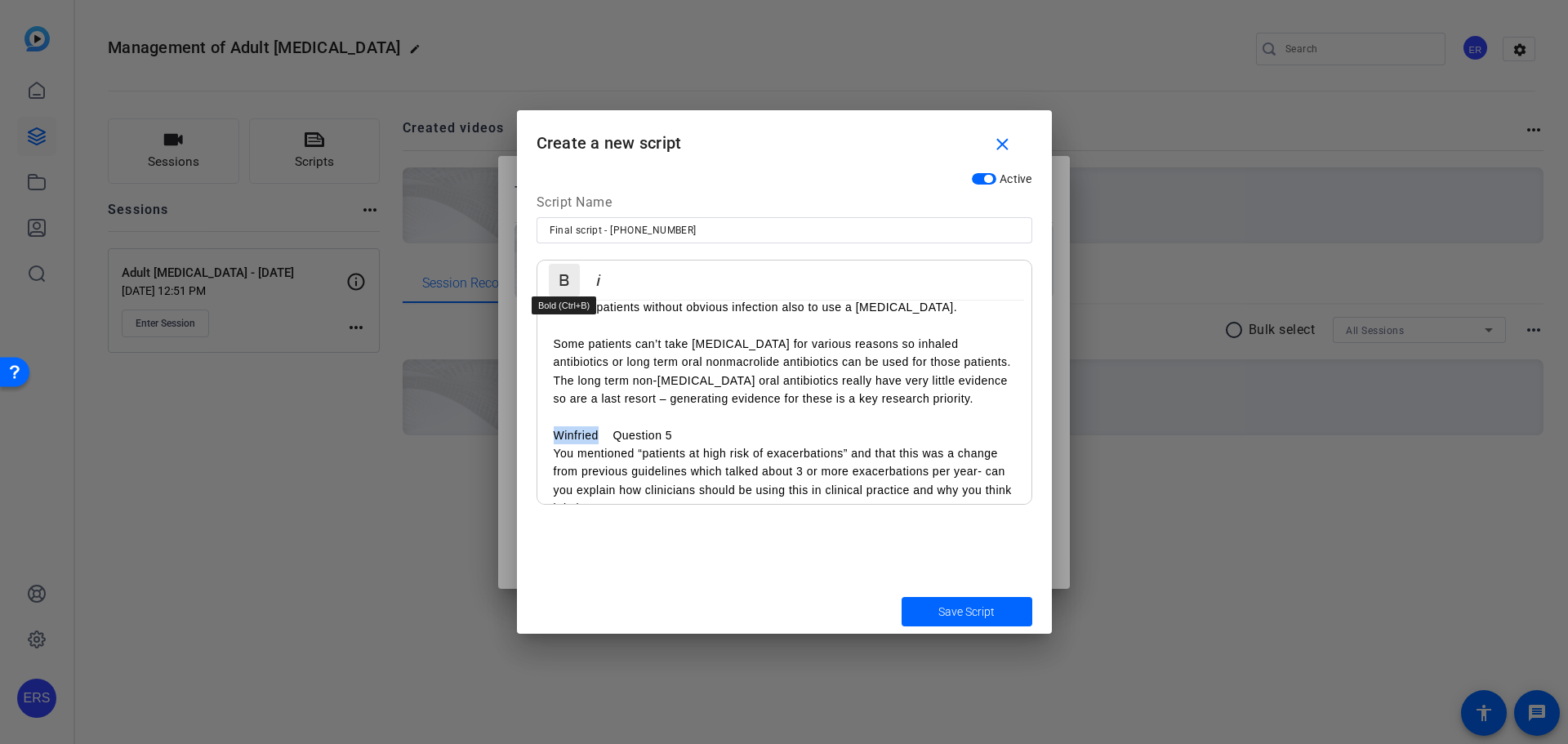
click at [562, 275] on icon "button" at bounding box center [564, 279] width 9 height 11
drag, startPoint x: 614, startPoint y: 417, endPoint x: 663, endPoint y: 420, distance: 49.1
click at [663, 426] on p "Winfried Question 5" at bounding box center [784, 435] width 461 height 18
click at [662, 426] on p "Winfried Question 5" at bounding box center [784, 435] width 461 height 18
drag, startPoint x: 618, startPoint y: 415, endPoint x: 674, endPoint y: 416, distance: 56.0
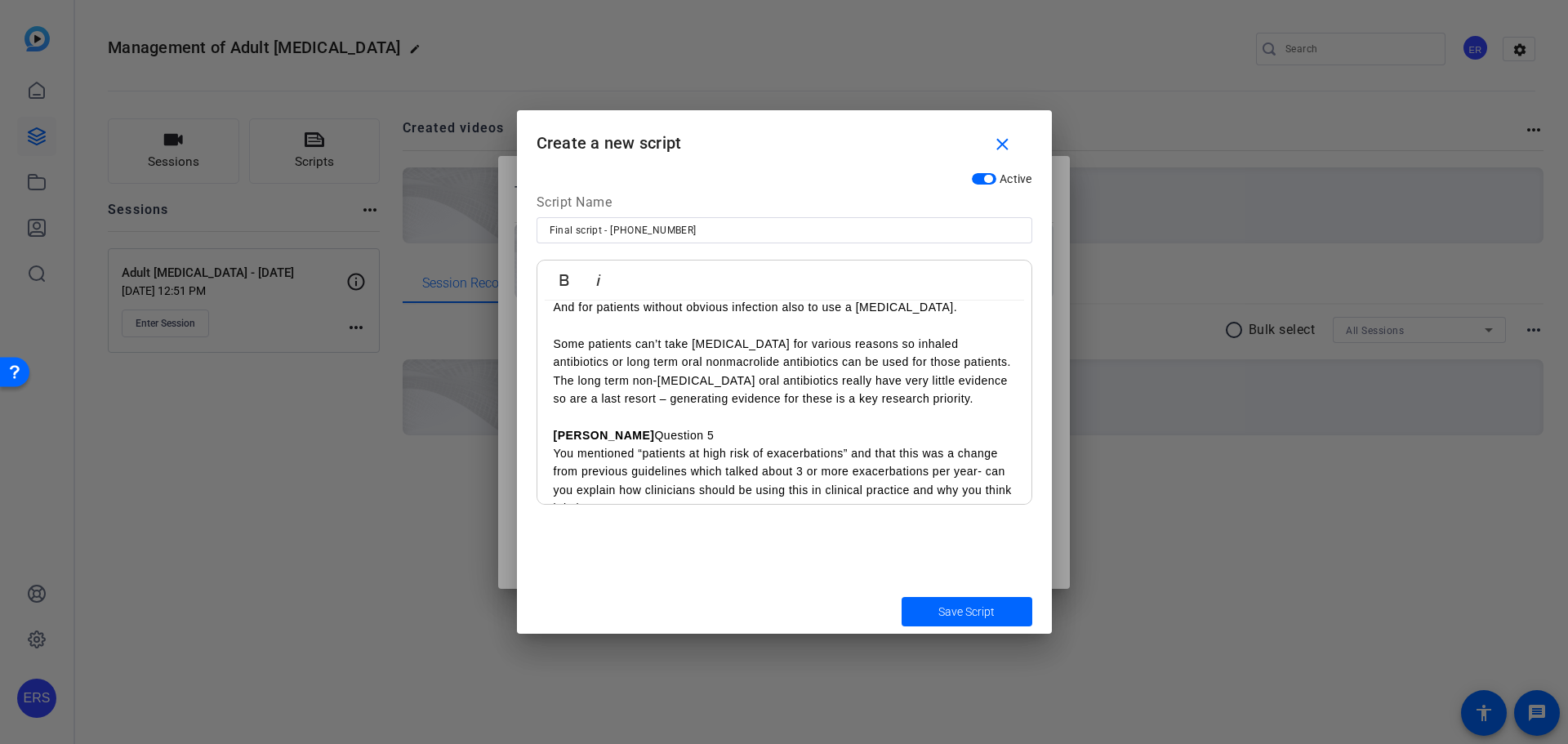
click at [674, 426] on p "Winfried Question 5" at bounding box center [784, 435] width 461 height 18
click at [598, 284] on icon "button" at bounding box center [598, 279] width 4 height 11
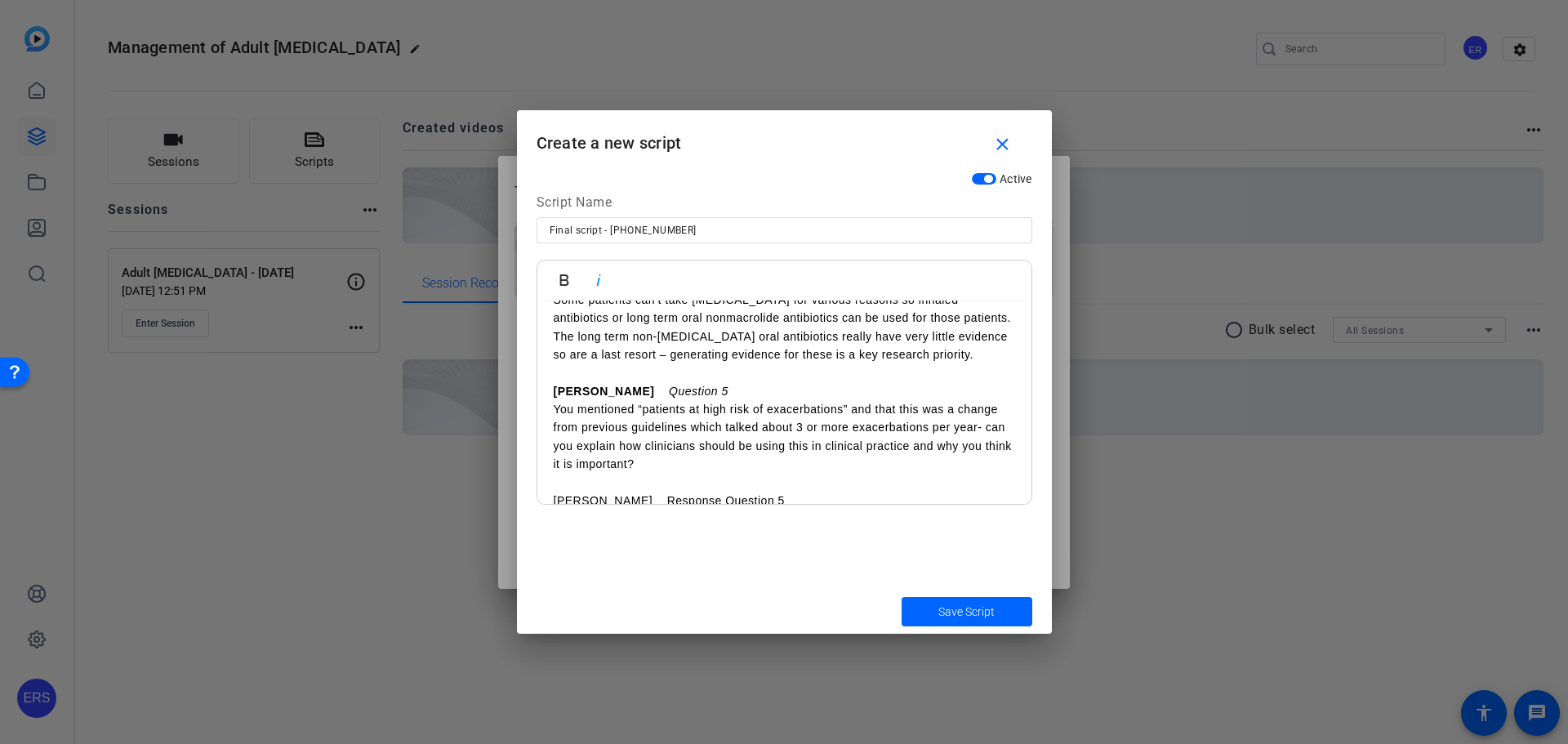
scroll to position [2366, 0]
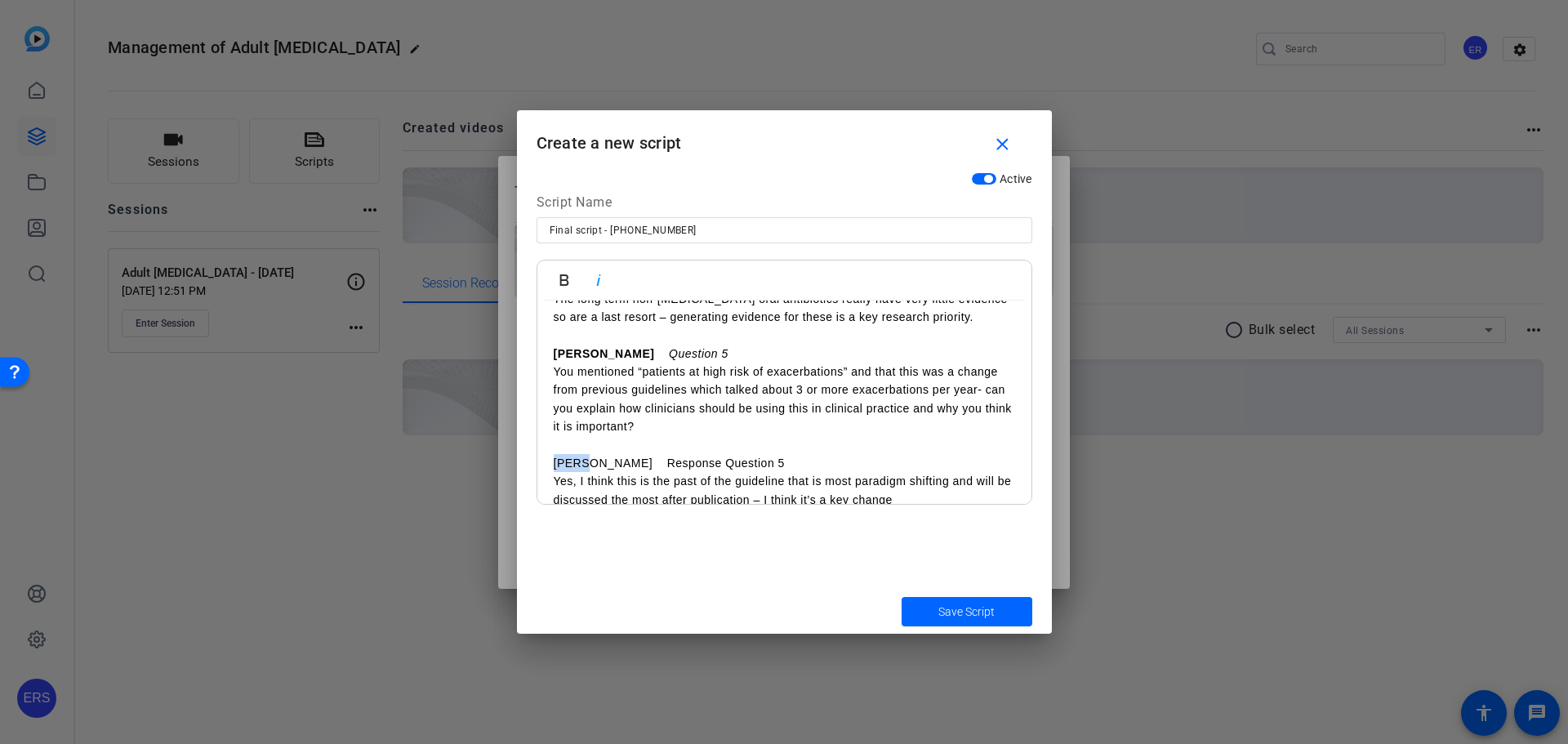
drag, startPoint x: 548, startPoint y: 439, endPoint x: 587, endPoint y: 444, distance: 39.3
click at [587, 444] on div "Opening [PERSON_NAME] Hello and welcome to the European Respiratory Society Gui…" at bounding box center [784, 25] width 494 height 4182
click at [561, 271] on icon "button" at bounding box center [564, 280] width 19 height 19
drag, startPoint x: 608, startPoint y: 440, endPoint x: 722, endPoint y: 451, distance: 114.5
click at [722, 454] on p "[PERSON_NAME] Response Question 5" at bounding box center [784, 463] width 461 height 18
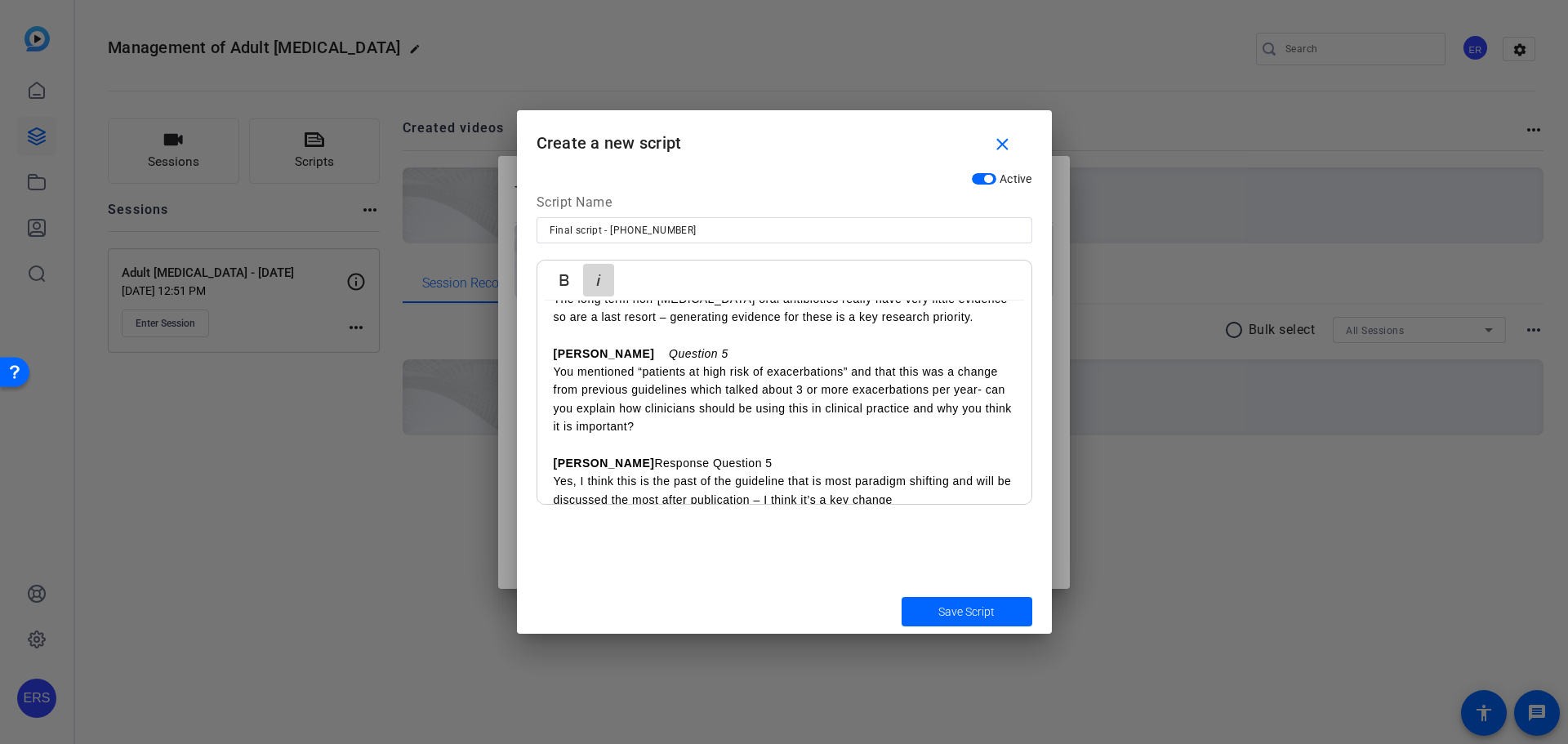
click at [598, 282] on icon "button" at bounding box center [598, 279] width 4 height 11
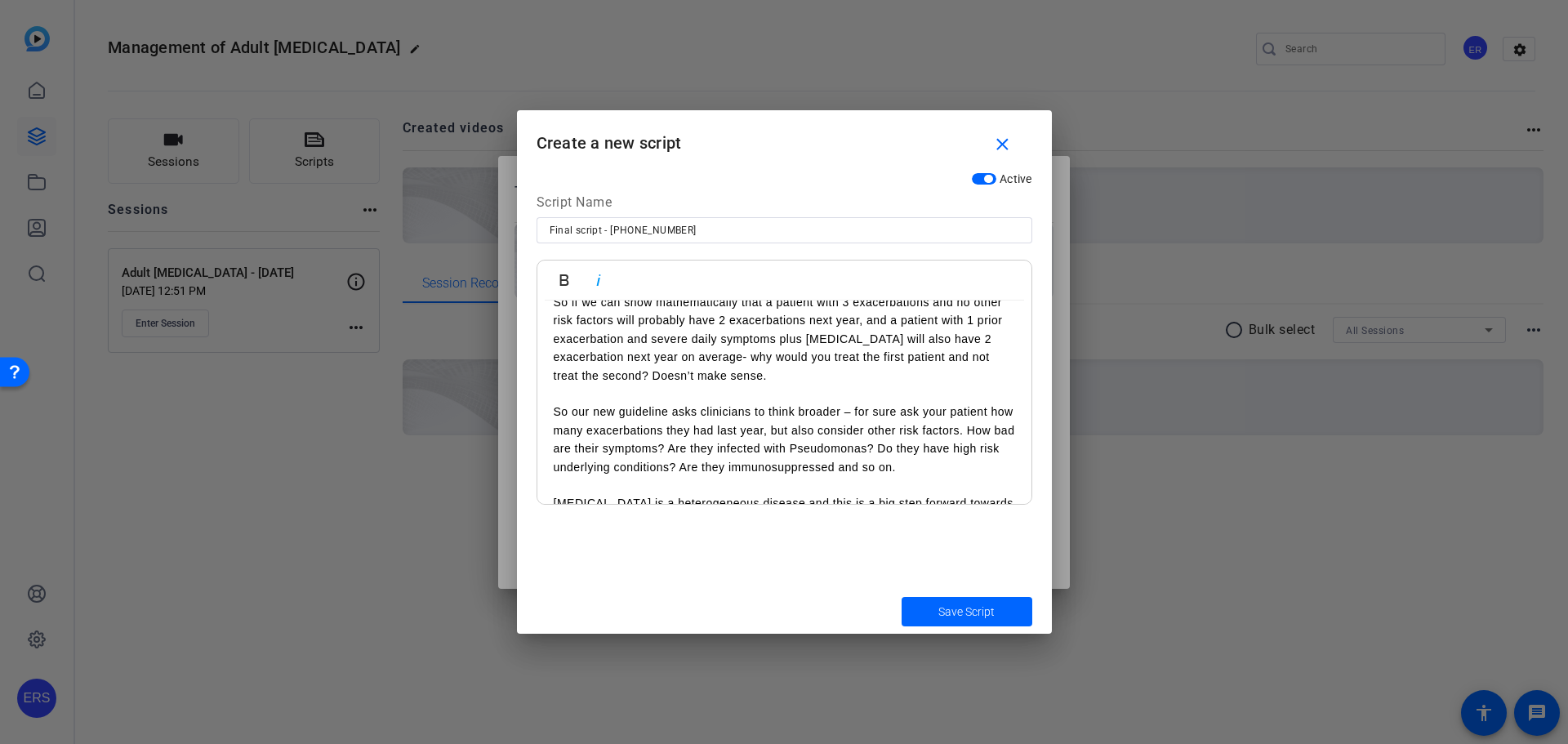
scroll to position [3019, 0]
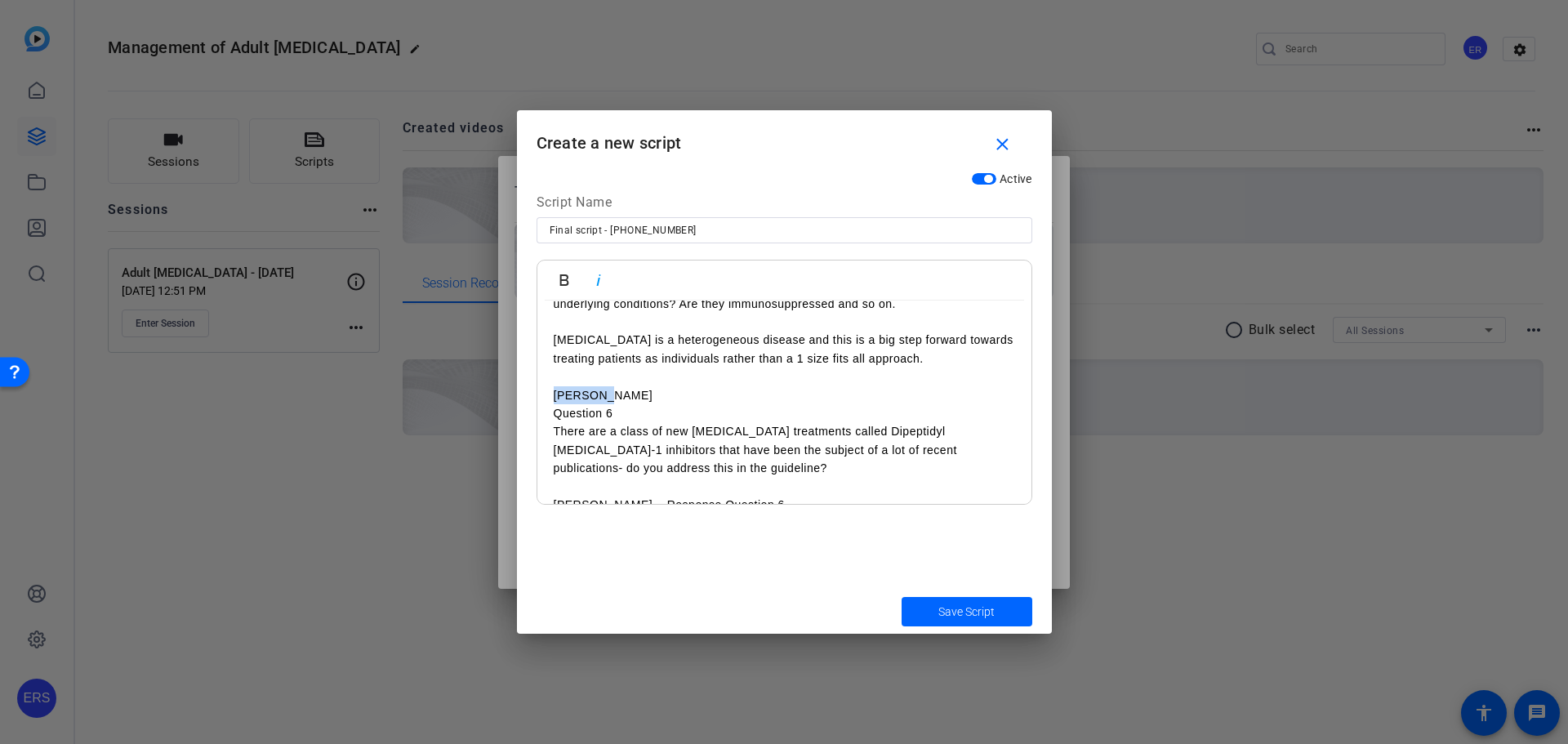
drag, startPoint x: 548, startPoint y: 373, endPoint x: 607, endPoint y: 375, distance: 59.0
click at [568, 283] on icon "button" at bounding box center [564, 279] width 9 height 11
click at [635, 367] on p at bounding box center [784, 376] width 461 height 18
click at [628, 386] on p "[PERSON_NAME]" at bounding box center [784, 395] width 461 height 18
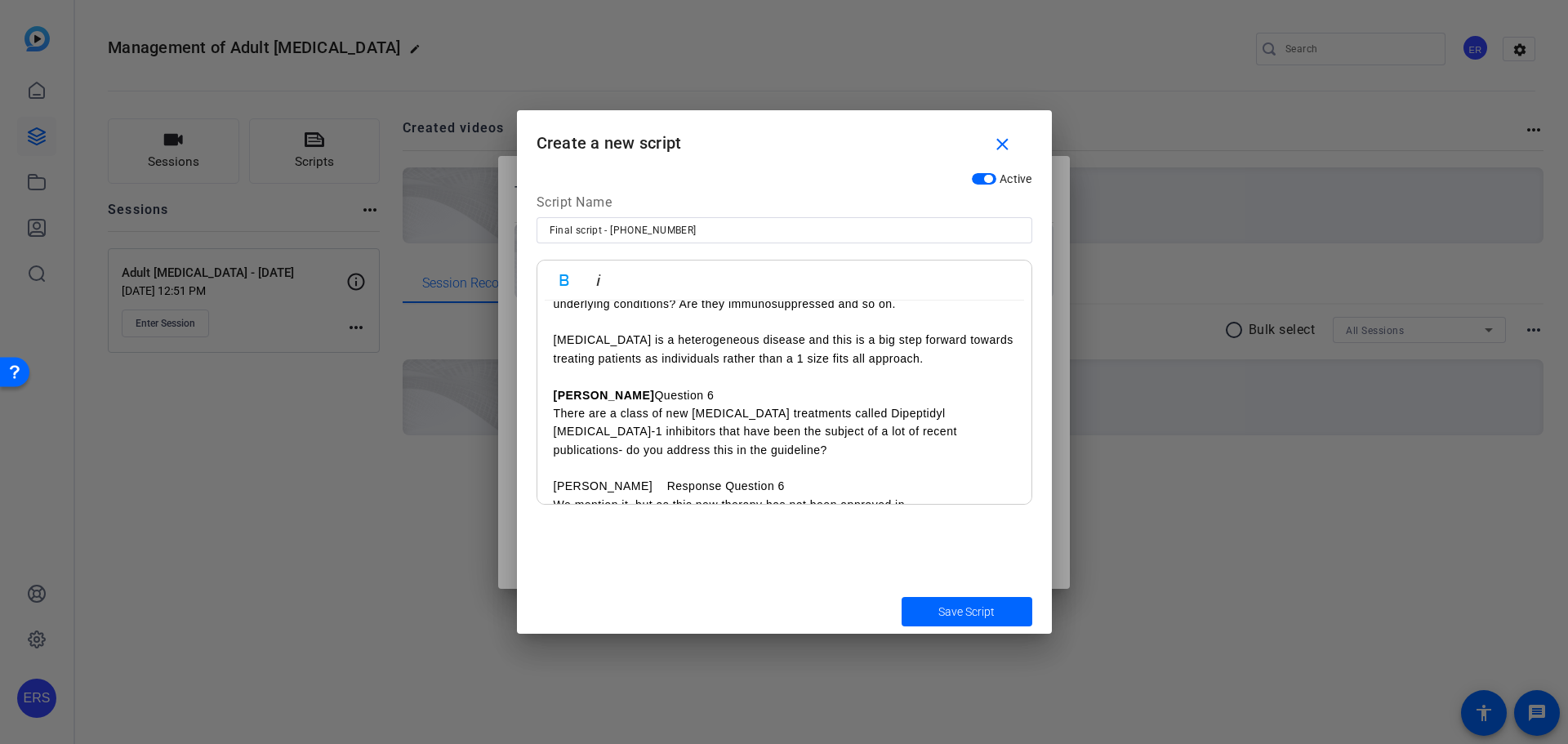
drag, startPoint x: 620, startPoint y: 377, endPoint x: 677, endPoint y: 375, distance: 57.0
click at [677, 386] on p "Winfried Question 6" at bounding box center [784, 395] width 461 height 18
click at [597, 269] on button "Italic" at bounding box center [599, 279] width 31 height 33
click at [561, 477] on p "[PERSON_NAME] Response Question 6" at bounding box center [784, 486] width 461 height 18
drag, startPoint x: 551, startPoint y: 469, endPoint x: 588, endPoint y: 473, distance: 37.2
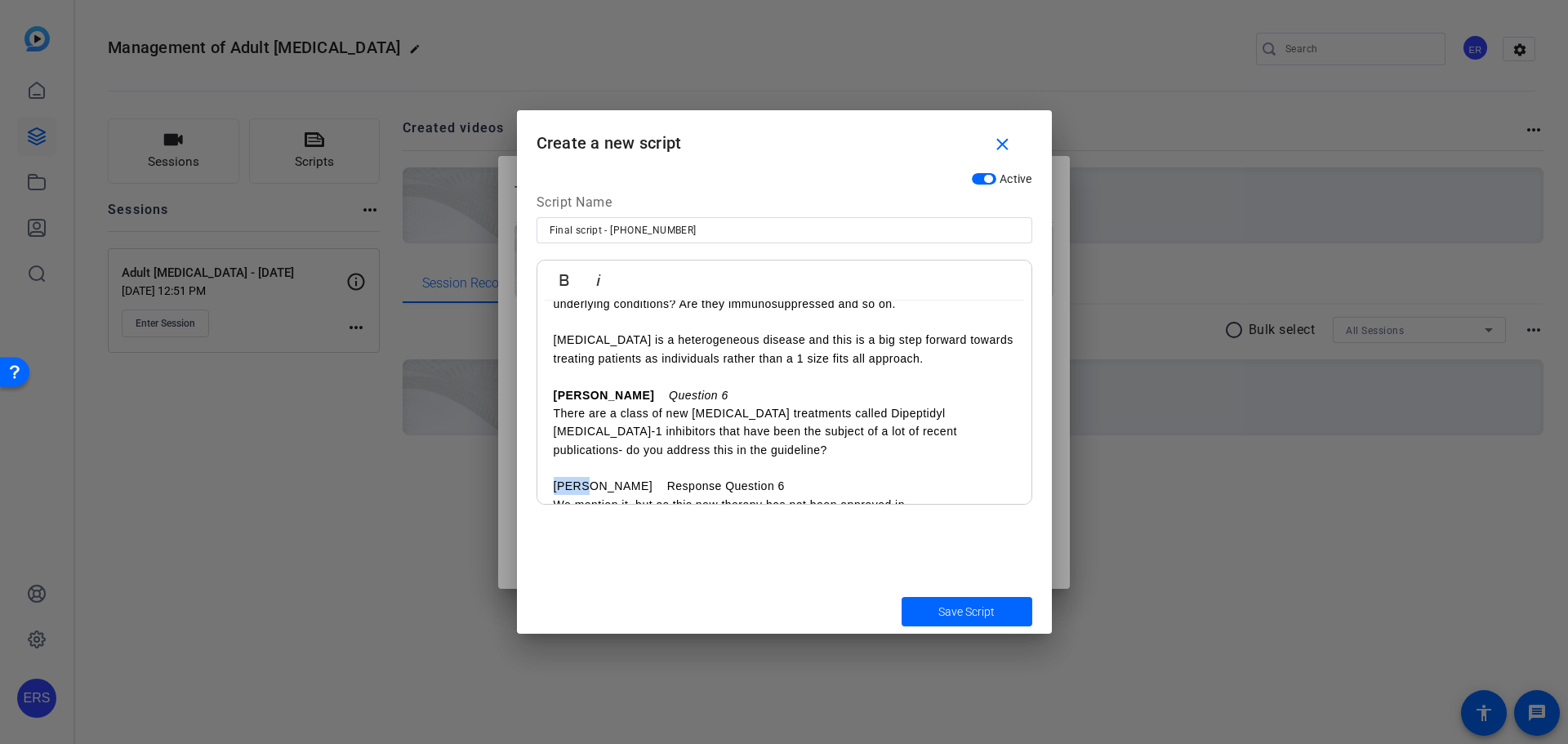
click at [566, 285] on icon "button" at bounding box center [564, 280] width 19 height 19
drag, startPoint x: 606, startPoint y: 468, endPoint x: 725, endPoint y: 473, distance: 119.1
click at [725, 477] on p "[PERSON_NAME] Response Question 6" at bounding box center [784, 486] width 461 height 18
click at [606, 279] on icon "button" at bounding box center [599, 280] width 19 height 19
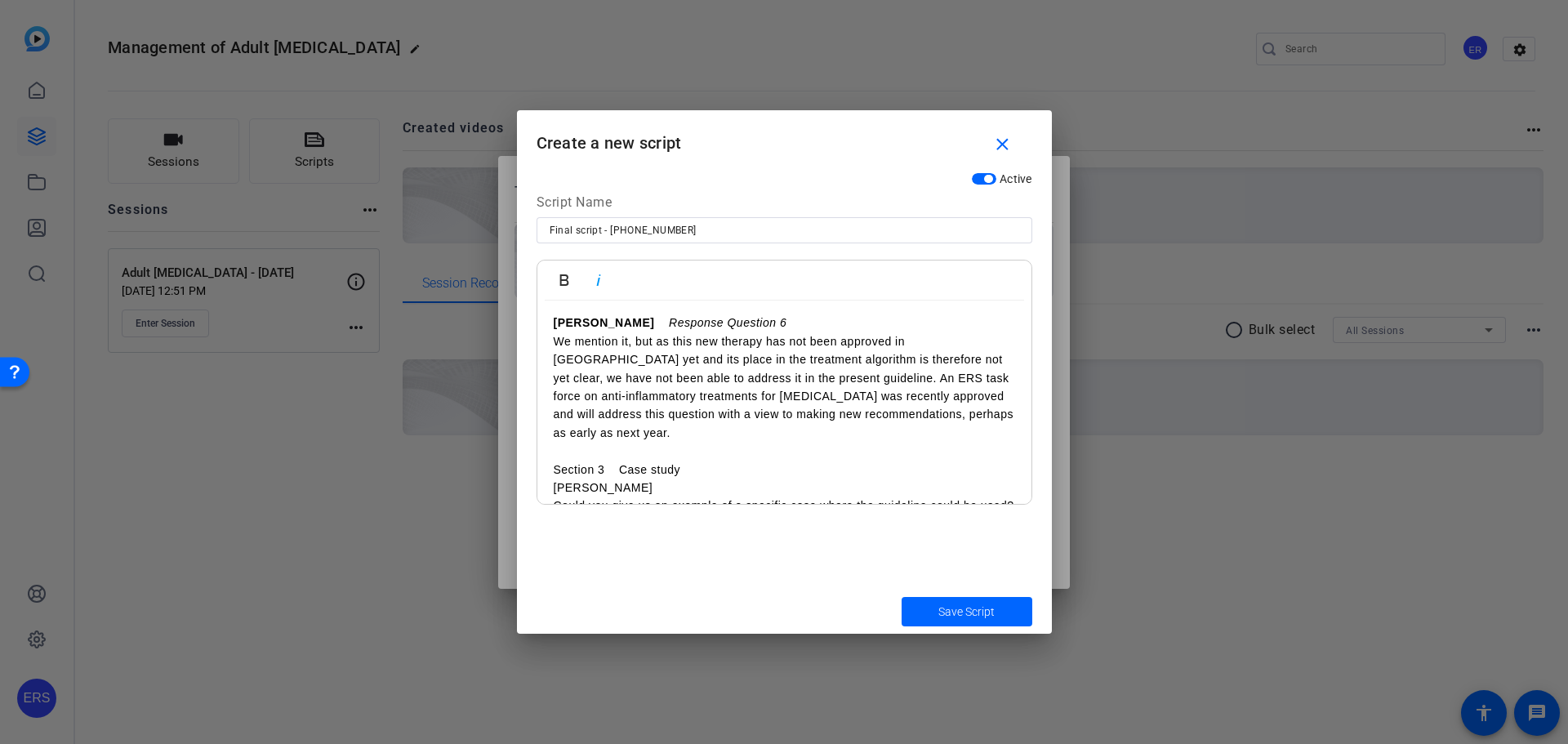
scroll to position [3264, 0]
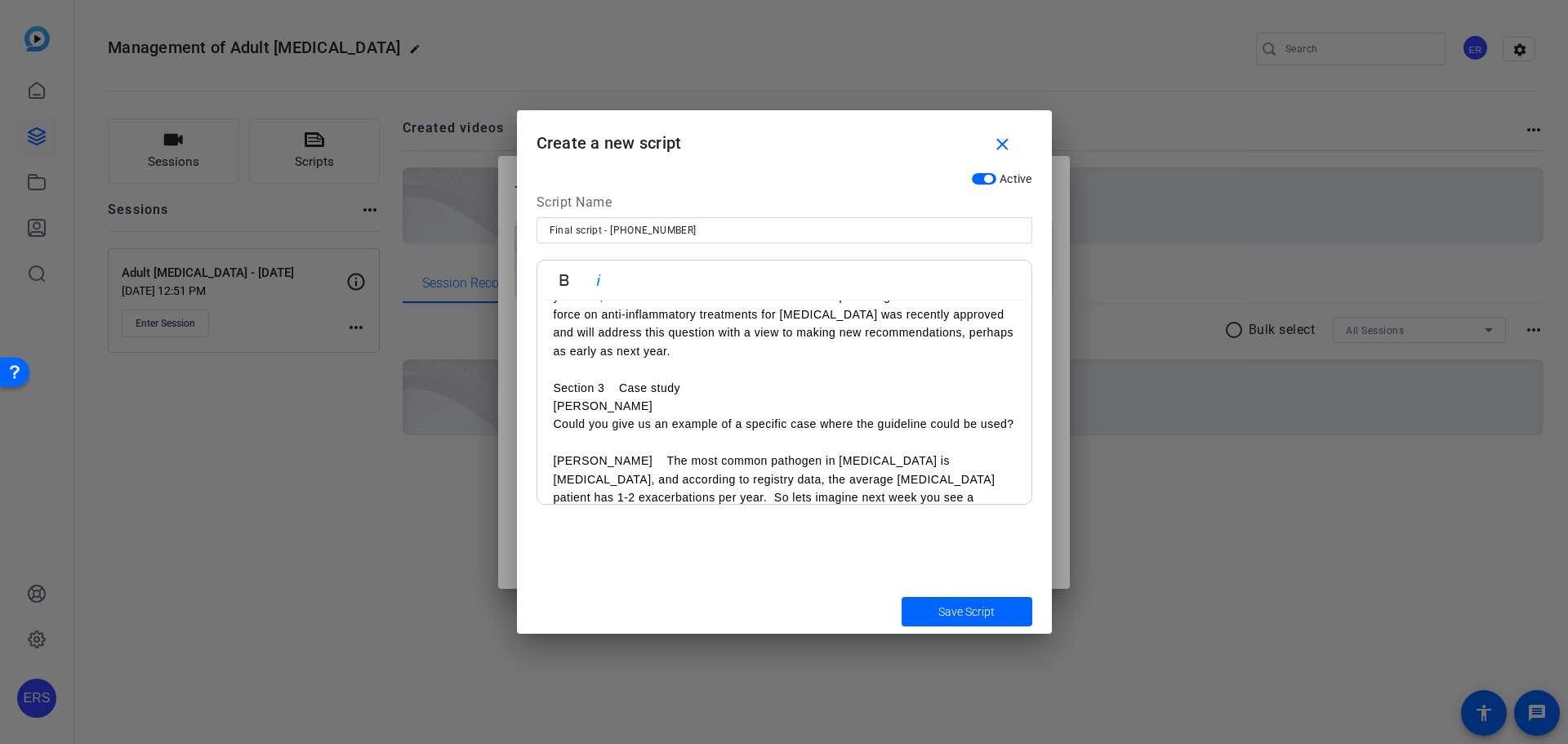
click at [558, 379] on p "Section 3 Case study" at bounding box center [784, 387] width 461 height 18
drag, startPoint x: 556, startPoint y: 352, endPoint x: 606, endPoint y: 352, distance: 50.0
click at [606, 379] on p "Section 3 Case study" at bounding box center [784, 387] width 461 height 18
click at [571, 282] on icon "button" at bounding box center [564, 280] width 19 height 19
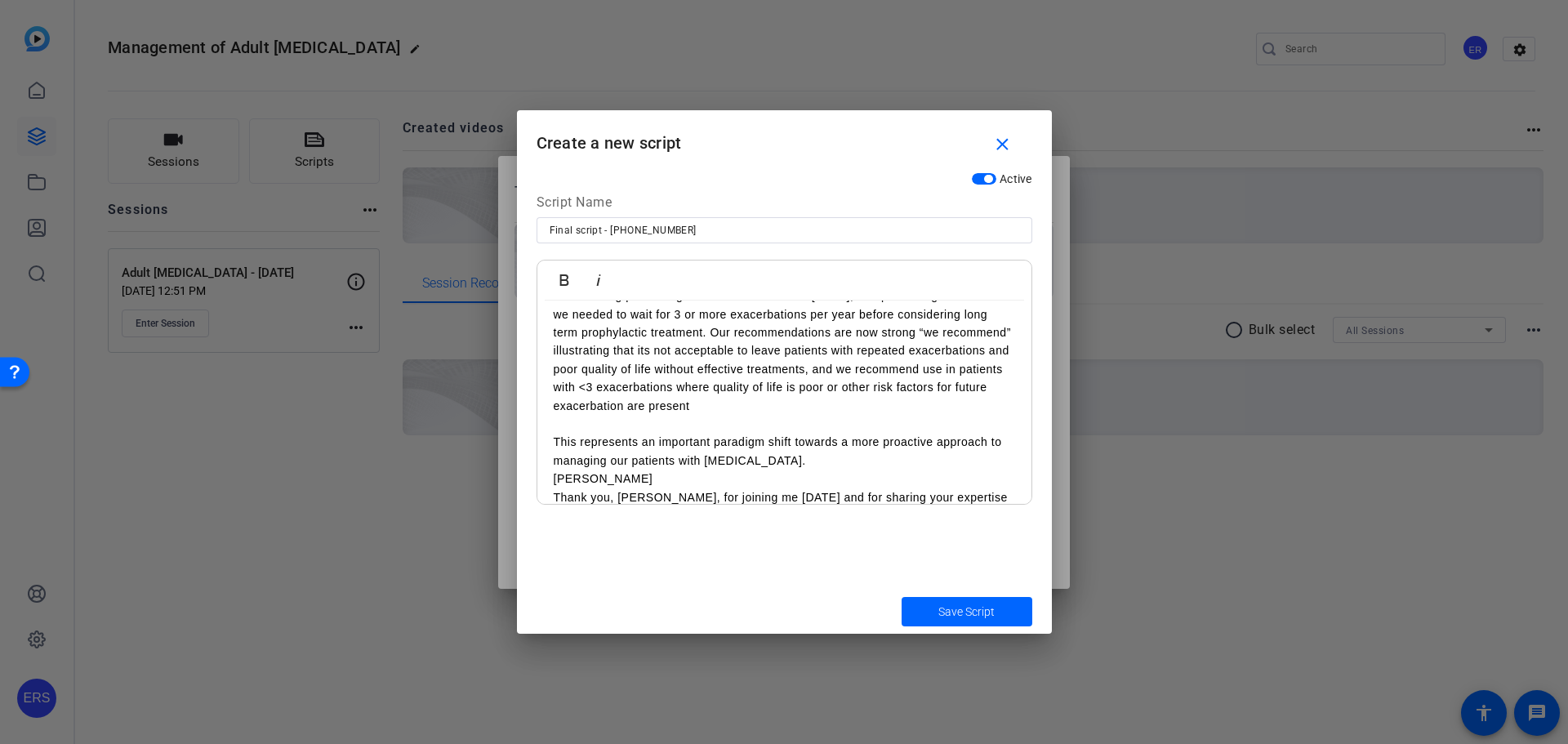
scroll to position [3156, 0]
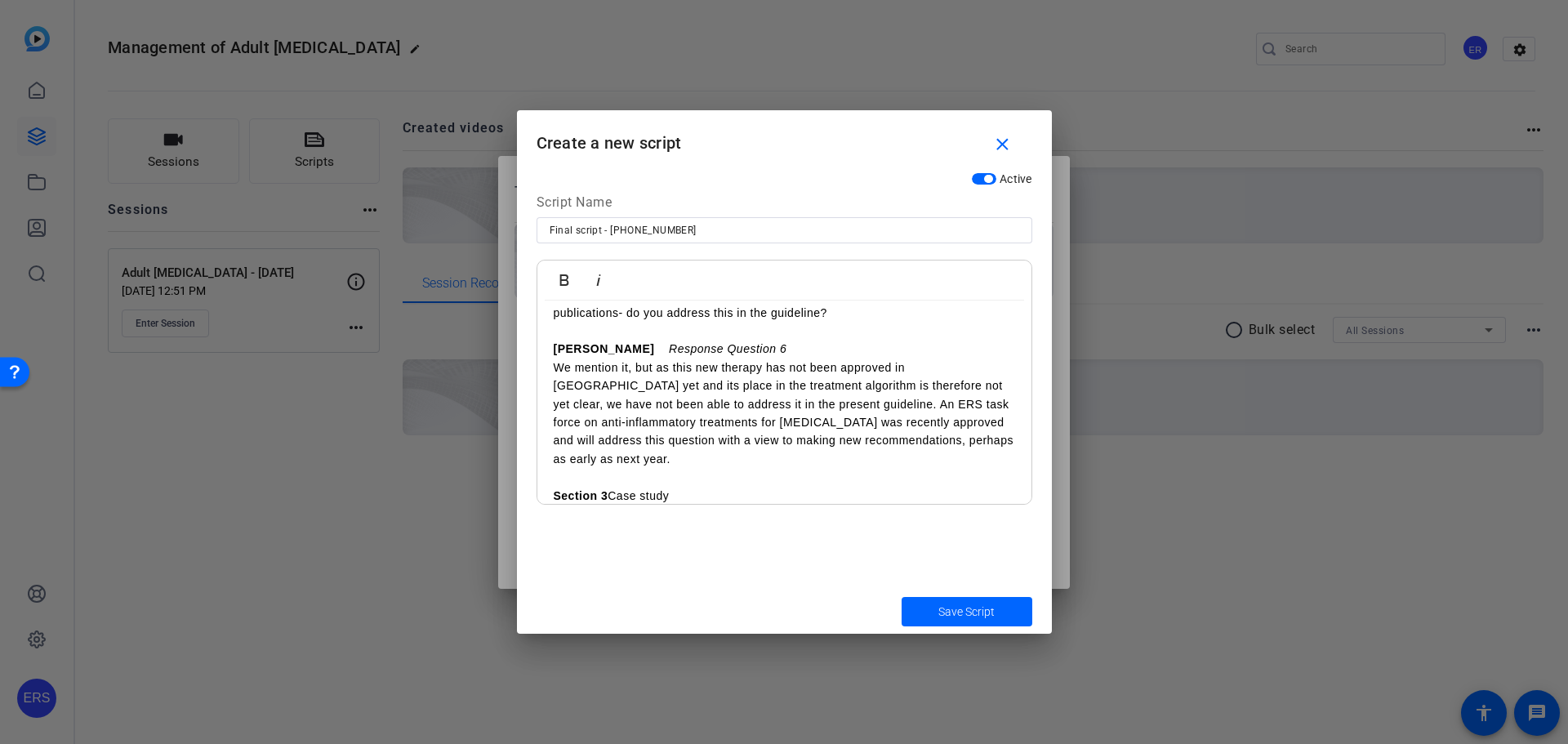
click at [575, 504] on p "[PERSON_NAME]" at bounding box center [784, 513] width 461 height 18
drag, startPoint x: 550, startPoint y: 458, endPoint x: 687, endPoint y: 462, distance: 137.1
click at [558, 267] on button "Bold" at bounding box center [563, 279] width 31 height 33
click at [592, 284] on icon "button" at bounding box center [599, 280] width 19 height 19
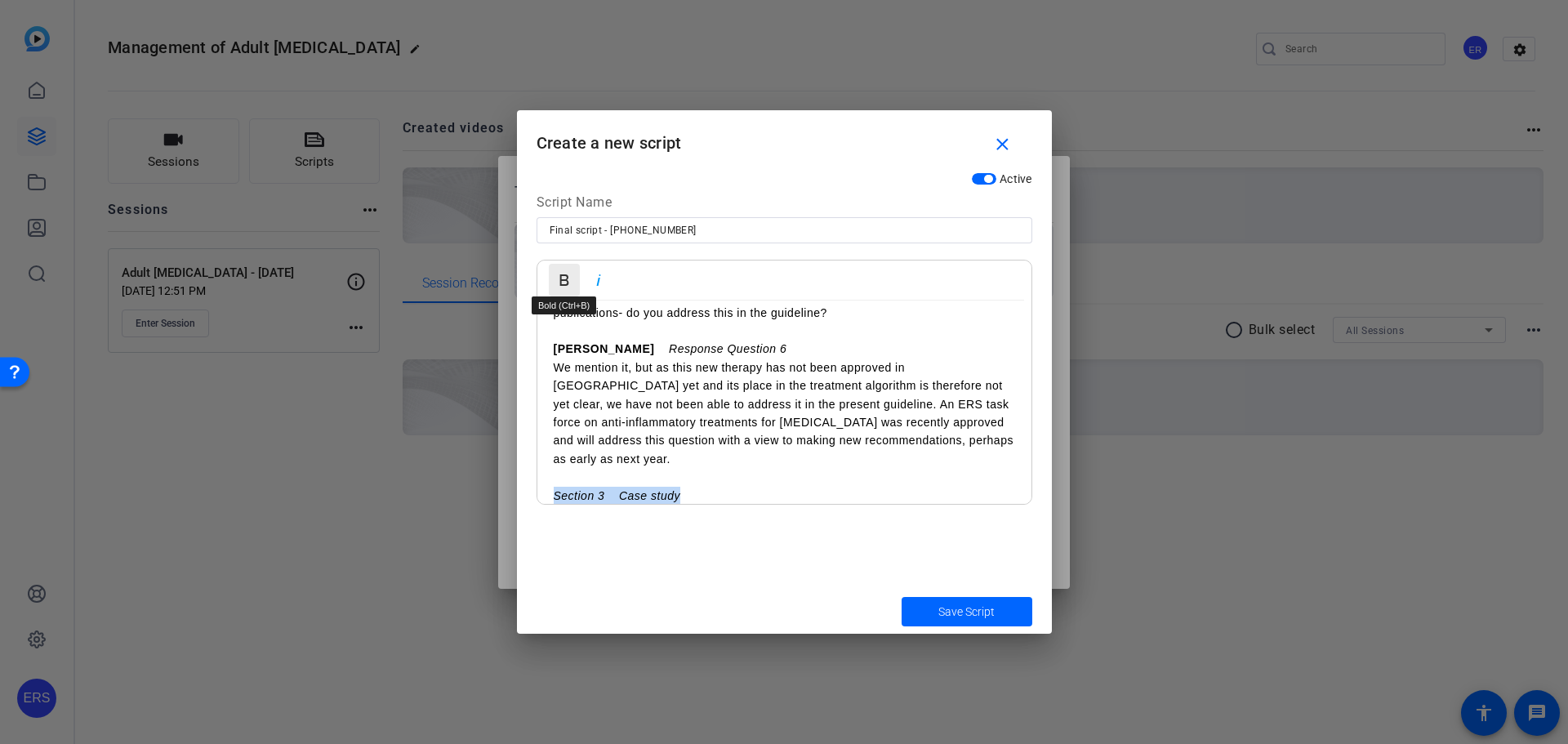
click at [563, 279] on icon "button" at bounding box center [564, 279] width 9 height 11
click at [563, 504] on p "[PERSON_NAME]" at bounding box center [784, 513] width 461 height 18
drag, startPoint x: 558, startPoint y: 480, endPoint x: 595, endPoint y: 481, distance: 37.0
click at [595, 504] on p "[PERSON_NAME]" at bounding box center [784, 513] width 461 height 18
click at [571, 278] on icon "button" at bounding box center [564, 280] width 19 height 19
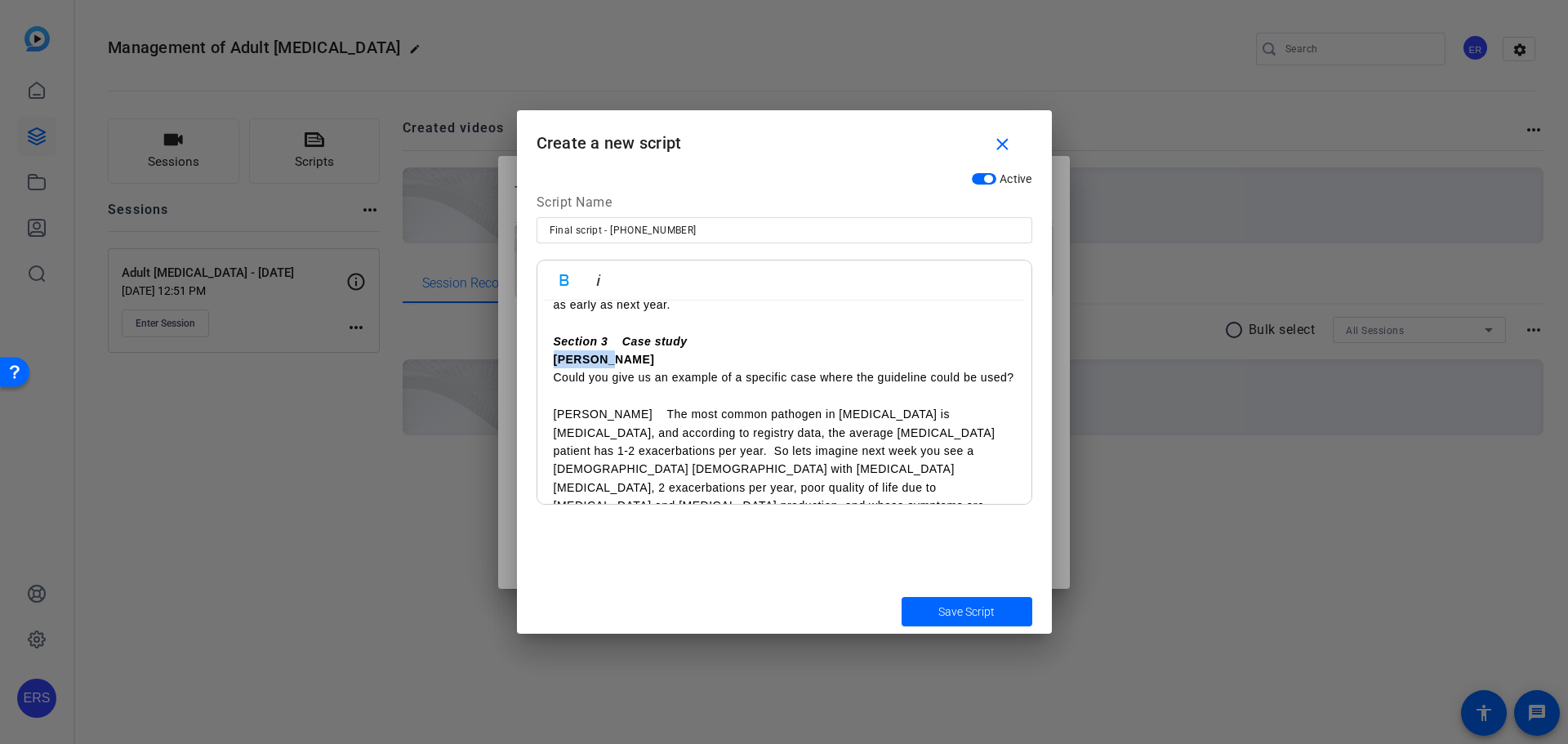
scroll to position [3319, 0]
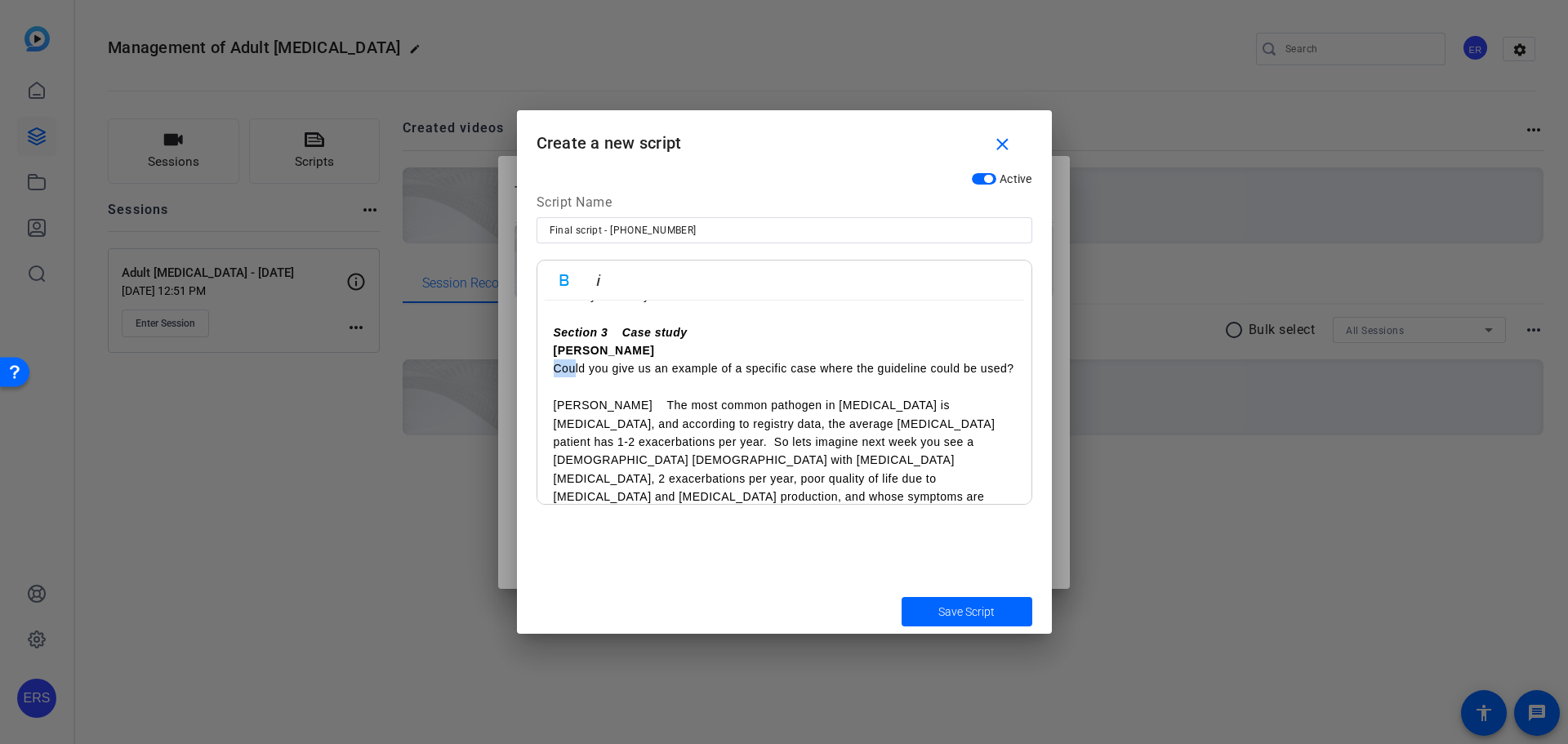
drag, startPoint x: 564, startPoint y: 331, endPoint x: 531, endPoint y: 329, distance: 33.1
click at [531, 329] on div "Active Script Name Final script - [PHONE_NUMBER] Bold Italic Opening [PERSON_NA…" at bounding box center [784, 376] width 535 height 424
click at [559, 396] on p "[PERSON_NAME] The most common pathogen in [MEDICAL_DATA] is [MEDICAL_DATA], and…" at bounding box center [784, 469] width 461 height 146
drag, startPoint x: 553, startPoint y: 384, endPoint x: 586, endPoint y: 390, distance: 33.5
click at [586, 396] on p "[PERSON_NAME] The most common pathogen in [MEDICAL_DATA] is [MEDICAL_DATA], and…" at bounding box center [784, 469] width 461 height 146
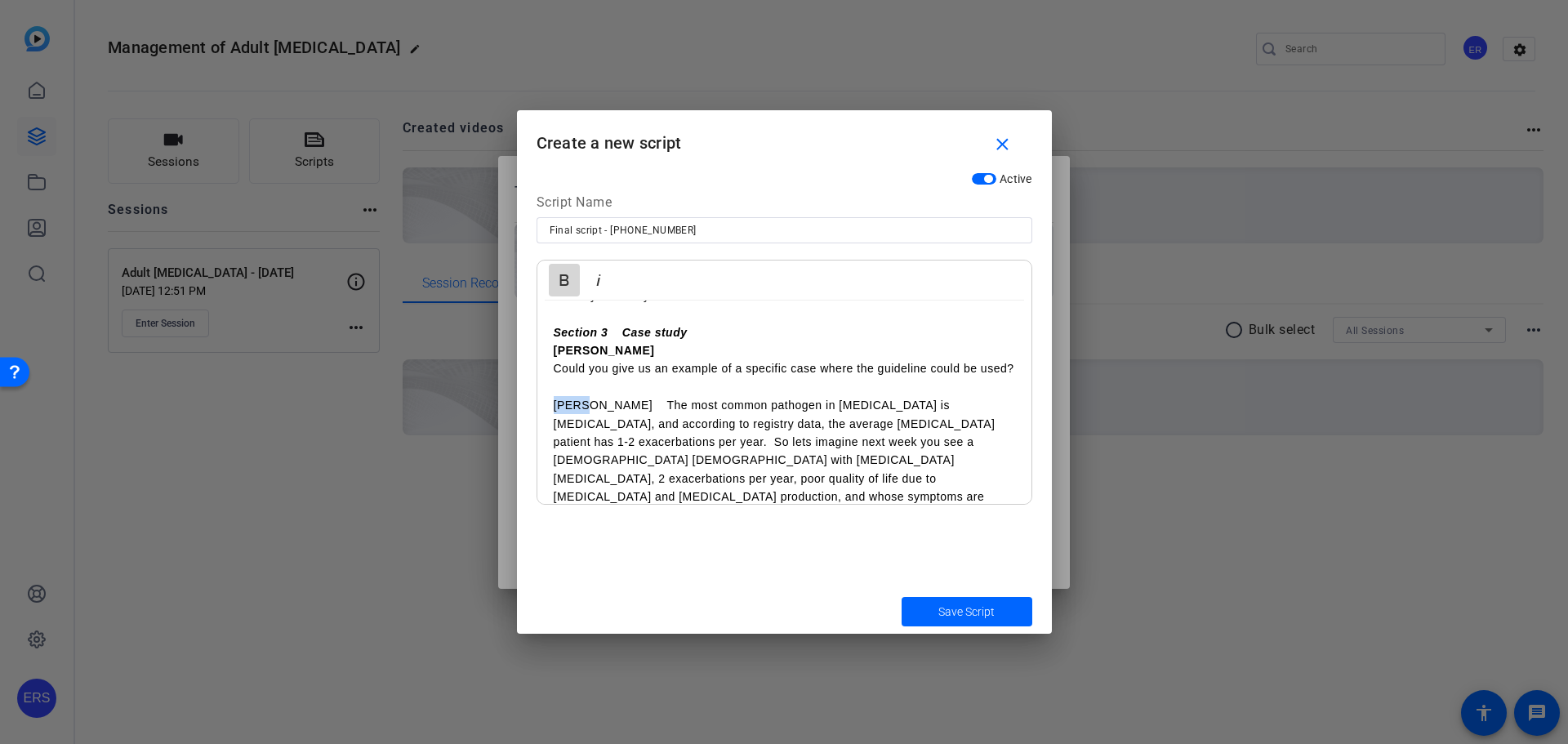
click at [567, 278] on icon "button" at bounding box center [564, 279] width 9 height 11
drag, startPoint x: 606, startPoint y: 392, endPoint x: 592, endPoint y: 395, distance: 14.3
click at [592, 396] on p "[PERSON_NAME] The most common pathogen in [MEDICAL_DATA] is [MEDICAL_DATA], and…" at bounding box center [784, 469] width 461 height 146
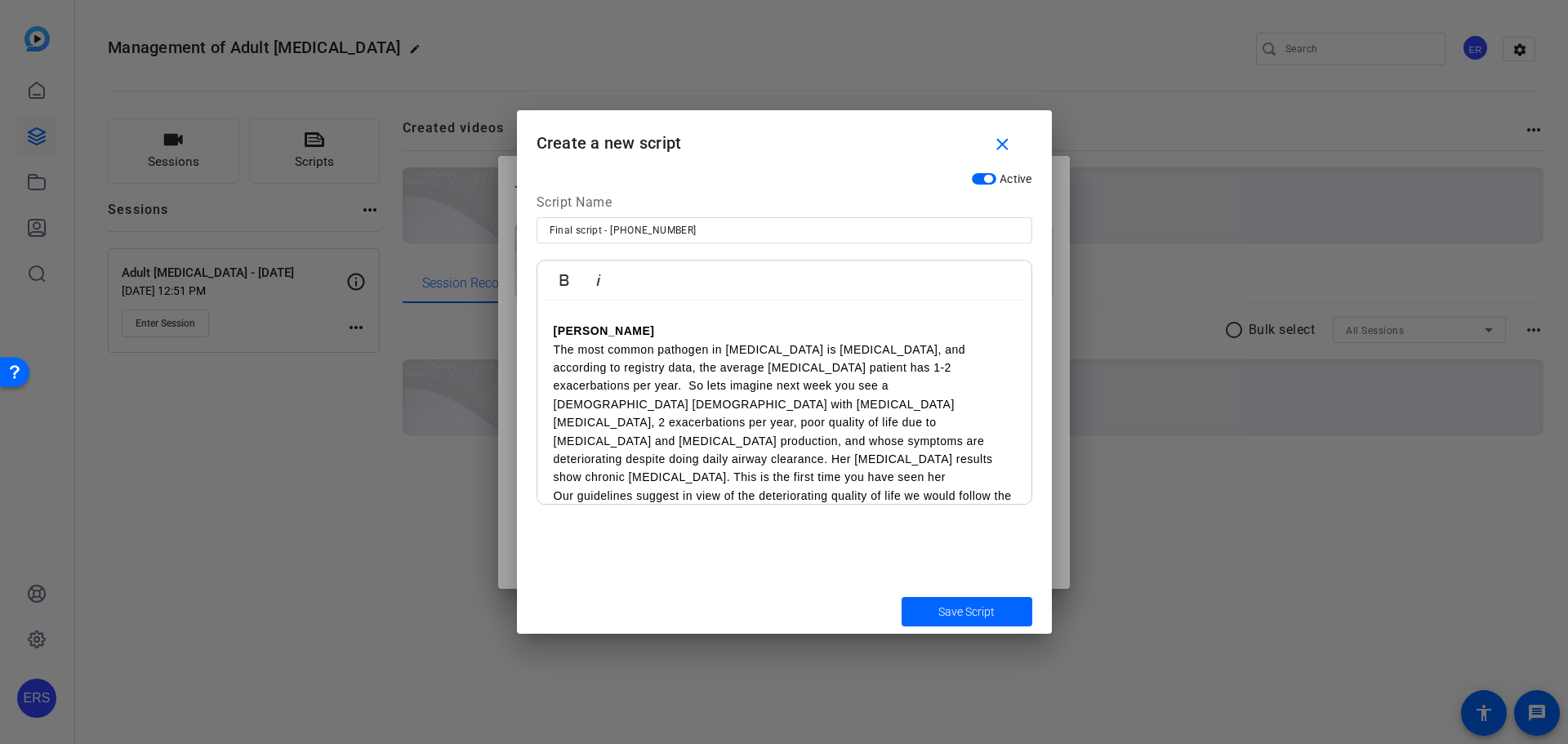
scroll to position [3433, 0]
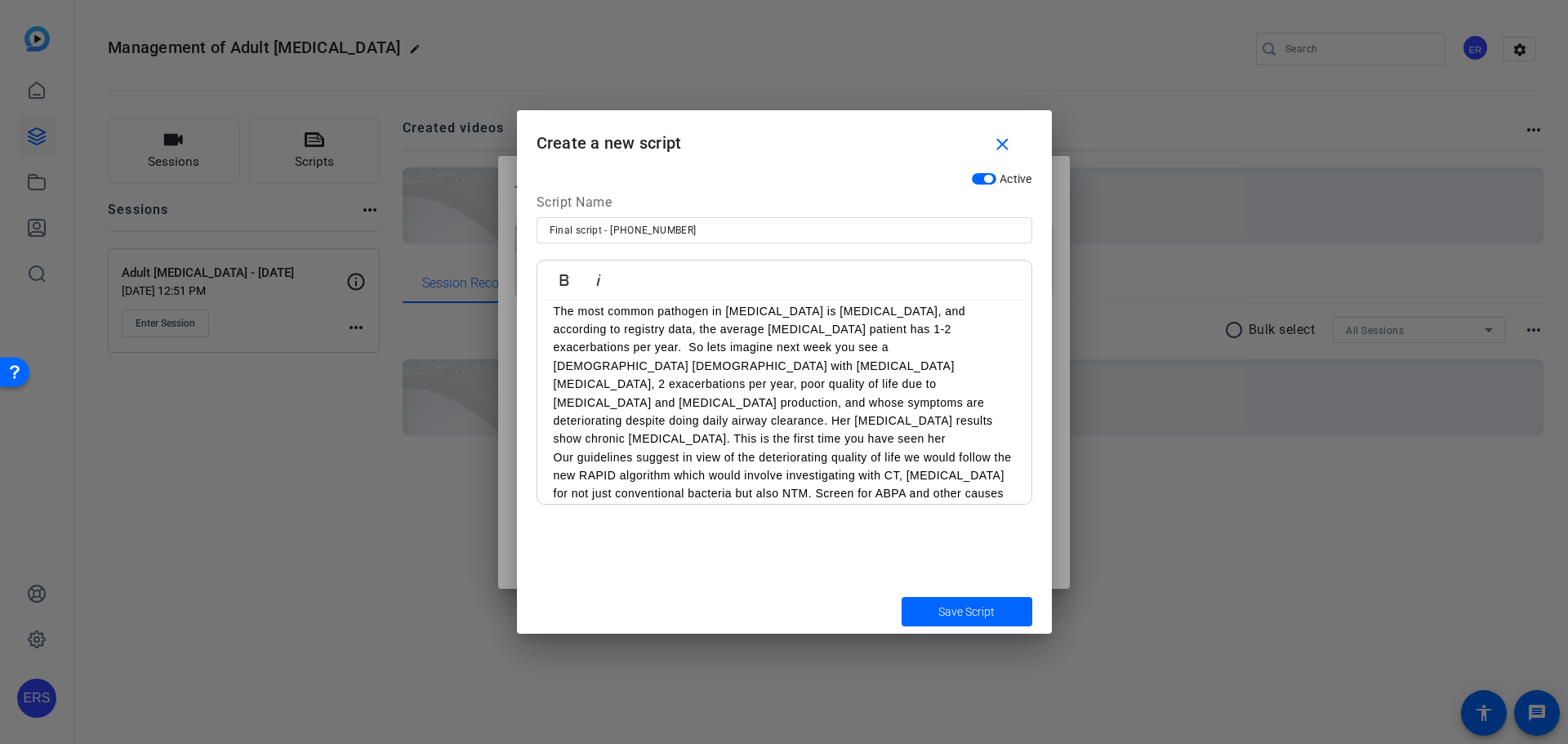
click at [714, 563] on div "Active Script Name Final script - [PHONE_NUMBER] Bold Italic Opening [PERSON_NA…" at bounding box center [784, 376] width 535 height 424
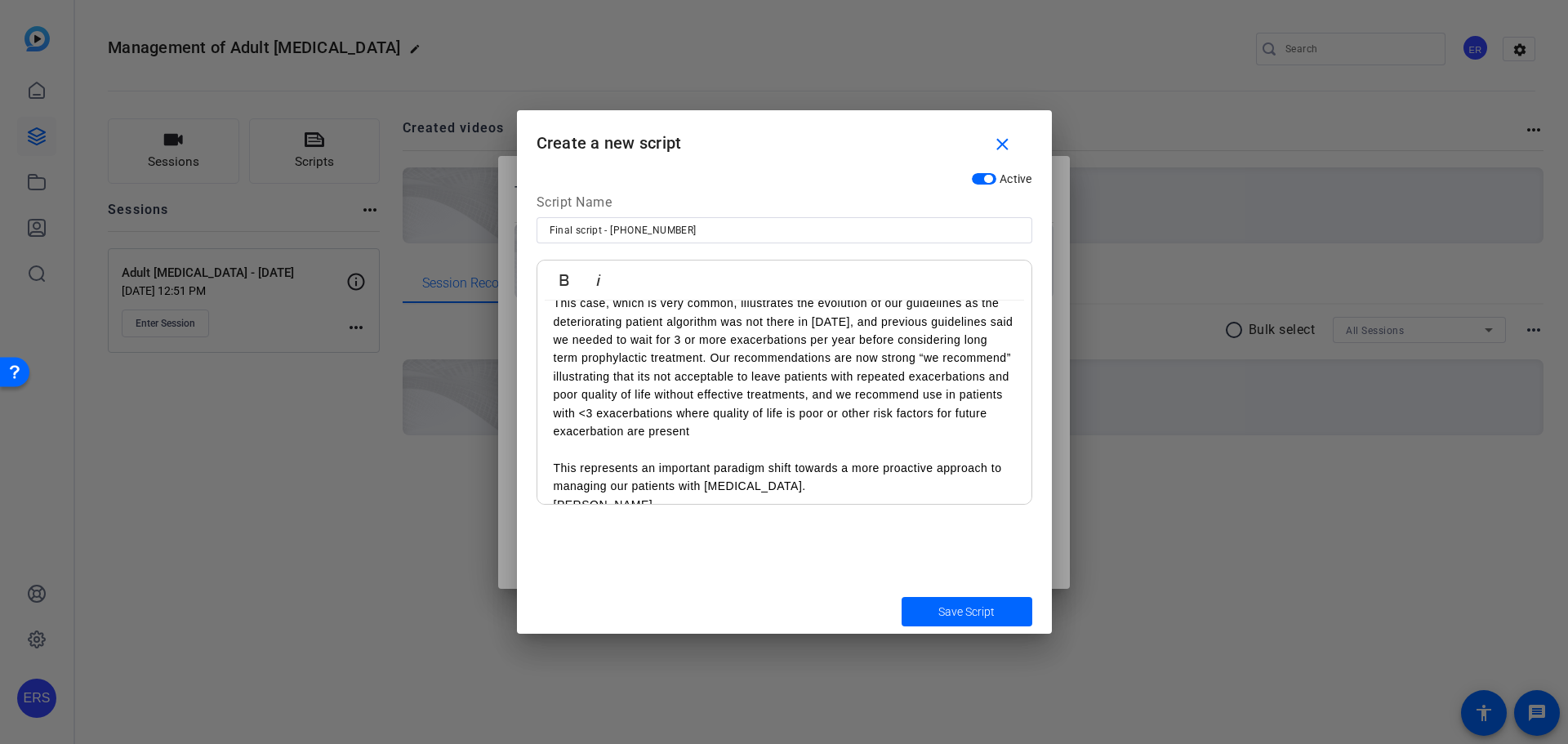
scroll to position [3922, 0]
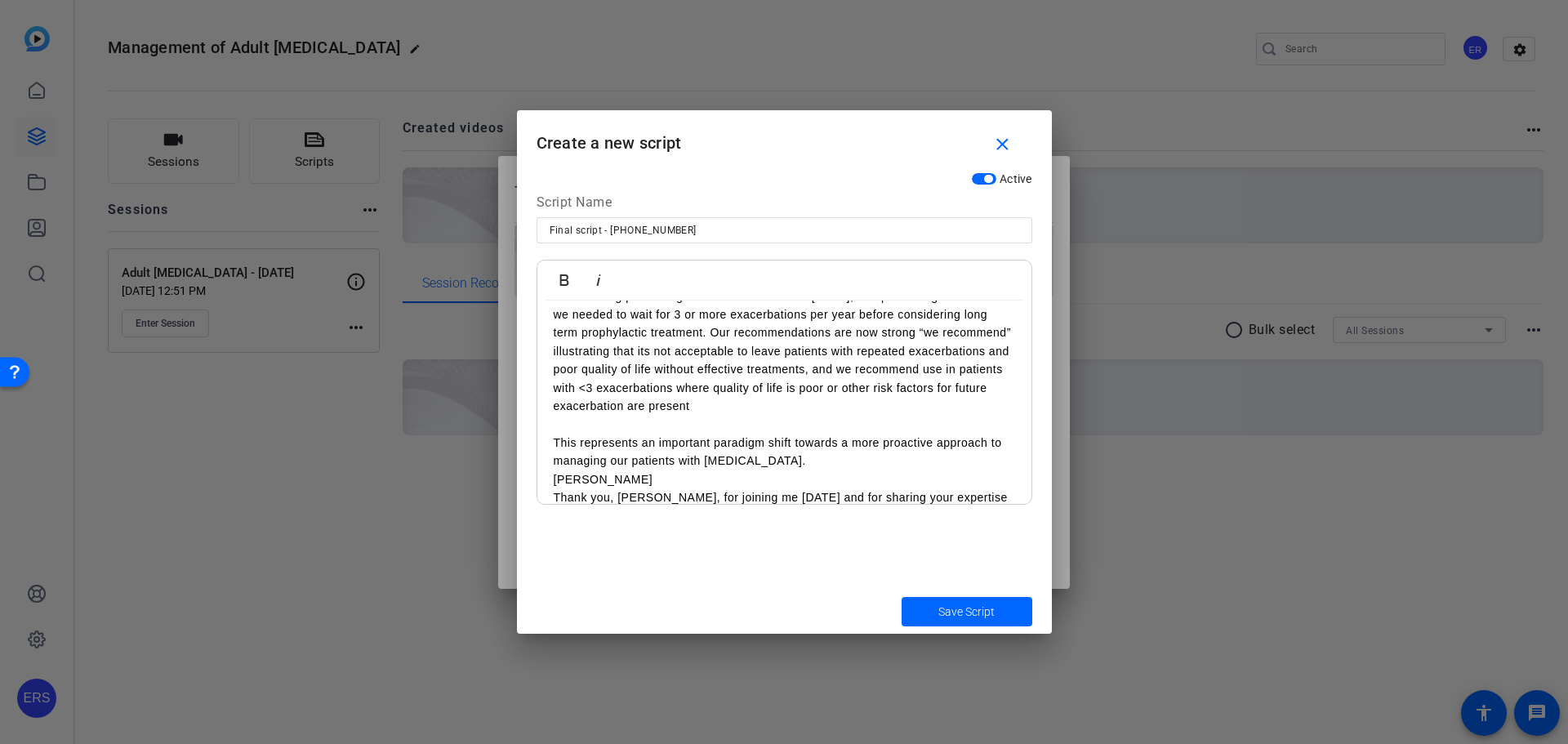
click at [744, 560] on div "Active Script Name Final script - [PHONE_NUMBER] Bold Italic Opening [PERSON_NA…" at bounding box center [784, 376] width 535 height 424
click at [554, 470] on p "[PERSON_NAME]" at bounding box center [784, 479] width 461 height 18
drag, startPoint x: 601, startPoint y: 459, endPoint x: 526, endPoint y: 462, distance: 75.1
click at [526, 462] on div "Active Script Name Final script - [PHONE_NUMBER] Bold Italic Opening [PERSON_NA…" at bounding box center [784, 376] width 535 height 424
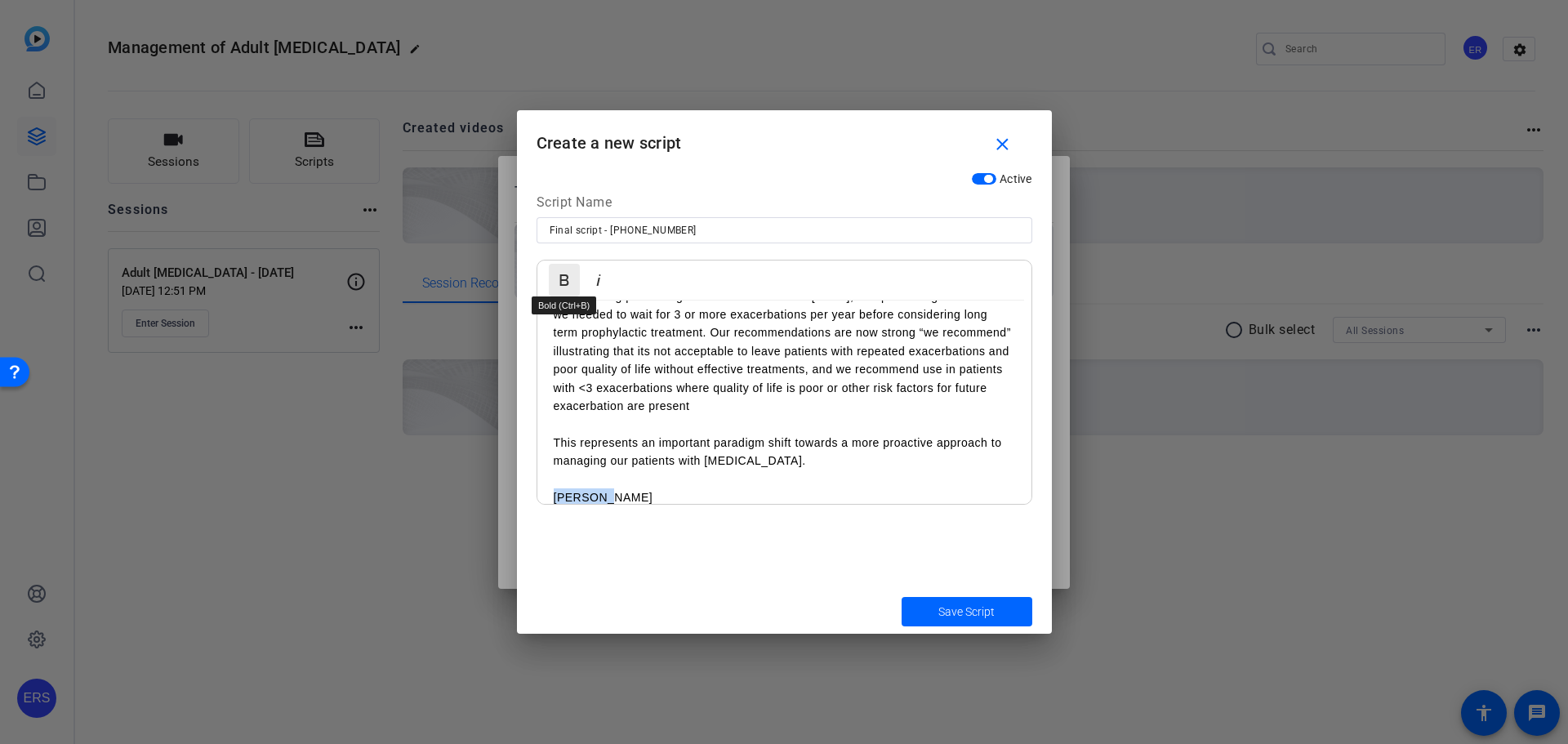
click at [562, 287] on icon "button" at bounding box center [564, 280] width 19 height 19
drag, startPoint x: 566, startPoint y: 477, endPoint x: 516, endPoint y: 480, distance: 50.1
click at [517, 480] on div "Active Script Name Final script - [PHONE_NUMBER] Bold Italic Opening [PERSON_NA…" at bounding box center [784, 376] width 535 height 424
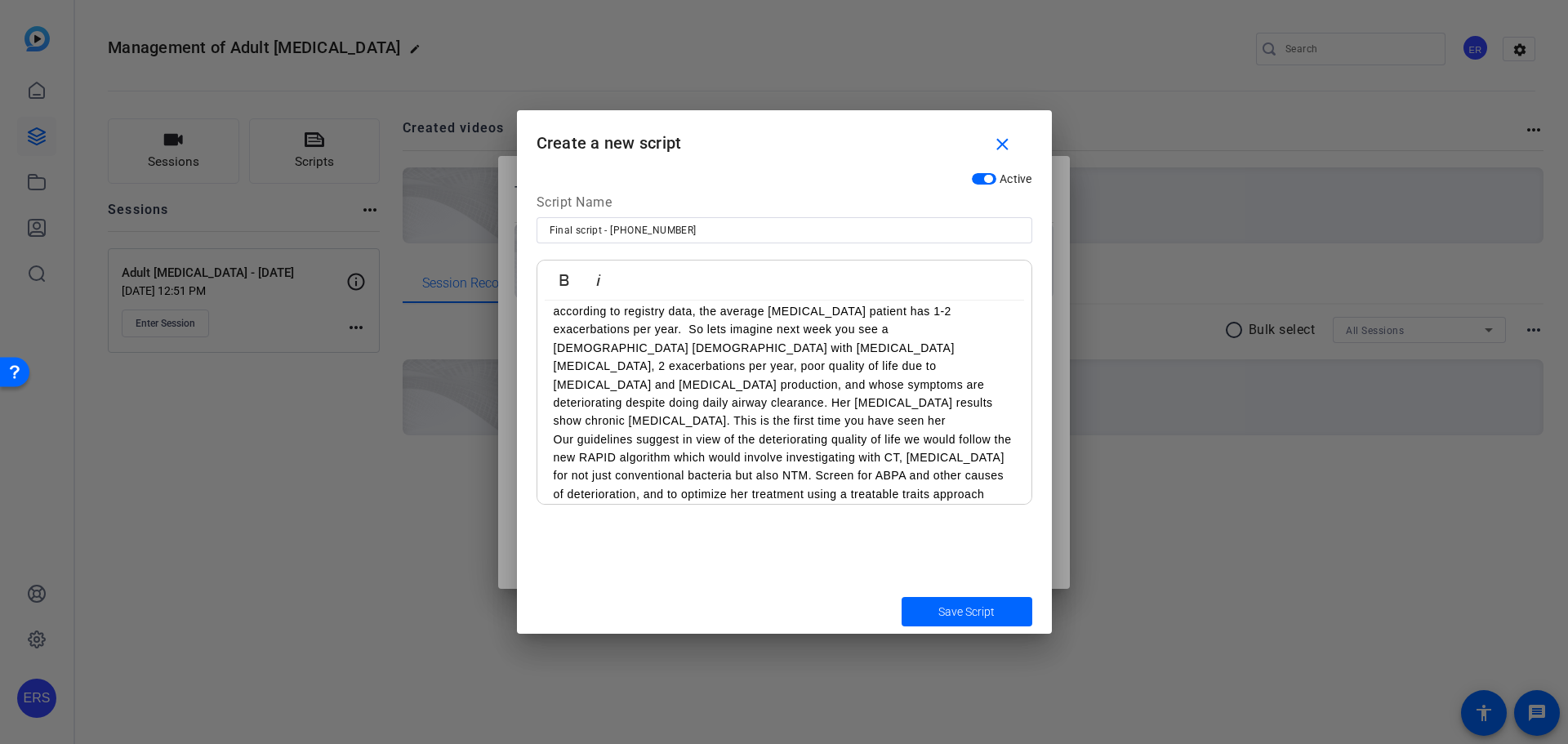
scroll to position [2879, 0]
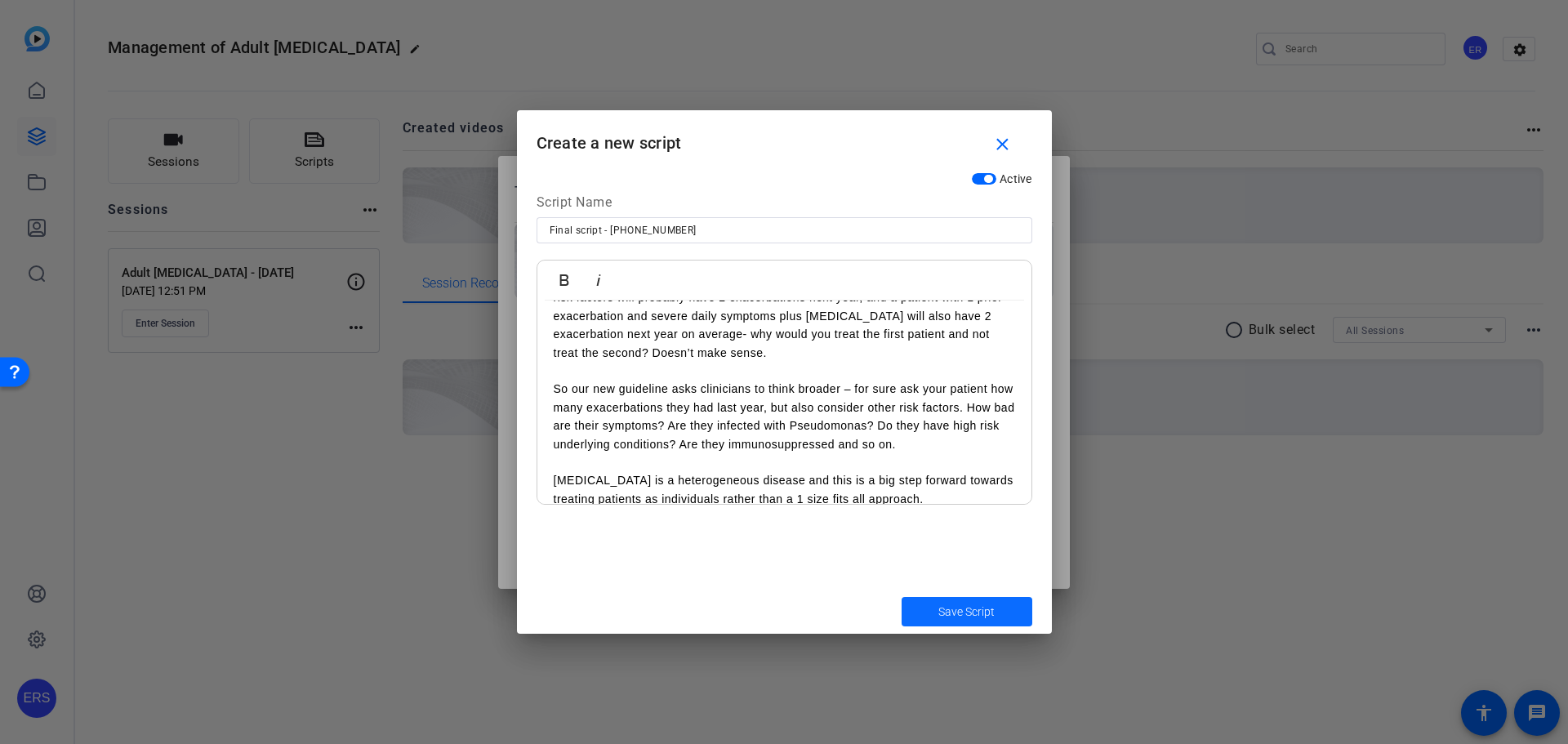
click at [953, 616] on span "Save Script" at bounding box center [967, 612] width 56 height 18
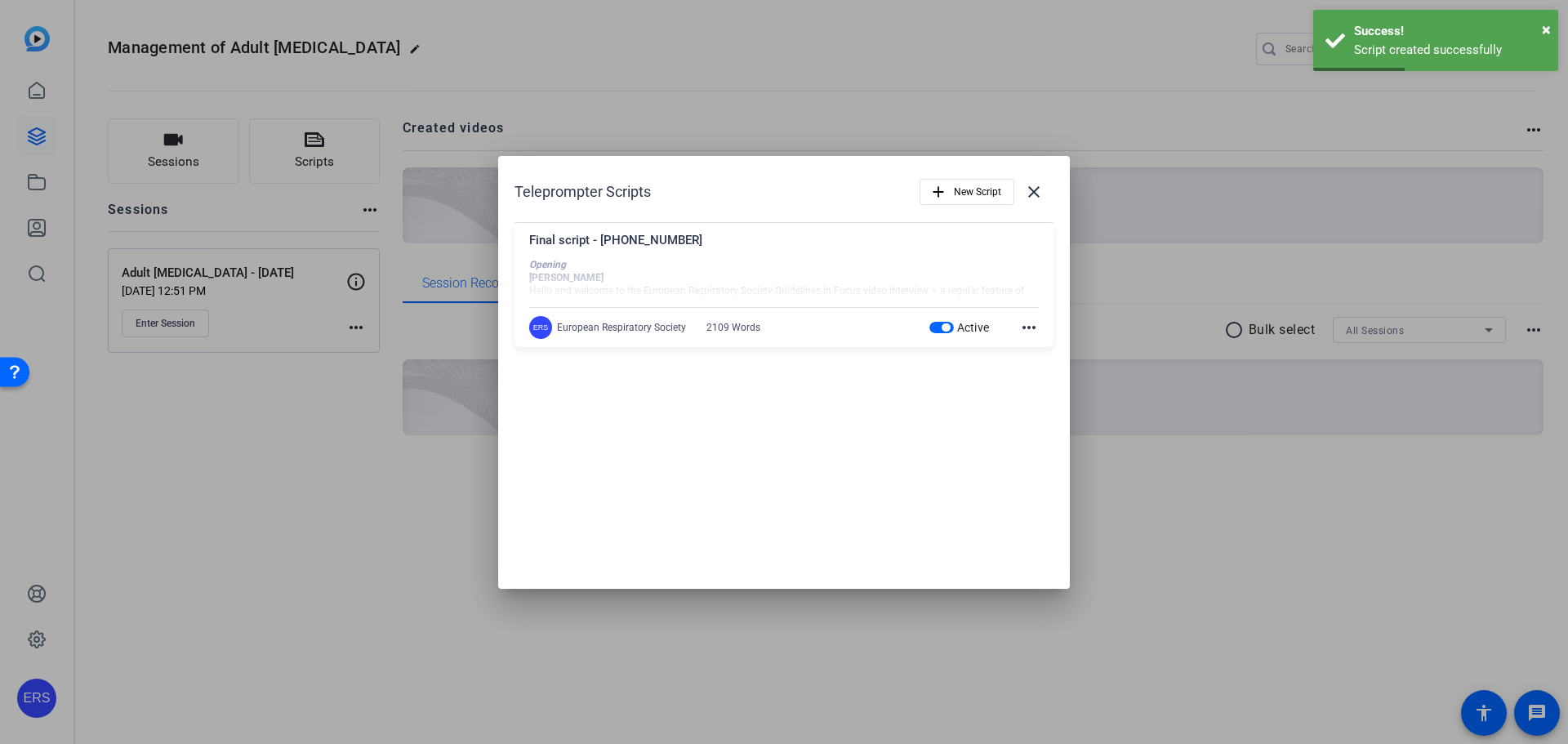
click at [694, 397] on div "Teleprompter Scripts add New Script close Final script - [PHONE_NUMBER] Opening…" at bounding box center [784, 372] width 571 height 433
